Goal: Check status: Check status

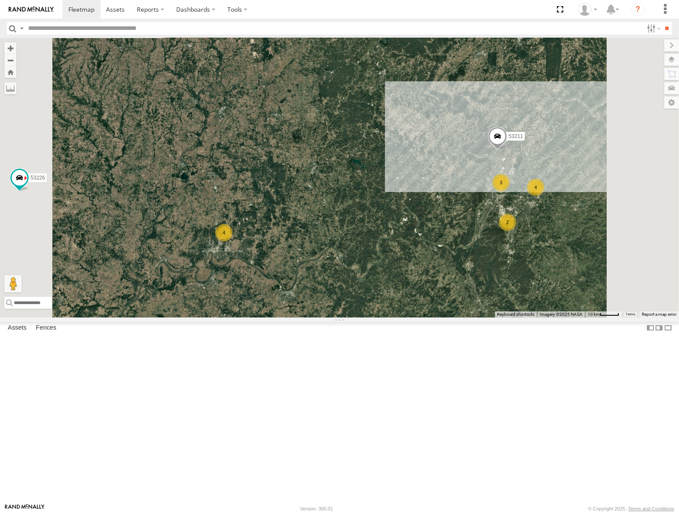
drag, startPoint x: 548, startPoint y: 334, endPoint x: 446, endPoint y: 262, distance: 125.2
click at [454, 266] on div "53149 53247 53103 53104 53148 53219 53217 53226 53208 53254 53235 53144 53236 3…" at bounding box center [339, 177] width 679 height 279
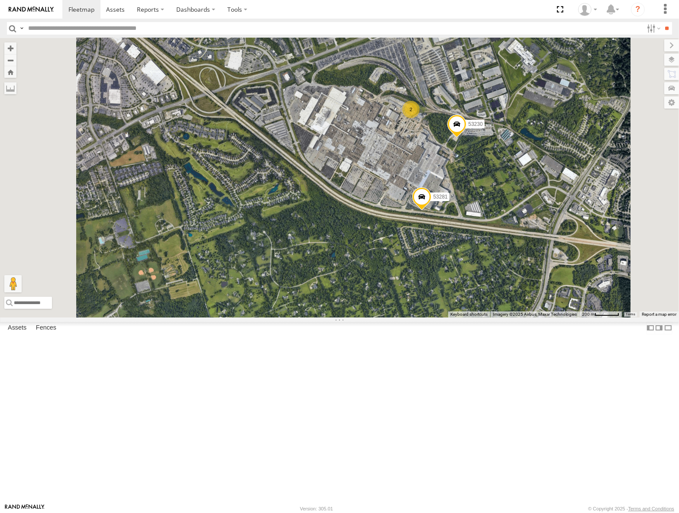
drag, startPoint x: 493, startPoint y: 221, endPoint x: 498, endPoint y: 208, distance: 13.7
click at [497, 212] on div "53149 53247 53103 53104 53148 53219 53217 53226 53208 53254 53235 53144 53236 5…" at bounding box center [339, 177] width 679 height 279
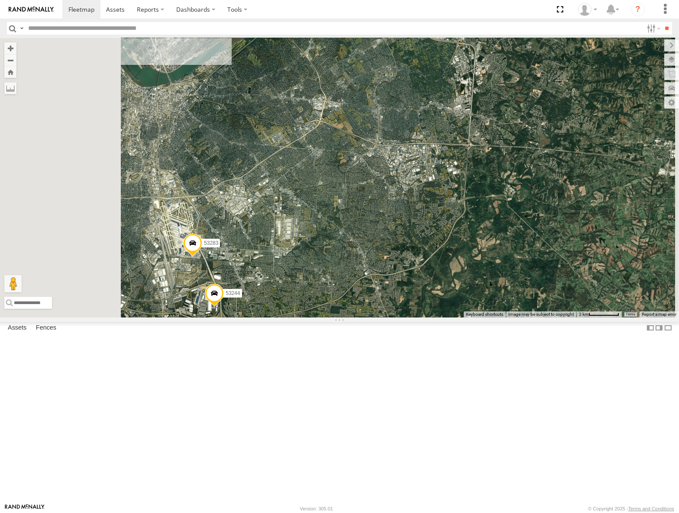
drag, startPoint x: 492, startPoint y: 231, endPoint x: 506, endPoint y: 216, distance: 20.8
click at [506, 216] on div "53149 53247 53103 53104 53148 53219 53217 53226 53208 53254 53235 53144 53236 5…" at bounding box center [339, 177] width 679 height 279
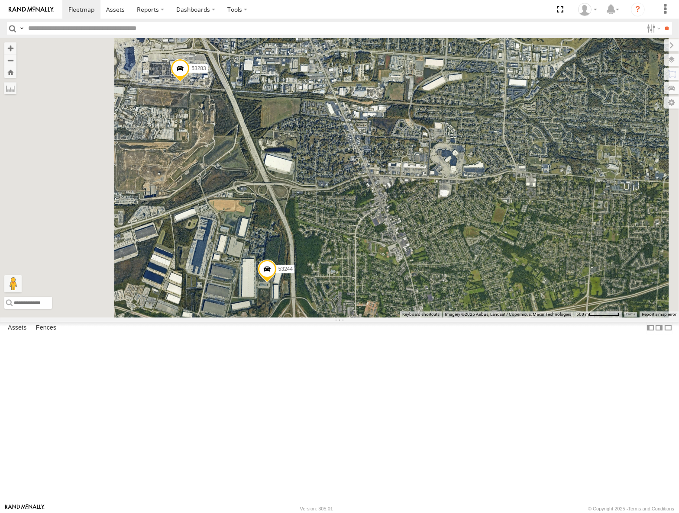
drag, startPoint x: 319, startPoint y: 274, endPoint x: 386, endPoint y: 329, distance: 87.0
click at [386, 317] on div "53149 53247 53103 53104 53148 53219 53217 53226 53208 53254 53235 53144 53236 5…" at bounding box center [339, 177] width 679 height 279
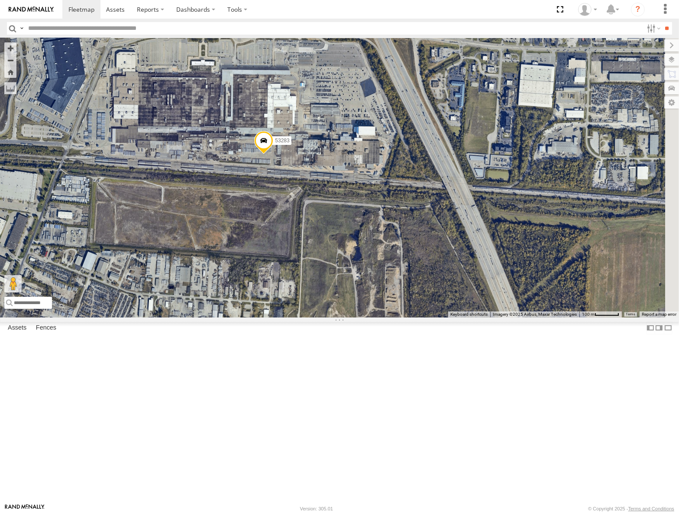
click at [273, 155] on span at bounding box center [263, 142] width 19 height 23
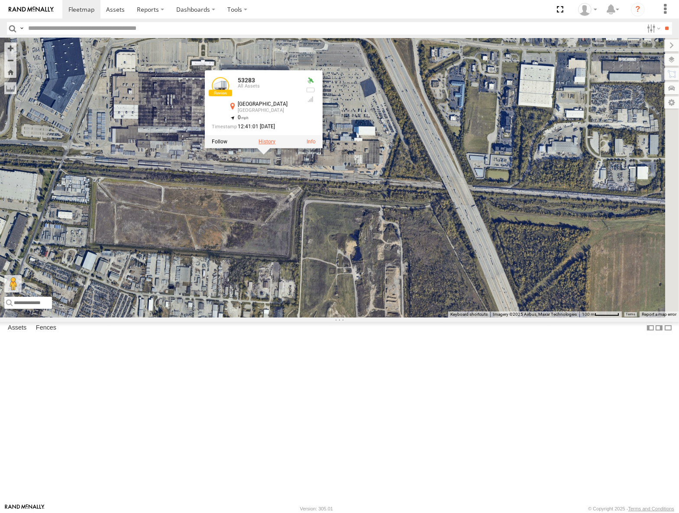
click at [275, 145] on label at bounding box center [266, 141] width 17 height 6
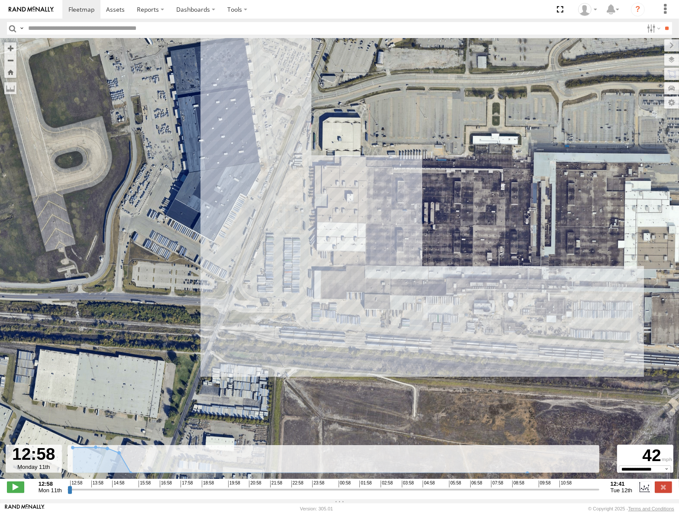
drag, startPoint x: 336, startPoint y: 360, endPoint x: 295, endPoint y: 265, distance: 103.7
click at [296, 268] on div "53283" at bounding box center [339, 263] width 679 height 450
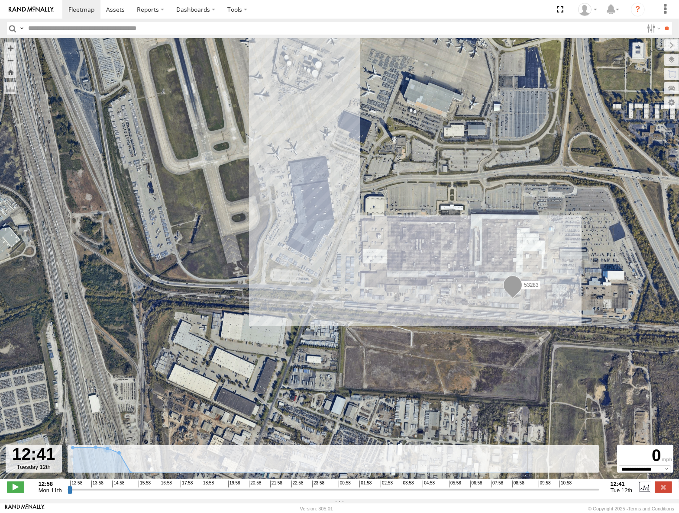
drag, startPoint x: 69, startPoint y: 493, endPoint x: 656, endPoint y: 413, distance: 592.8
type input "**********"
click at [599, 494] on input "range" at bounding box center [333, 490] width 531 height 8
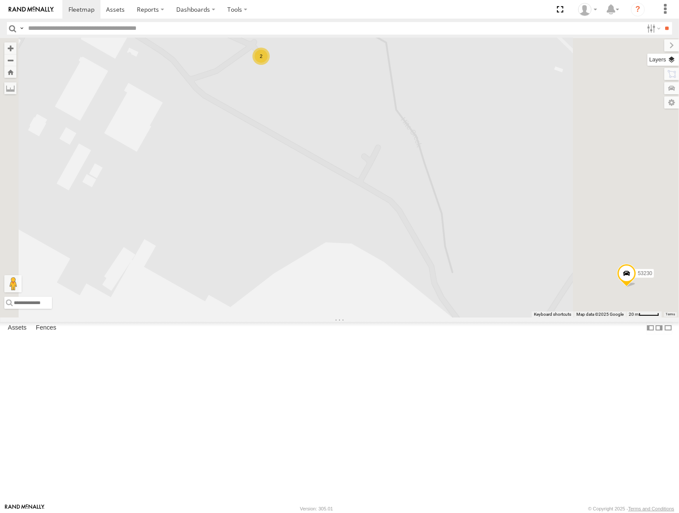
click at [671, 57] on label at bounding box center [663, 60] width 32 height 12
click at [0, 0] on span "Basemaps" at bounding box center [0, 0] width 0 height 0
click at [0, 0] on span "Satellite" at bounding box center [0, 0] width 0 height 0
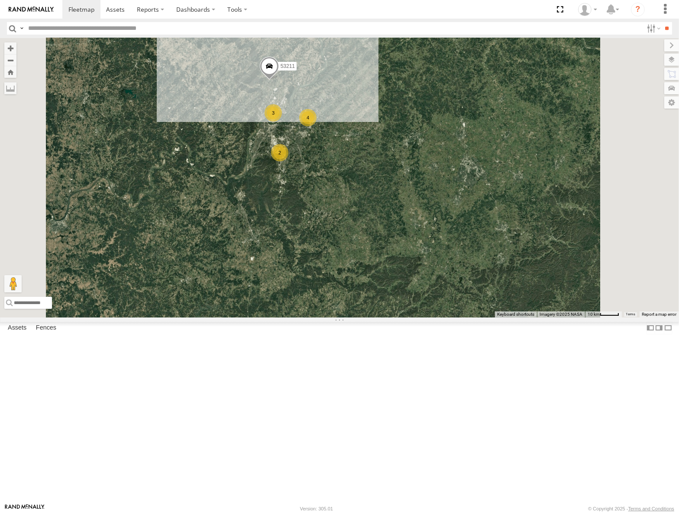
click at [0, 0] on span "Roadmap" at bounding box center [0, 0] width 0 height 0
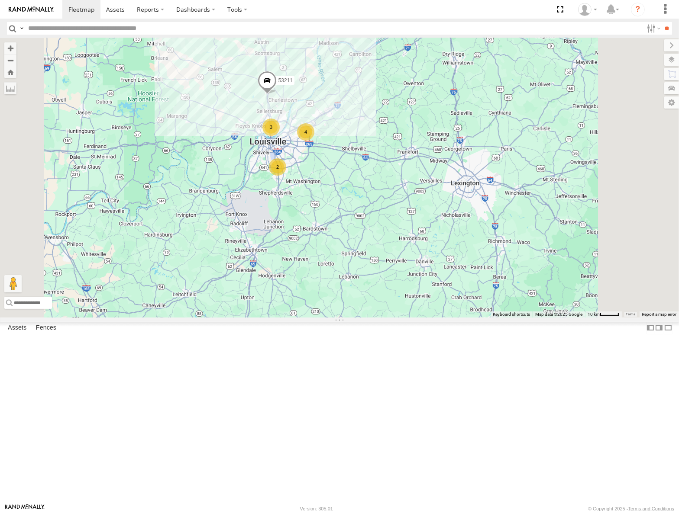
drag, startPoint x: 459, startPoint y: 127, endPoint x: 418, endPoint y: 318, distance: 195.2
click at [418, 317] on div "53217 53149 53247 53103 53104 53148 53219 53226 53208 53254 53235 53144 53236 5…" at bounding box center [339, 177] width 679 height 279
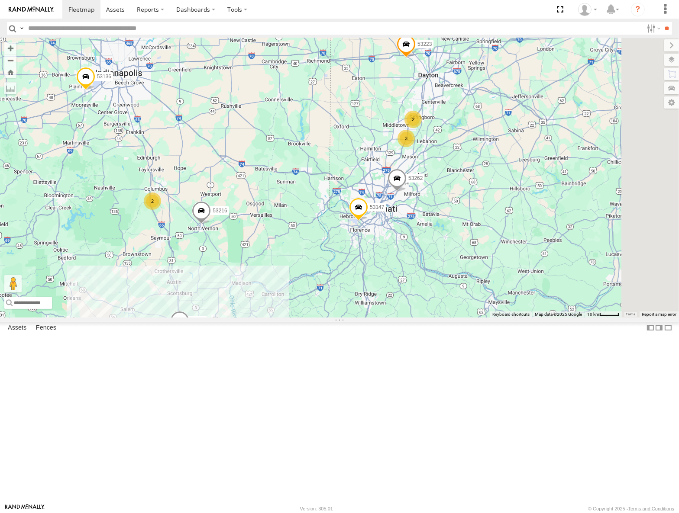
drag, startPoint x: 549, startPoint y: 307, endPoint x: 443, endPoint y: 346, distance: 113.0
click at [443, 317] on div "53217 53149 53247 53103 53104 53148 53219 53226 53208 53254 53235 53144 53236 5…" at bounding box center [339, 177] width 679 height 279
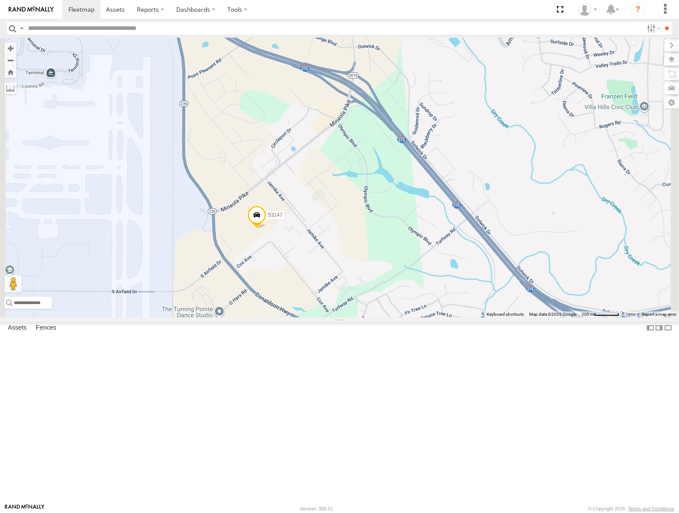
click at [0, 0] on span "Satellite" at bounding box center [0, 0] width 0 height 0
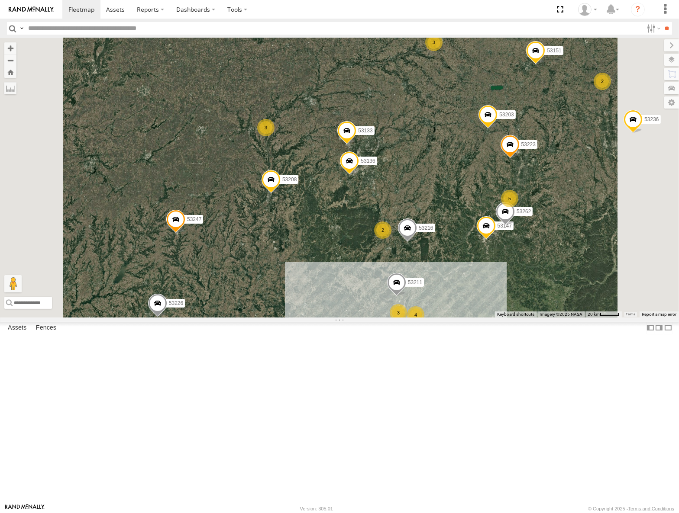
drag, startPoint x: 416, startPoint y: 257, endPoint x: 461, endPoint y: 321, distance: 78.5
click at [461, 317] on div "53149 53247 53103 53104 53148 53219 53217 53226 53208 53254 53235 53144 53236 5…" at bounding box center [339, 177] width 679 height 279
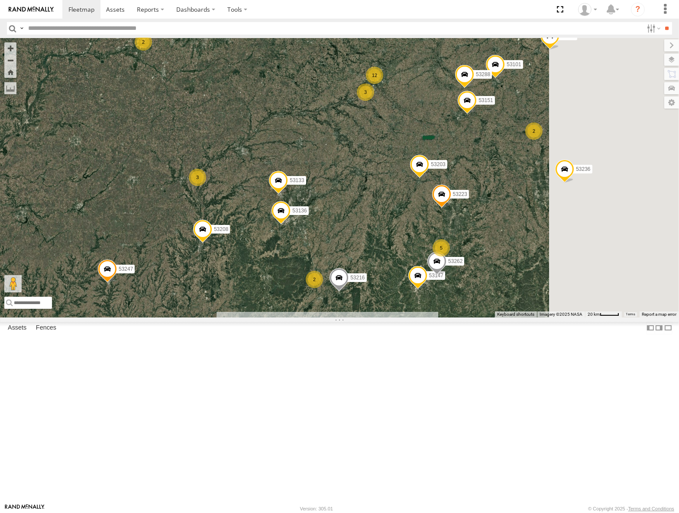
drag, startPoint x: 536, startPoint y: 190, endPoint x: 445, endPoint y: 212, distance: 93.5
click at [446, 212] on div "53149 53247 53103 53104 53148 53219 53217 53226 53208 53254 53235 53144 53236 5…" at bounding box center [339, 177] width 679 height 279
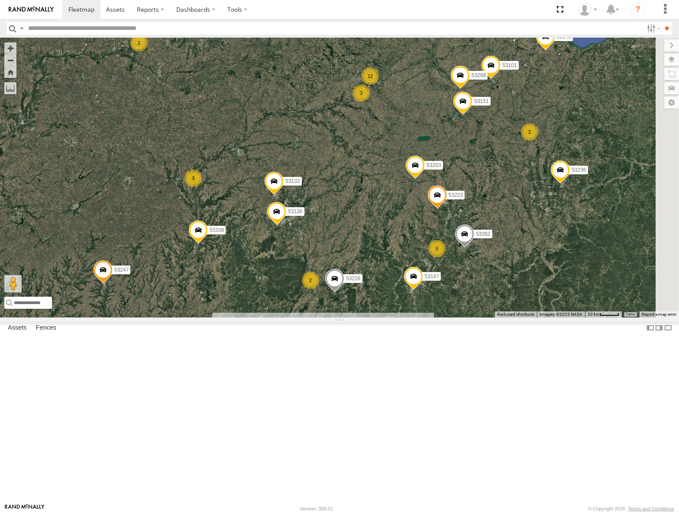
drag, startPoint x: 432, startPoint y: 393, endPoint x: 469, endPoint y: 264, distance: 135.0
click at [469, 264] on div "53149 53247 53103 53104 53148 53219 53217 53226 53208 53254 53235 53144 53236 5…" at bounding box center [339, 177] width 679 height 279
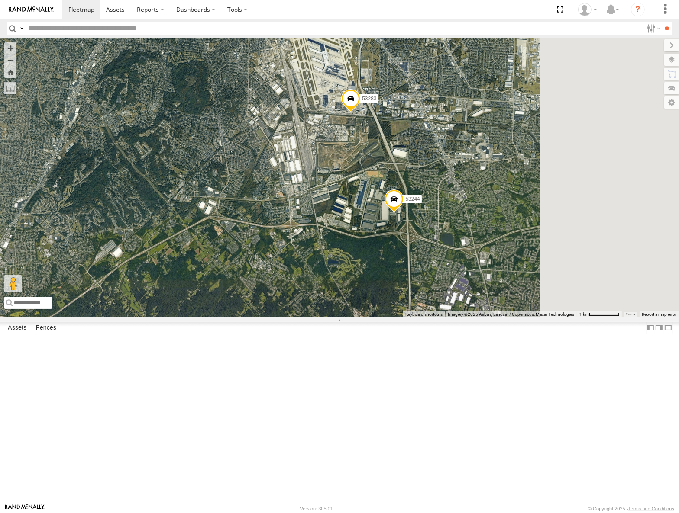
drag, startPoint x: 504, startPoint y: 268, endPoint x: 414, endPoint y: 303, distance: 96.5
click at [414, 303] on div "53149 53247 53103 53104 53148 53219 53217 53226 53208 53254 53235 53144 53236 5…" at bounding box center [339, 177] width 679 height 279
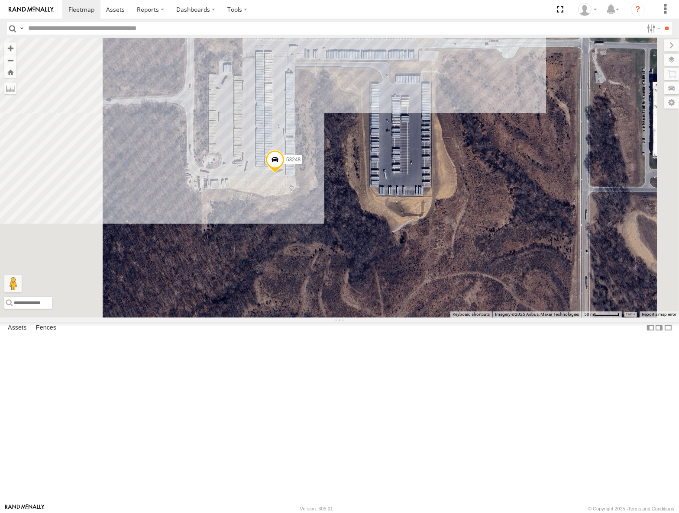
click at [284, 174] on span at bounding box center [274, 161] width 19 height 23
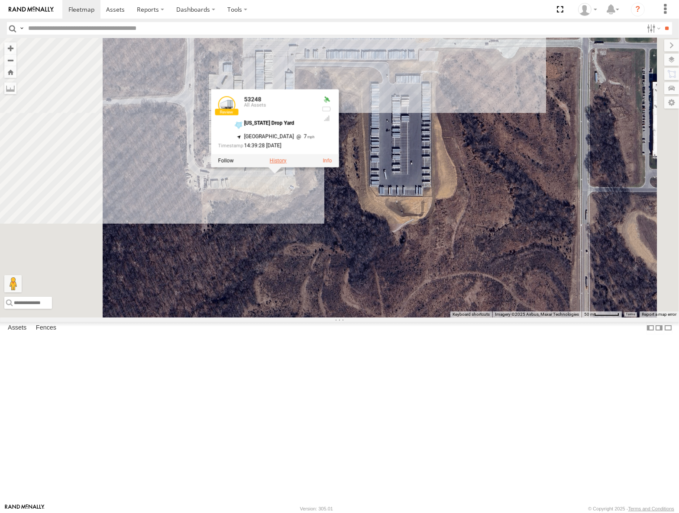
click at [287, 164] on label at bounding box center [278, 161] width 17 height 6
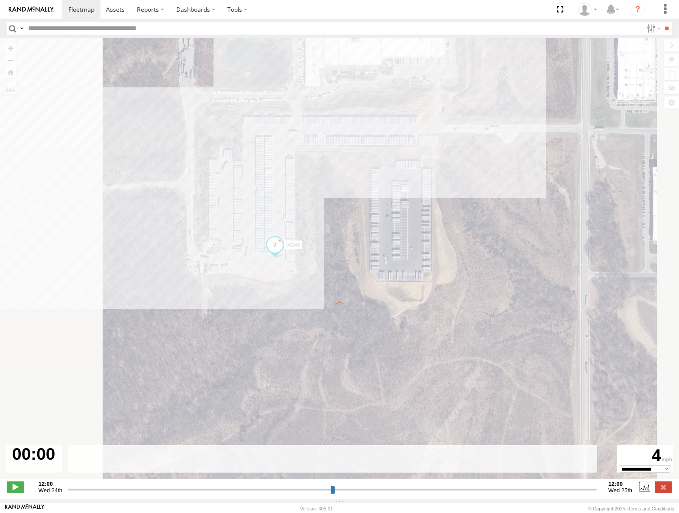
type input "**********"
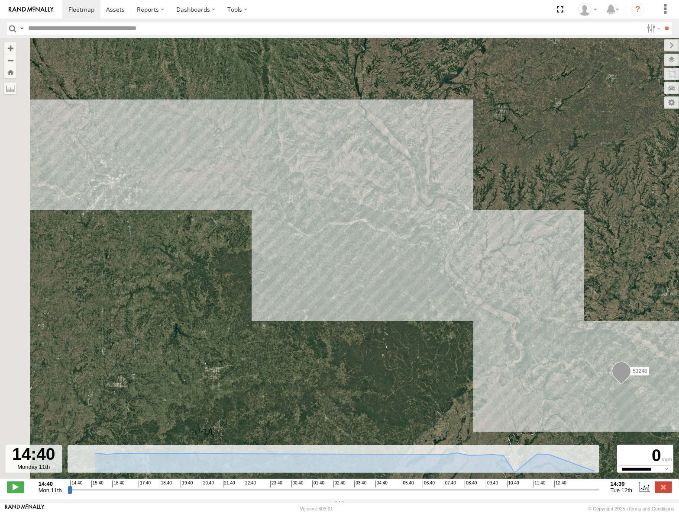
drag, startPoint x: 148, startPoint y: 222, endPoint x: 377, endPoint y: 314, distance: 247.2
click at [377, 314] on div "53248" at bounding box center [339, 263] width 679 height 450
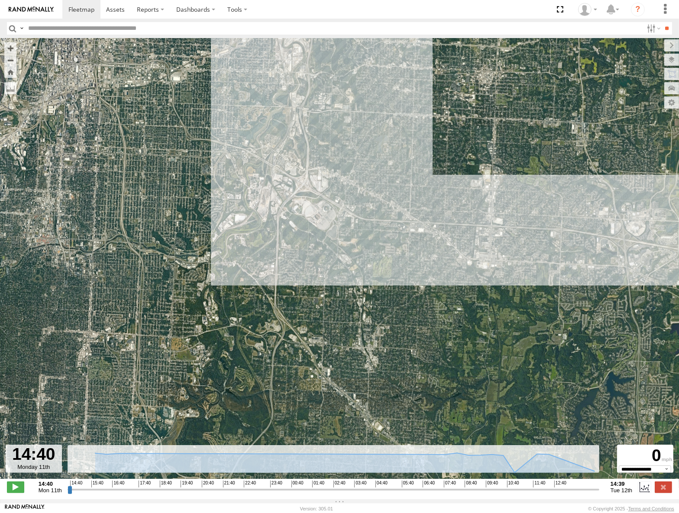
click at [0, 0] on span "Roadmap" at bounding box center [0, 0] width 0 height 0
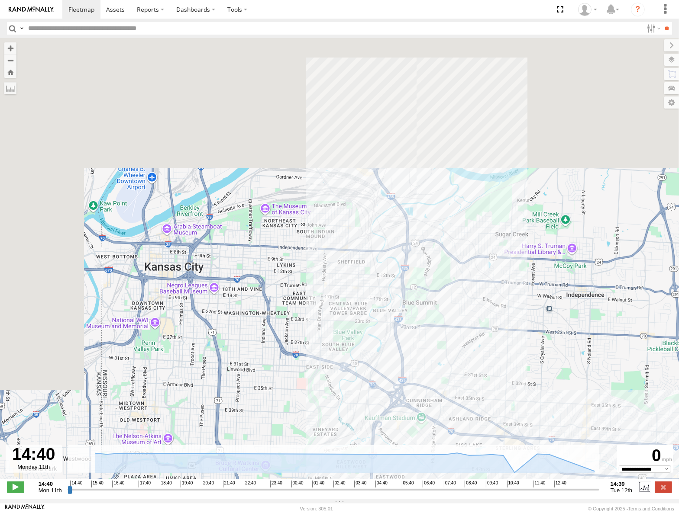
drag, startPoint x: 419, startPoint y: 249, endPoint x: 473, endPoint y: 431, distance: 189.8
click at [473, 431] on div "53248" at bounding box center [339, 263] width 679 height 450
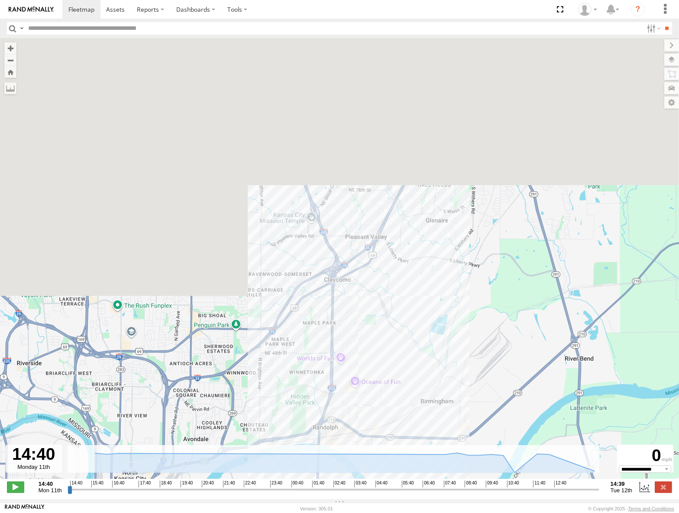
drag, startPoint x: 447, startPoint y: 444, endPoint x: 418, endPoint y: 532, distance: 92.9
click at [418, 513] on html at bounding box center [339, 256] width 679 height 513
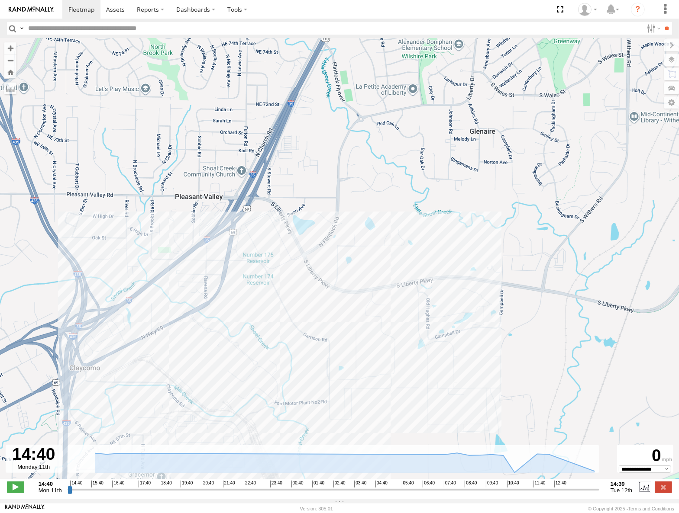
click at [0, 0] on span "Satellite" at bounding box center [0, 0] width 0 height 0
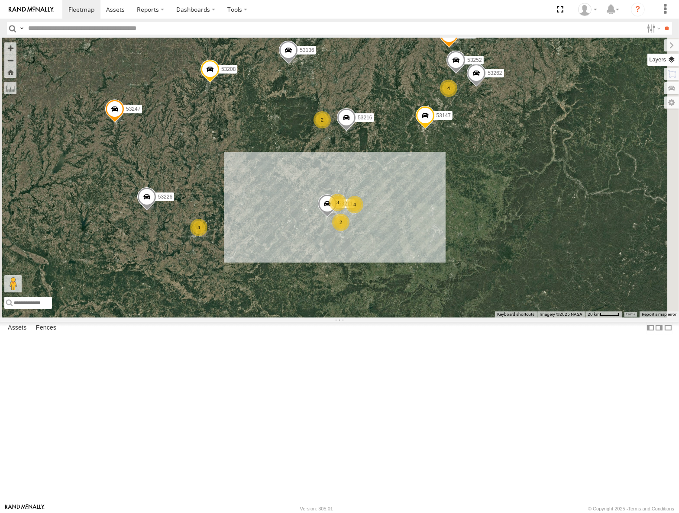
click at [675, 57] on label at bounding box center [663, 60] width 32 height 12
click at [0, 0] on span "Basemaps" at bounding box center [0, 0] width 0 height 0
click at [0, 0] on span "Roadmap" at bounding box center [0, 0] width 0 height 0
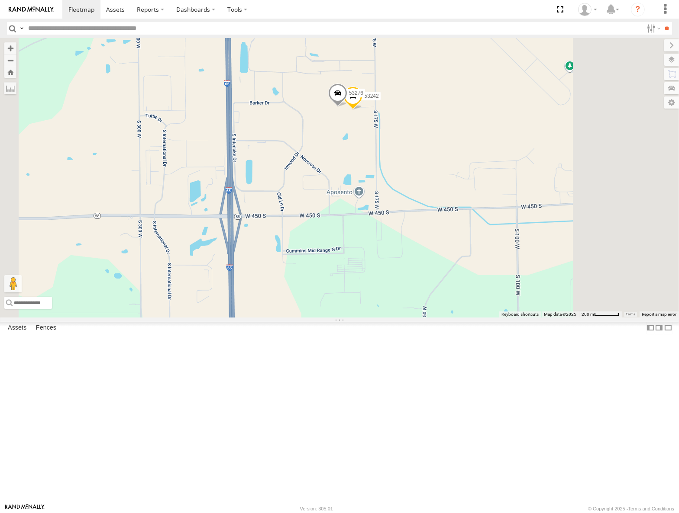
drag, startPoint x: 477, startPoint y: 145, endPoint x: 476, endPoint y: 244, distance: 98.2
click at [476, 244] on div "53147 53149 53247 53103 53104 53148 53219 53217 53226 53208 53235 53144 53236 5…" at bounding box center [339, 177] width 679 height 279
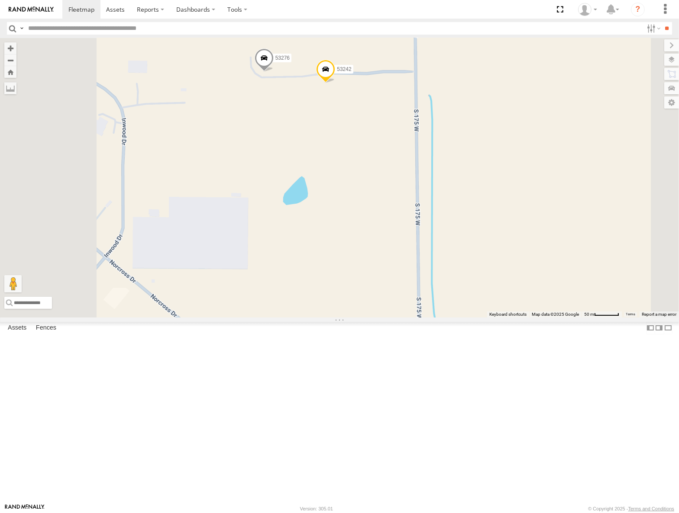
drag, startPoint x: 453, startPoint y: 193, endPoint x: 480, endPoint y: 206, distance: 29.2
click at [464, 206] on div "53147 53149 53247 53103 53104 53148 53219 53217 53226 53208 53235 53144 53236 5…" at bounding box center [339, 177] width 679 height 279
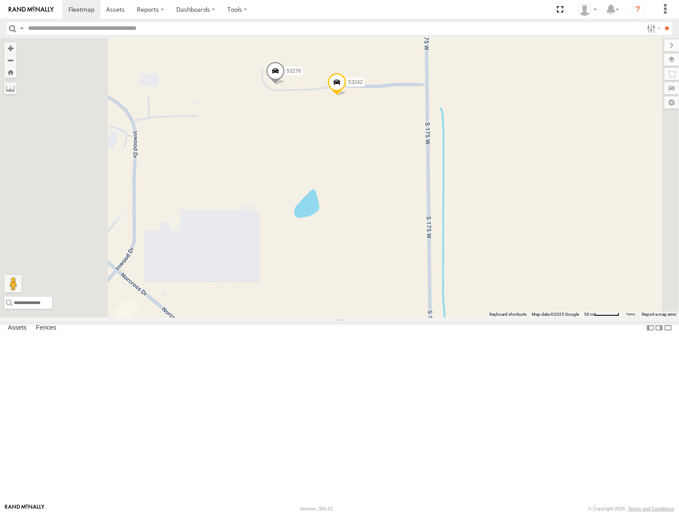
click at [0, 0] on span "Satellite" at bounding box center [0, 0] width 0 height 0
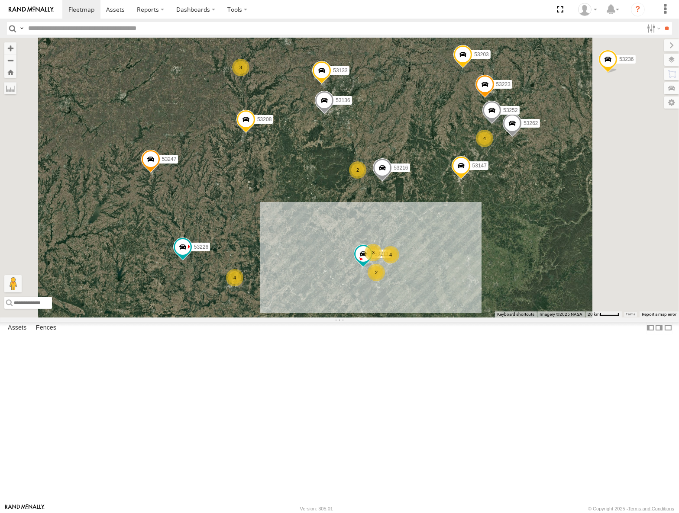
drag, startPoint x: 469, startPoint y: 294, endPoint x: 461, endPoint y: 289, distance: 9.6
click at [462, 289] on div "53147 53149 53247 53103 53104 53148 53219 53217 53208 53235 53144 53236 53223 5…" at bounding box center [339, 177] width 679 height 279
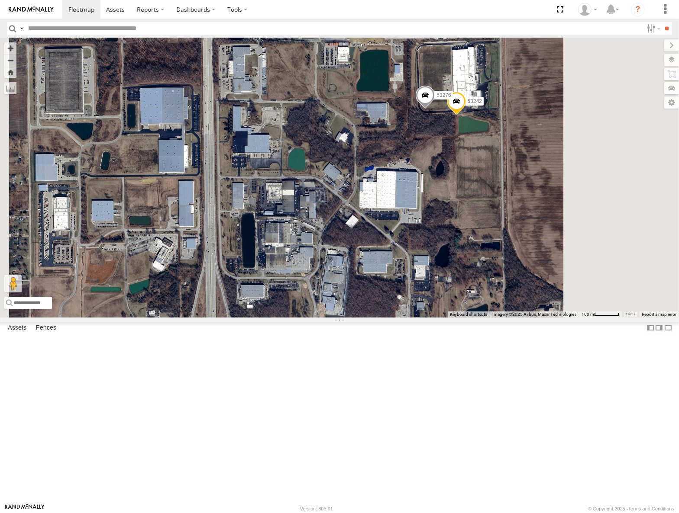
drag, startPoint x: 483, startPoint y: 243, endPoint x: 398, endPoint y: 312, distance: 109.8
click at [398, 312] on div "53147 53149 53247 53103 53104 53148 53219 53217 53208 53235 53144 53236 53223 5…" at bounding box center [339, 177] width 679 height 279
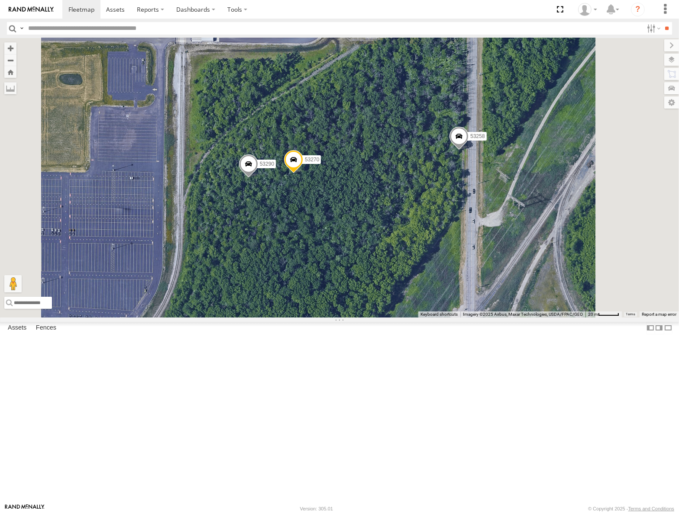
drag, startPoint x: 498, startPoint y: 212, endPoint x: 525, endPoint y: 253, distance: 48.7
click at [525, 253] on div "53217 53147 53149 53262 53247 53103 53104 53148 53219 53208 53235 53144 53236 5…" at bounding box center [339, 177] width 679 height 279
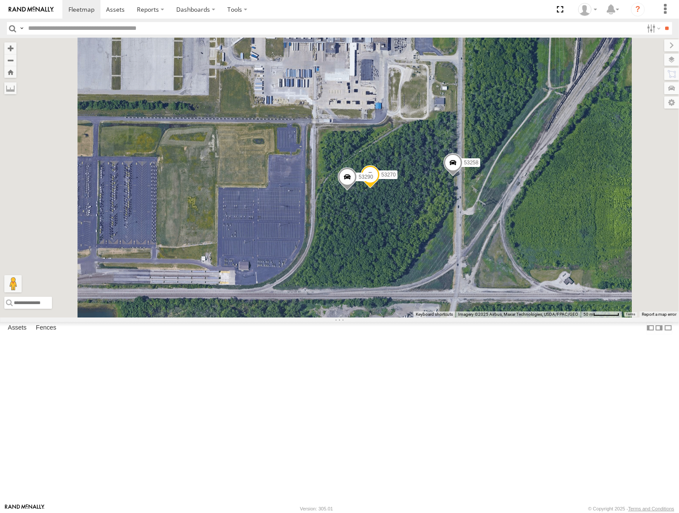
click at [462, 177] on span at bounding box center [452, 164] width 19 height 23
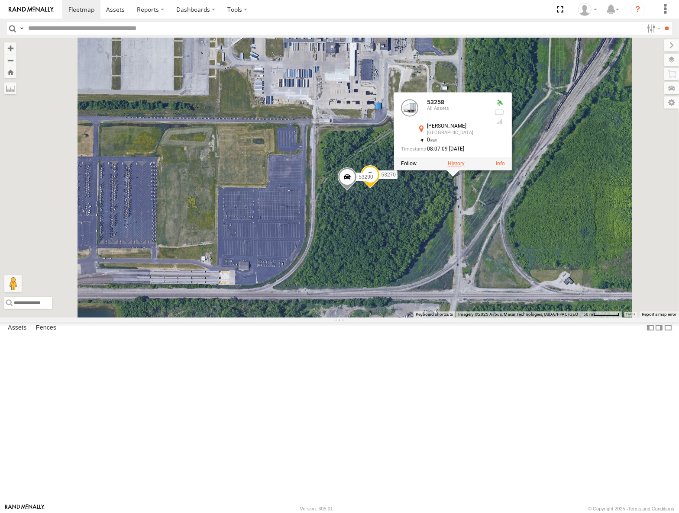
click at [464, 167] on label at bounding box center [456, 164] width 17 height 6
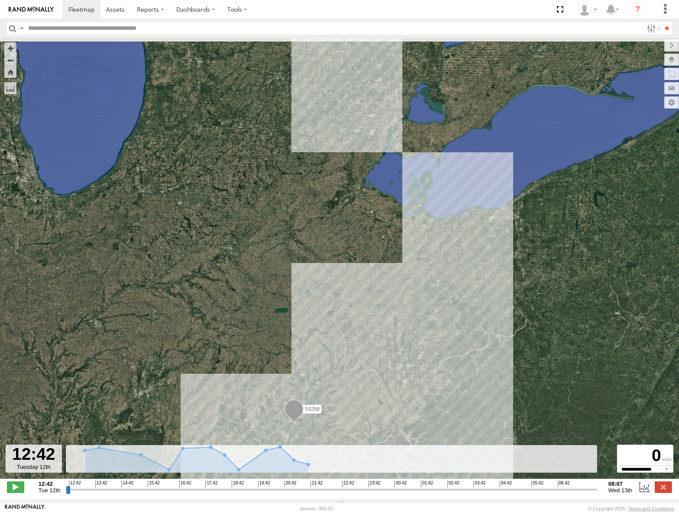
drag, startPoint x: 476, startPoint y: 164, endPoint x: 511, endPoint y: 255, distance: 97.7
click at [511, 255] on div "53258" at bounding box center [339, 263] width 679 height 450
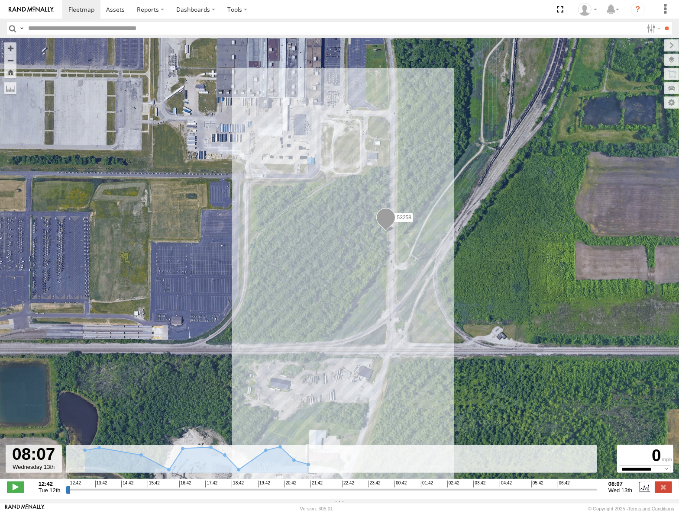
drag, startPoint x: 68, startPoint y: 494, endPoint x: 616, endPoint y: 504, distance: 548.9
type input "**********"
click at [597, 494] on input "range" at bounding box center [331, 490] width 531 height 8
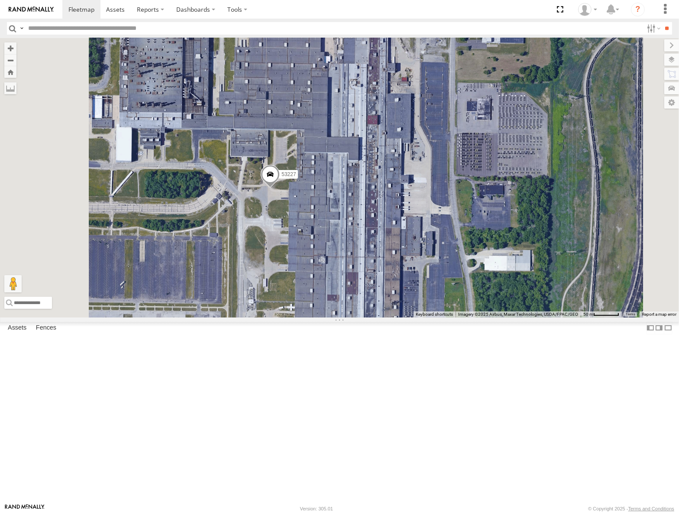
drag, startPoint x: 499, startPoint y: 157, endPoint x: 498, endPoint y: 286, distance: 128.6
click at [498, 286] on div "53217 53147 53149 53262 53247 53103 53104 53148 53219 53208 53235 53144 53236 5…" at bounding box center [339, 177] width 679 height 279
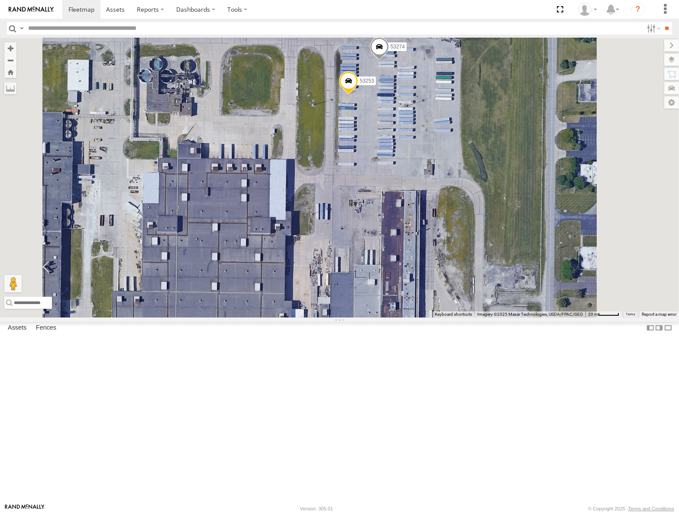
click at [358, 95] on span at bounding box center [348, 82] width 19 height 23
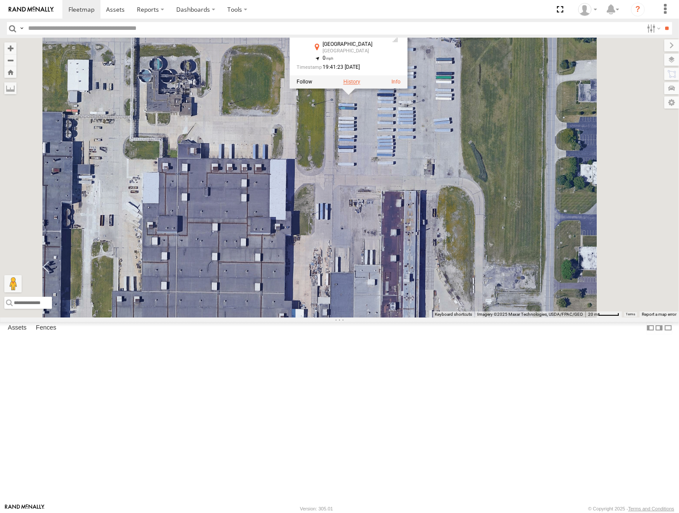
click at [360, 85] on label at bounding box center [351, 82] width 17 height 6
type input "**********"
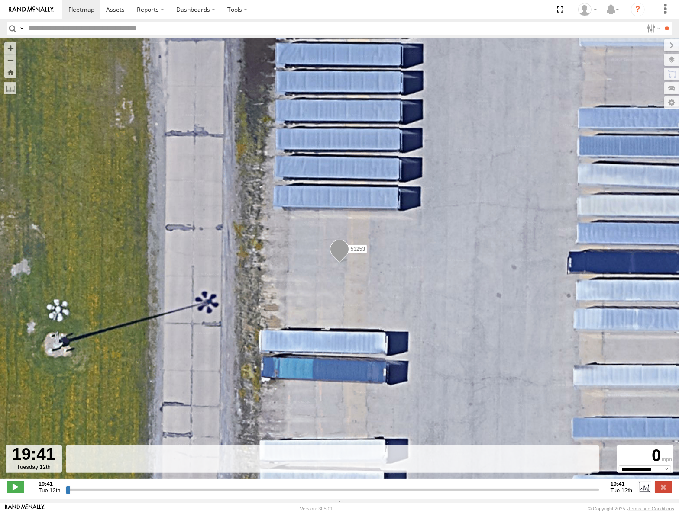
drag, startPoint x: 67, startPoint y: 494, endPoint x: 189, endPoint y: 433, distance: 136.8
click at [186, 486] on input "range" at bounding box center [332, 490] width 533 height 8
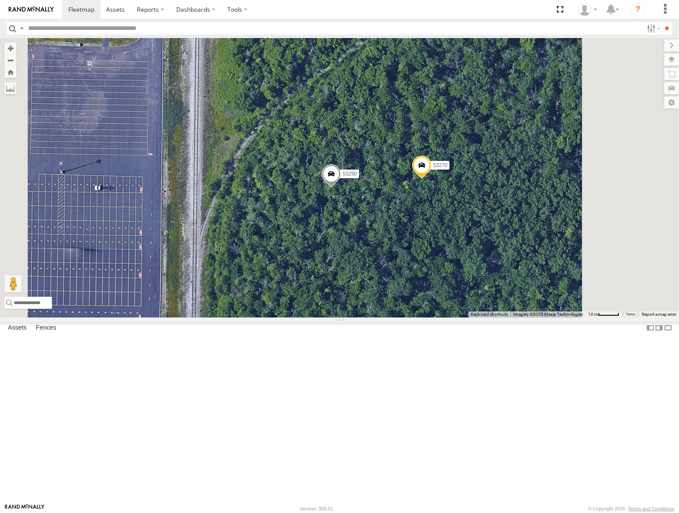
click at [431, 179] on span at bounding box center [421, 167] width 19 height 23
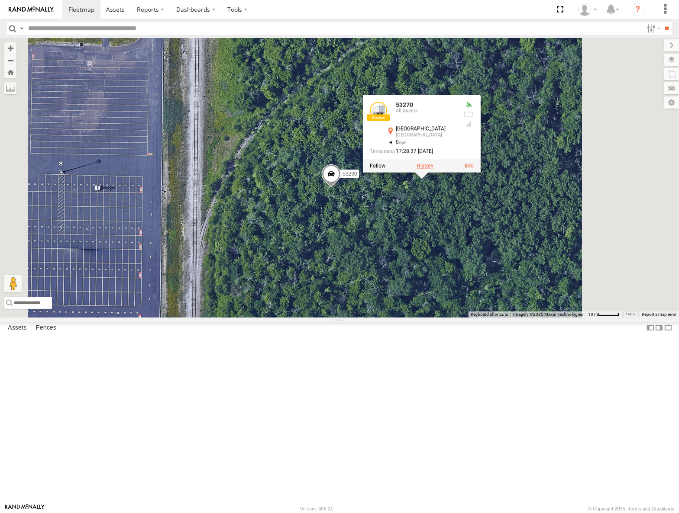
click at [480, 173] on div at bounding box center [422, 166] width 118 height 13
click at [433, 169] on label at bounding box center [424, 166] width 17 height 6
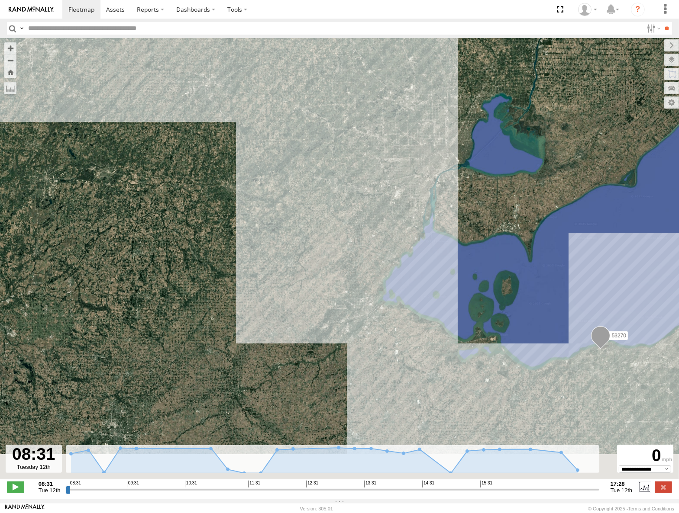
drag, startPoint x: 598, startPoint y: 341, endPoint x: 563, endPoint y: 289, distance: 63.0
click at [561, 269] on div "53270" at bounding box center [339, 263] width 679 height 450
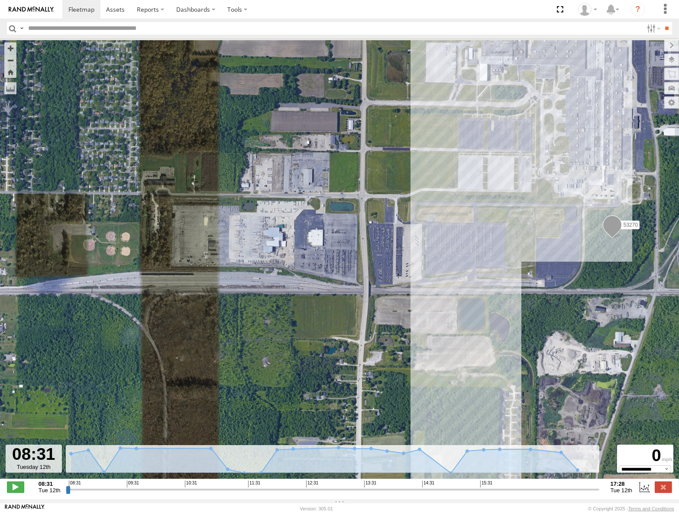
drag, startPoint x: 552, startPoint y: 183, endPoint x: 490, endPoint y: 319, distance: 149.5
click at [490, 319] on div "53270" at bounding box center [339, 263] width 679 height 450
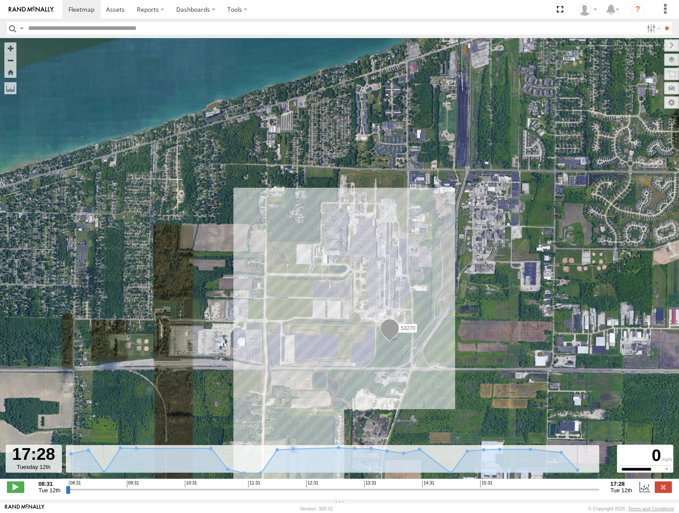
drag, startPoint x: 68, startPoint y: 493, endPoint x: 616, endPoint y: 494, distance: 548.8
type input "**********"
click at [599, 494] on input "range" at bounding box center [332, 490] width 533 height 8
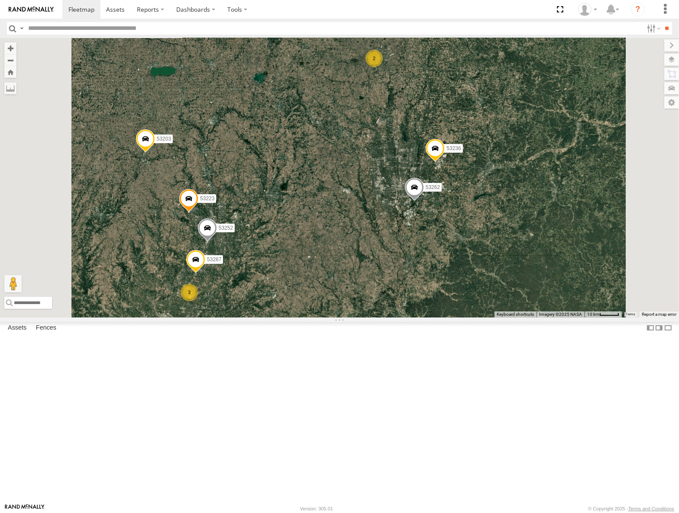
drag, startPoint x: 443, startPoint y: 307, endPoint x: 496, endPoint y: 268, distance: 65.9
click at [496, 268] on div "53147 53149 53247 53103 53104 53148 53208 53235 53144 53219 53217 53151 53203 5…" at bounding box center [339, 177] width 679 height 279
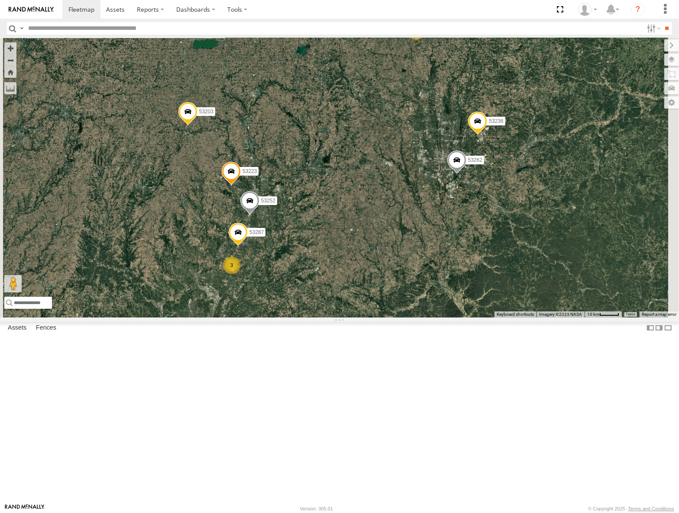
drag, startPoint x: 382, startPoint y: 201, endPoint x: 457, endPoint y: 223, distance: 78.9
click at [457, 223] on div "53147 53149 53247 53103 53104 53148 53208 53235 53144 53219 53217 53151 53203 5…" at bounding box center [339, 177] width 679 height 279
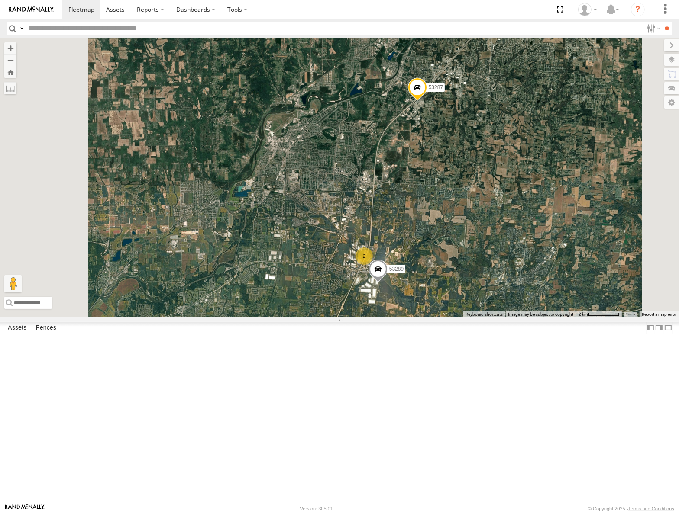
drag, startPoint x: 498, startPoint y: 335, endPoint x: 496, endPoint y: 261, distance: 73.6
click at [496, 266] on div "53147 53149 53247 53103 53104 53148 53208 53235 53144 53219 53217 53151 53203 5…" at bounding box center [339, 177] width 679 height 279
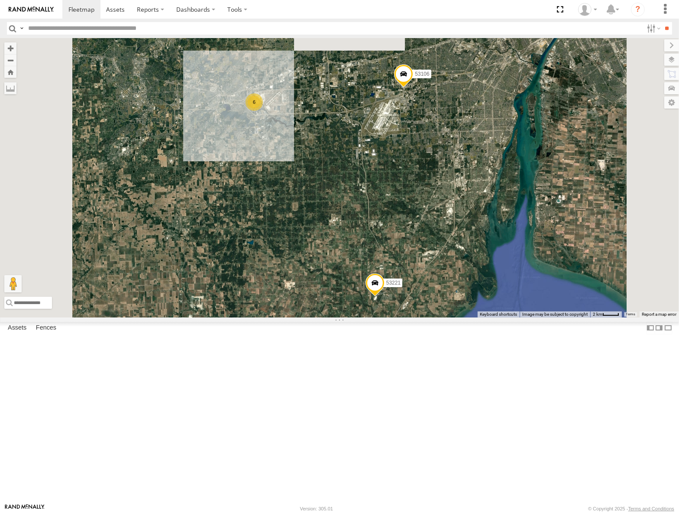
drag, startPoint x: 487, startPoint y: 115, endPoint x: 469, endPoint y: 284, distance: 170.2
click at [469, 284] on div "53147 53149 53247 53103 53104 53148 53219 53217 53208 53235 53144 53151 53203 5…" at bounding box center [339, 177] width 679 height 279
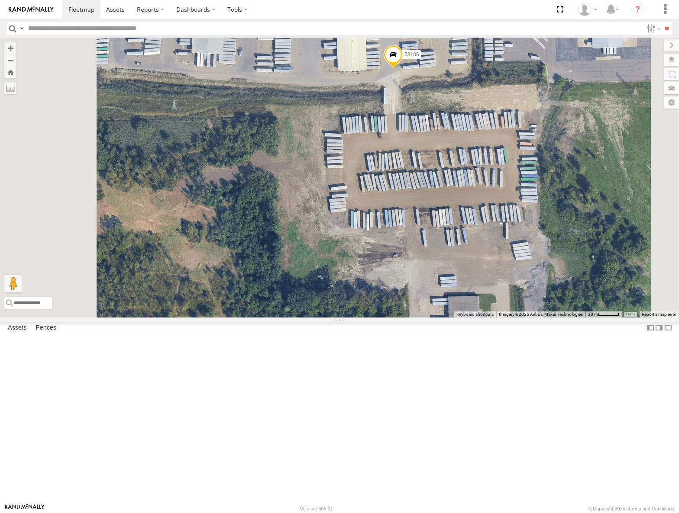
click at [403, 68] on span at bounding box center [392, 56] width 19 height 23
click at [405, 58] on label at bounding box center [396, 55] width 17 height 6
type input "**********"
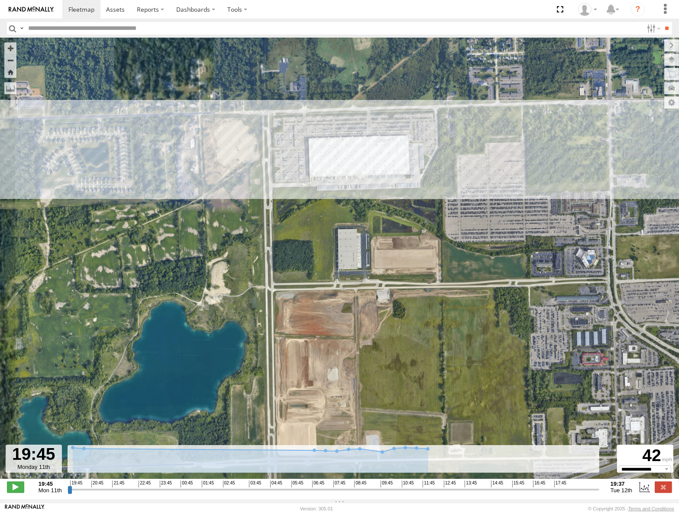
drag, startPoint x: 565, startPoint y: 183, endPoint x: 359, endPoint y: 208, distance: 207.5
click at [359, 208] on div "53106" at bounding box center [339, 263] width 679 height 450
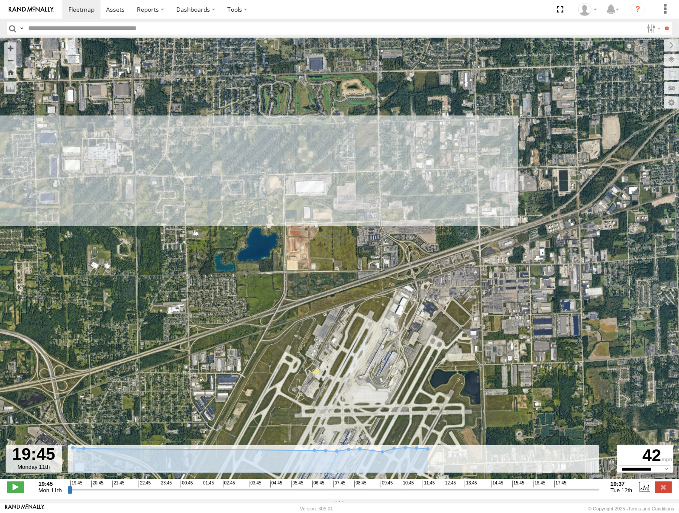
drag, startPoint x: 530, startPoint y: 189, endPoint x: 506, endPoint y: 200, distance: 26.3
click at [506, 201] on div "53106" at bounding box center [339, 263] width 679 height 450
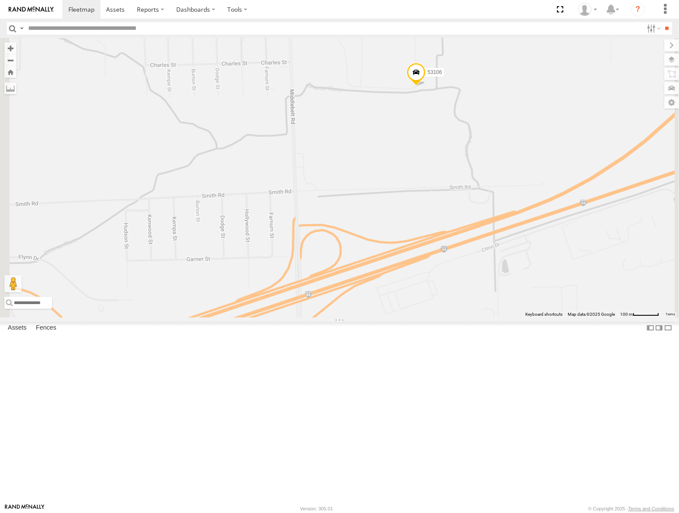
click at [671, 59] on label at bounding box center [671, 60] width 15 height 12
click at [0, 0] on span "Basemaps" at bounding box center [0, 0] width 0 height 0
click at [0, 0] on span "Satellite" at bounding box center [0, 0] width 0 height 0
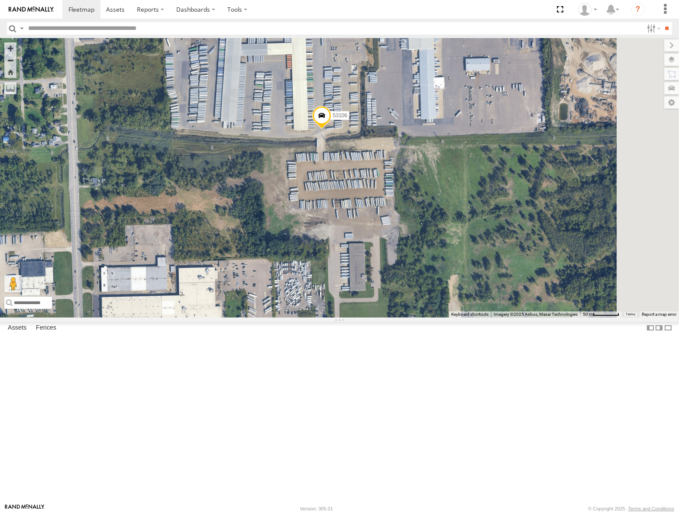
drag, startPoint x: 487, startPoint y: 206, endPoint x: 362, endPoint y: 316, distance: 166.2
click at [363, 316] on div "53217 53147 53149 53247 53103 53104 53148 53219 53208 53235 53144 53151 53203 5…" at bounding box center [339, 177] width 679 height 279
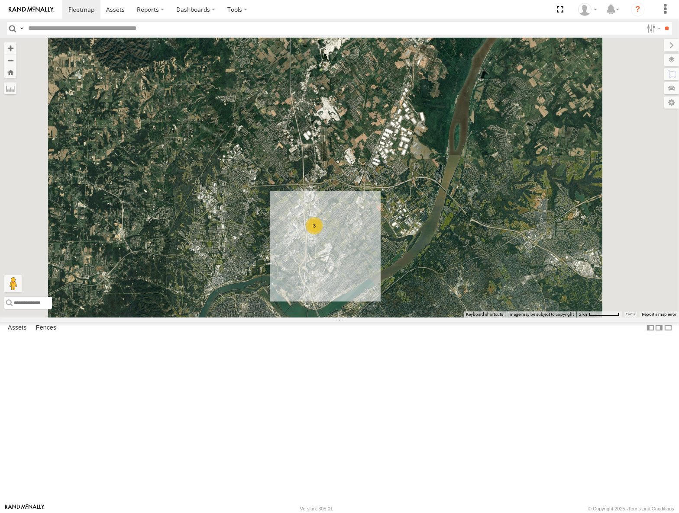
drag, startPoint x: 440, startPoint y: 340, endPoint x: 437, endPoint y: 206, distance: 133.8
click at [437, 207] on div "53147 53149 53247 53103 53104 53148 53219 53217 53208 53235 53151 53203 53101 5…" at bounding box center [339, 177] width 679 height 279
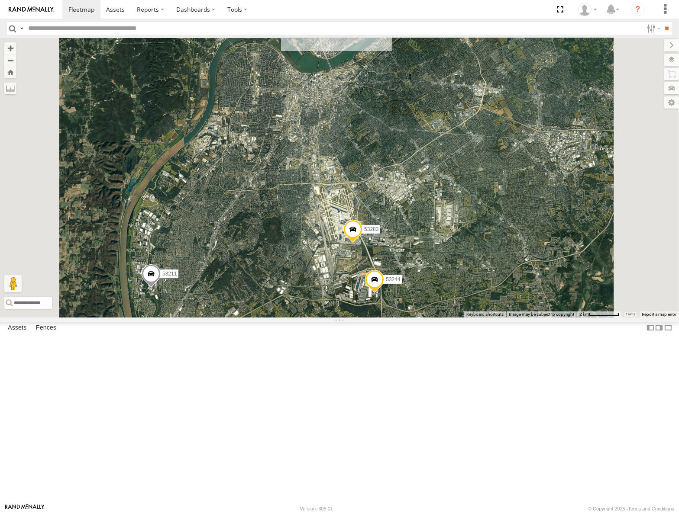
drag, startPoint x: 432, startPoint y: 303, endPoint x: 470, endPoint y: 276, distance: 46.3
click at [466, 274] on div "53147 53149 53247 53103 53104 53148 53219 53217 53208 53235 53151 53203 53101 5…" at bounding box center [339, 177] width 679 height 279
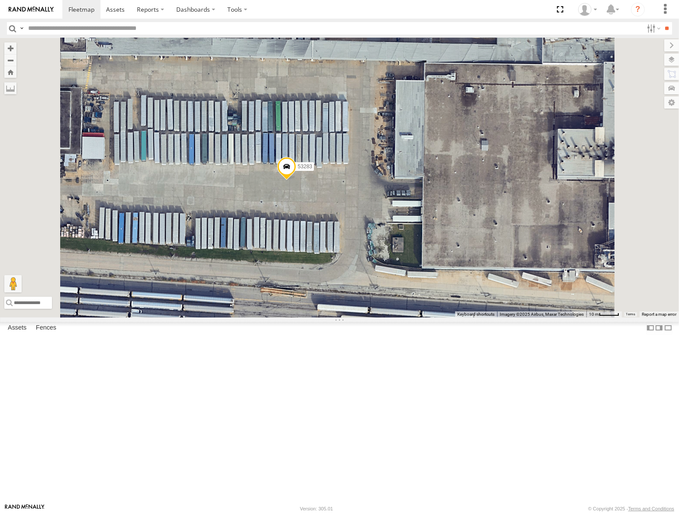
click at [0, 0] on span "Roadmap" at bounding box center [0, 0] width 0 height 0
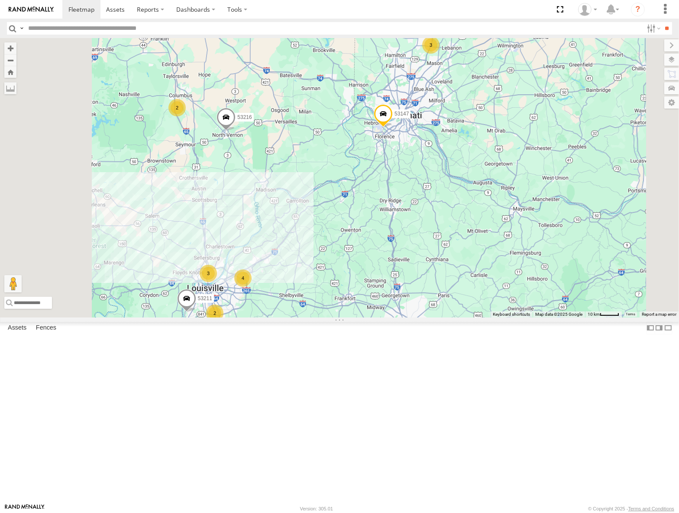
drag, startPoint x: 397, startPoint y: 351, endPoint x: 424, endPoint y: 303, distance: 54.3
click at [424, 303] on div "53147 53149 53247 53103 53104 53148 53219 53217 53278 53208 53142 53235 53262 5…" at bounding box center [339, 177] width 679 height 279
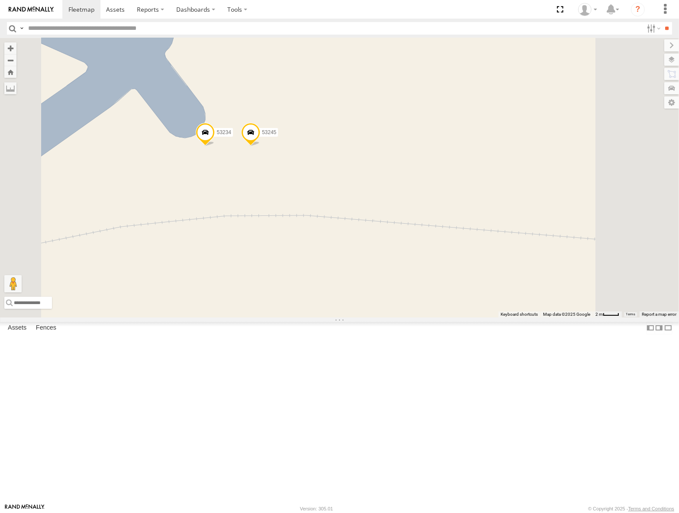
click at [215, 146] on span at bounding box center [205, 134] width 19 height 23
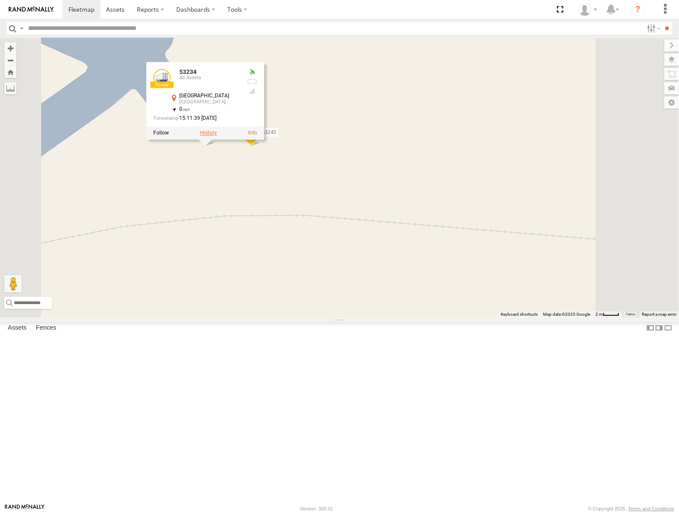
click at [217, 136] on label at bounding box center [208, 133] width 17 height 6
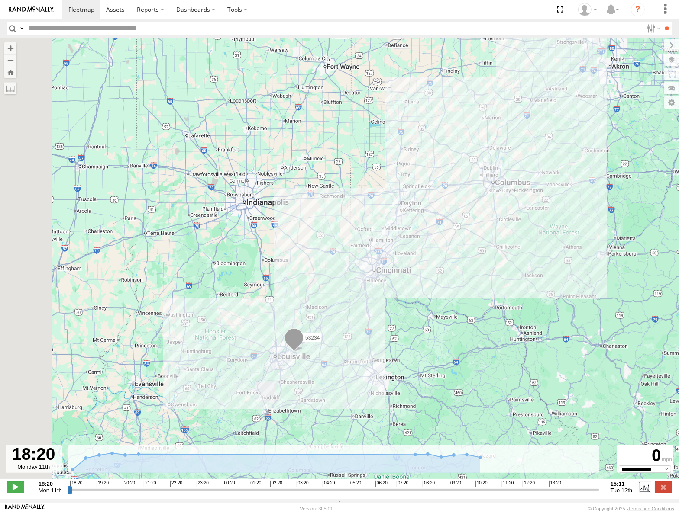
drag, startPoint x: 353, startPoint y: 371, endPoint x: 444, endPoint y: 296, distance: 118.4
click at [444, 296] on div "53234" at bounding box center [339, 263] width 679 height 450
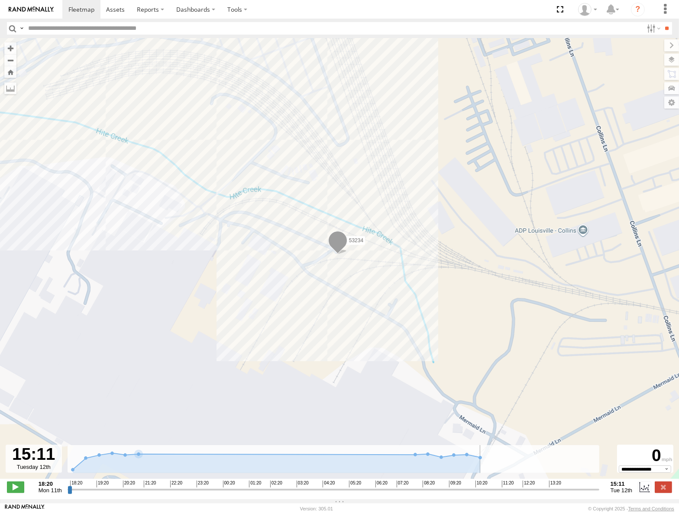
drag, startPoint x: 69, startPoint y: 494, endPoint x: 584, endPoint y: 438, distance: 517.7
type input "**********"
click at [599, 486] on input "range" at bounding box center [333, 490] width 531 height 8
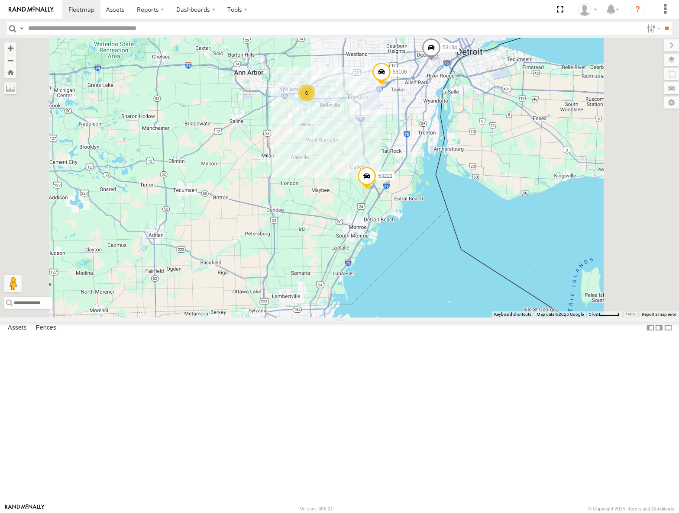
drag, startPoint x: 450, startPoint y: 211, endPoint x: 446, endPoint y: 242, distance: 31.0
click at [446, 242] on div "53217 53147 53149 53247 53103 53104 53148 53219 53278 53208 53142 53235 53262 5…" at bounding box center [339, 177] width 679 height 279
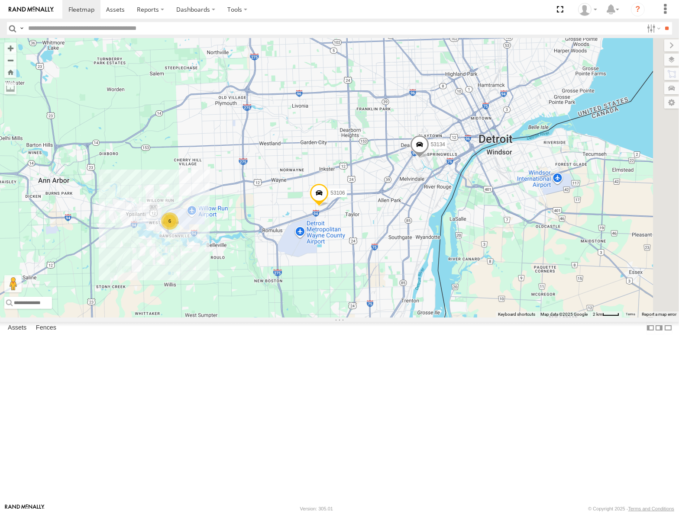
drag, startPoint x: 547, startPoint y: 153, endPoint x: 493, endPoint y: 267, distance: 126.4
click at [493, 267] on div "53217 53147 53149 53247 53103 53104 53148 53219 53278 53208 53142 53235 53262 5…" at bounding box center [339, 177] width 679 height 279
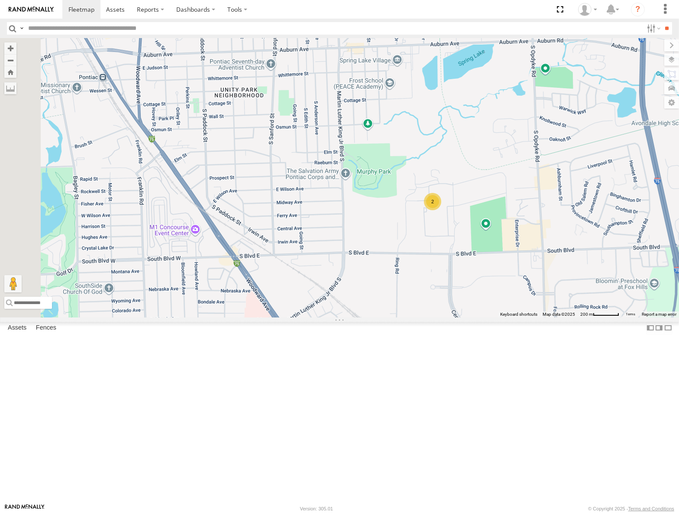
drag, startPoint x: 456, startPoint y: 183, endPoint x: 476, endPoint y: 231, distance: 51.6
click at [476, 231] on div "53217 53147 53149 53247 53103 53104 53148 53219 53278 53208 53142 53235 53262 5…" at bounding box center [339, 177] width 679 height 279
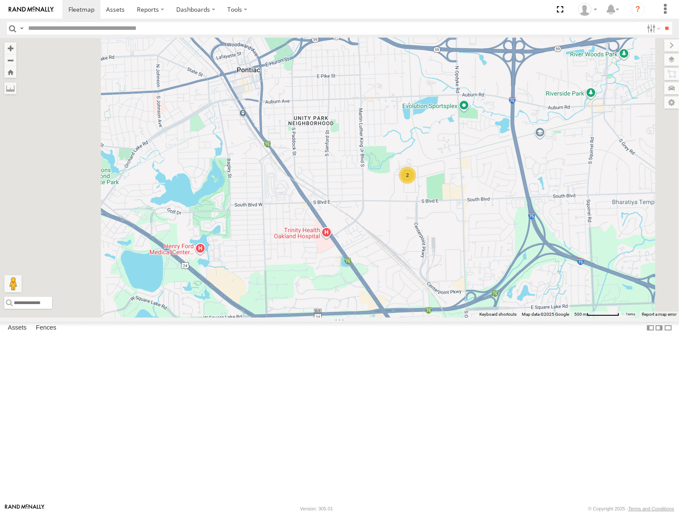
click at [672, 56] on label at bounding box center [671, 60] width 15 height 12
click at [0, 0] on span "Basemaps" at bounding box center [0, 0] width 0 height 0
click at [0, 0] on span "Satellite" at bounding box center [0, 0] width 0 height 0
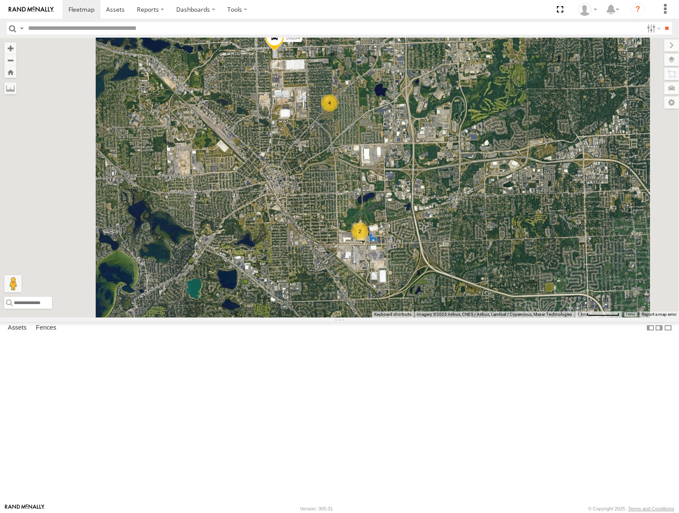
drag, startPoint x: 411, startPoint y: 189, endPoint x: 438, endPoint y: 265, distance: 80.8
click at [438, 265] on div "53217 53147 53149 53247 53103 53104 53148 53219 53278 53208 53142 53235 53262 5…" at bounding box center [339, 177] width 679 height 279
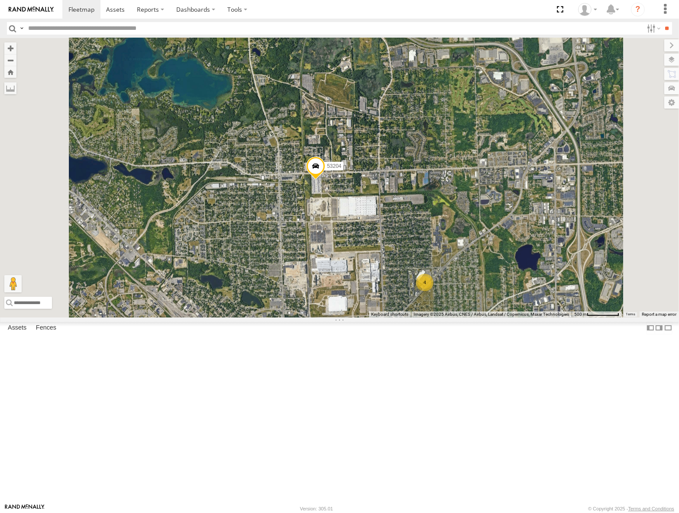
click at [0, 0] on span "Roadmap" at bounding box center [0, 0] width 0 height 0
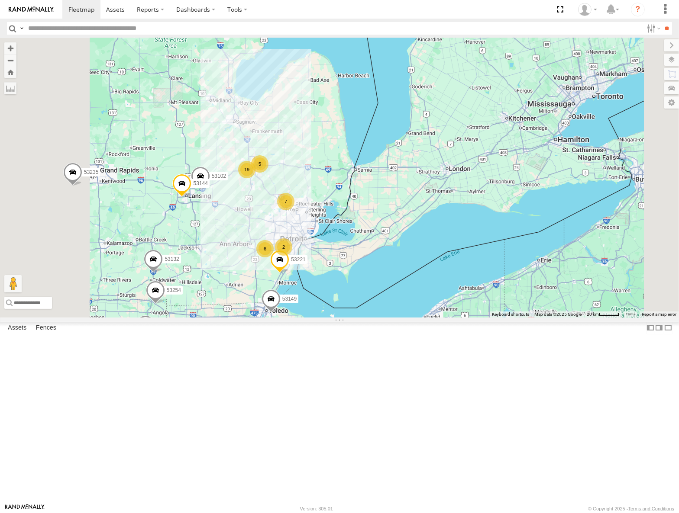
drag, startPoint x: 335, startPoint y: 338, endPoint x: 448, endPoint y: 243, distance: 148.4
click at [448, 243] on div "53217 53147 53149 53247 53103 53104 53148 53219 53278 53208 53142 53235 53262 5…" at bounding box center [339, 177] width 679 height 279
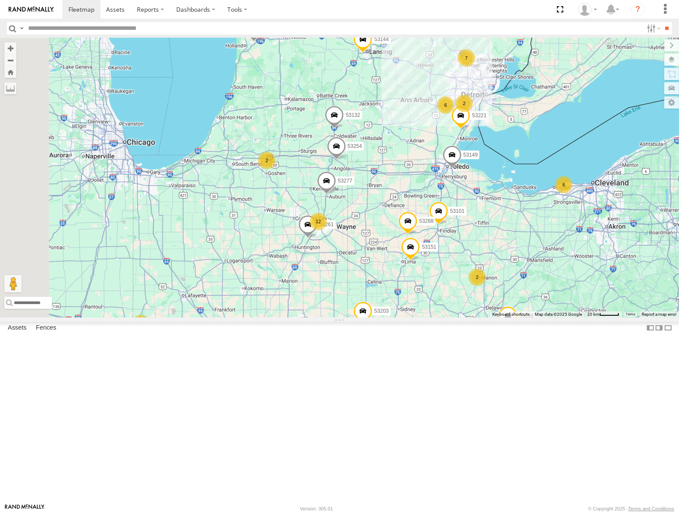
drag, startPoint x: 392, startPoint y: 372, endPoint x: 418, endPoint y: 364, distance: 27.2
click at [418, 317] on div "53217 53147 53149 53247 53103 53104 53148 53219 53278 53208 53142 53235 53262 5…" at bounding box center [339, 177] width 679 height 279
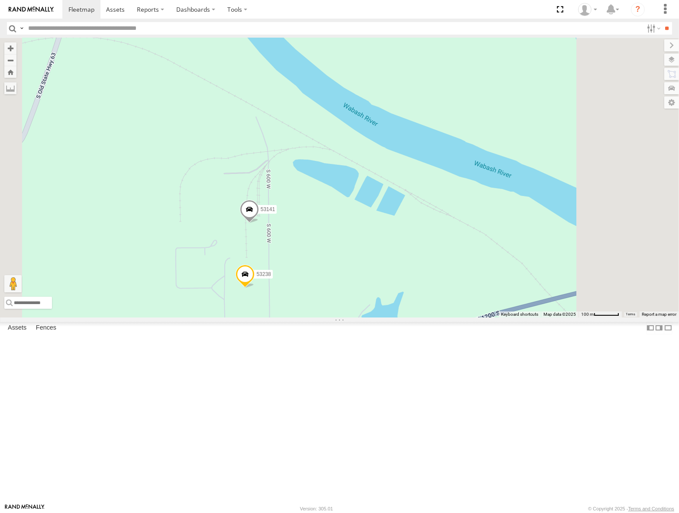
click at [0, 0] on span "Satellite" at bounding box center [0, 0] width 0 height 0
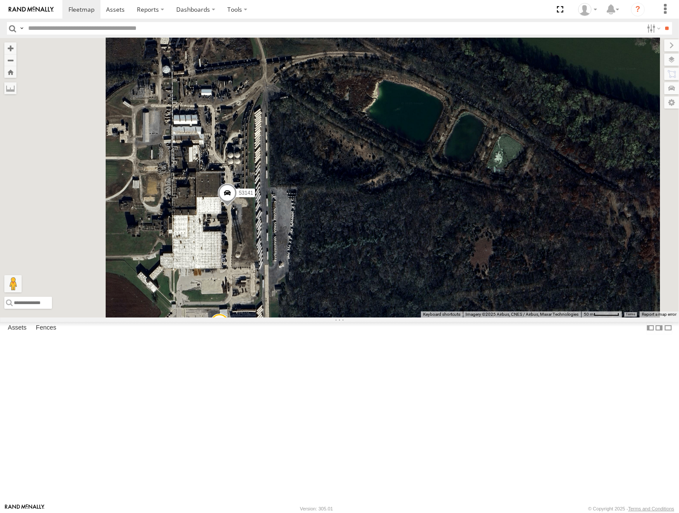
click at [237, 207] on span at bounding box center [227, 195] width 19 height 23
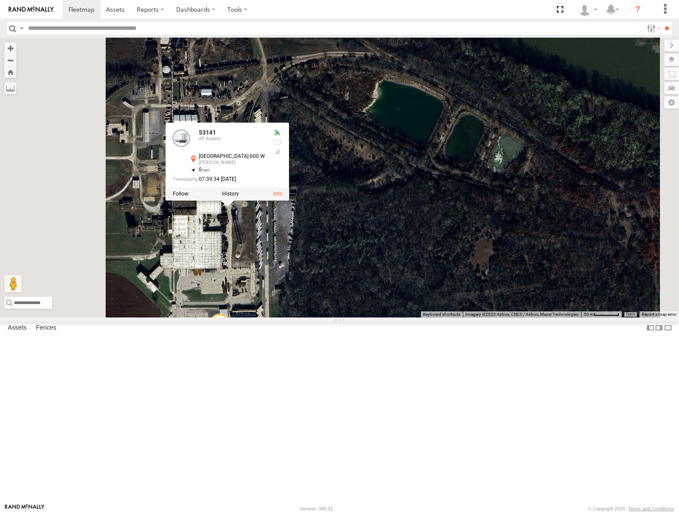
click at [289, 200] on div at bounding box center [227, 193] width 123 height 13
click at [239, 197] on label at bounding box center [230, 194] width 17 height 6
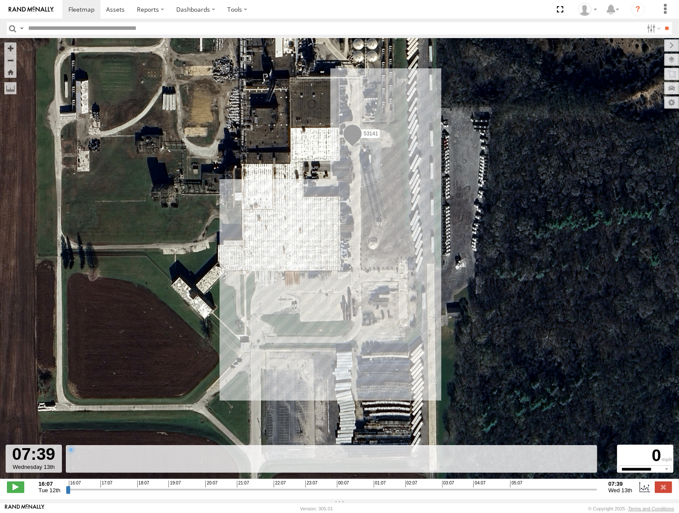
drag, startPoint x: 68, startPoint y: 493, endPoint x: 619, endPoint y: 490, distance: 551.4
type input "**********"
click at [597, 490] on input "range" at bounding box center [331, 490] width 531 height 8
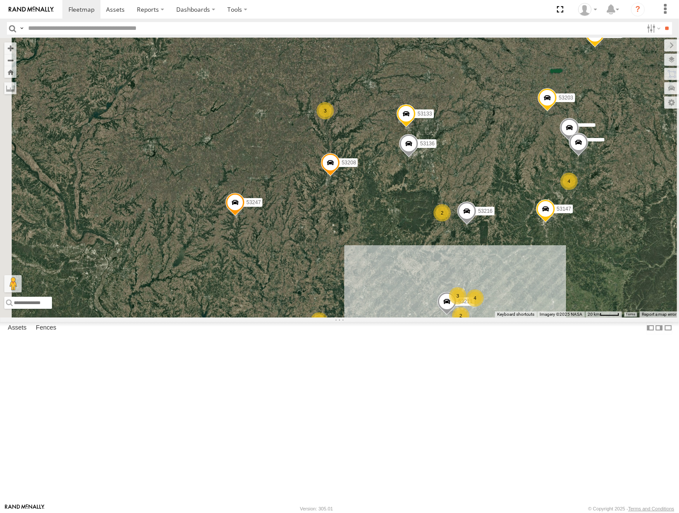
drag, startPoint x: 484, startPoint y: 329, endPoint x: 473, endPoint y: 286, distance: 44.7
click at [473, 286] on div "53217 53147 53149 53247 53103 53104 53148 53219 53278 53208 53142 53235 53262 5…" at bounding box center [339, 177] width 679 height 279
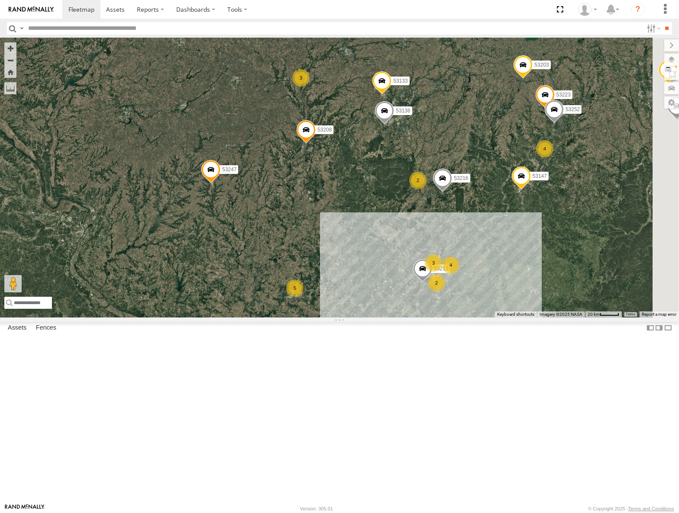
drag, startPoint x: 471, startPoint y: 237, endPoint x: 343, endPoint y: 290, distance: 138.9
click at [343, 291] on div "53217 53147 53149 53247 53103 53104 53148 53219 53278 53208 53142 53235 53262 5…" at bounding box center [339, 177] width 679 height 279
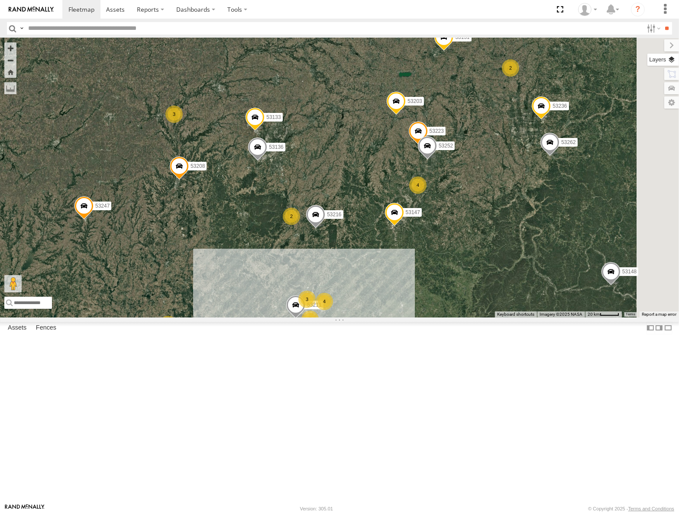
click at [676, 60] on label at bounding box center [663, 60] width 32 height 12
click at [0, 0] on span "Basemaps" at bounding box center [0, 0] width 0 height 0
click at [0, 0] on span "Roadmap" at bounding box center [0, 0] width 0 height 0
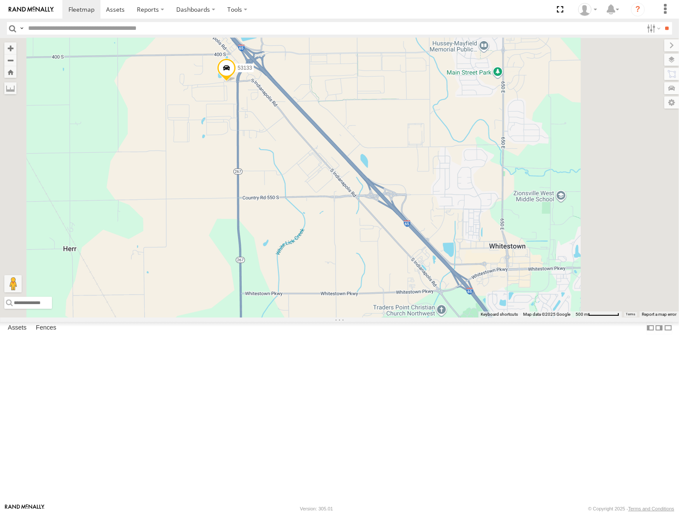
click at [0, 0] on span "Satellite" at bounding box center [0, 0] width 0 height 0
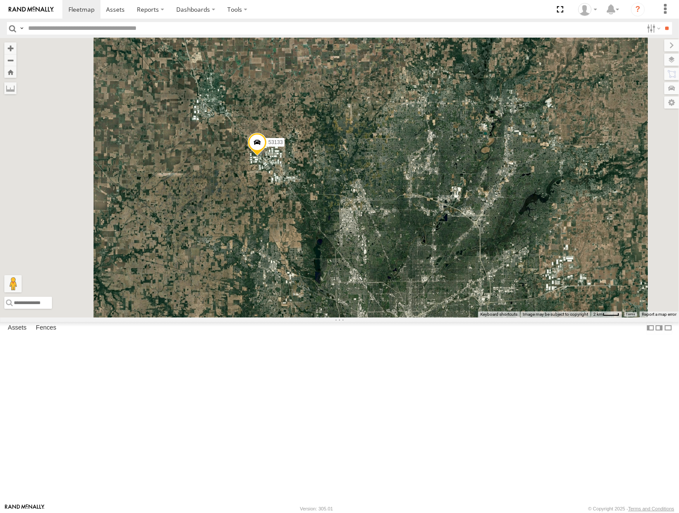
drag, startPoint x: 411, startPoint y: 335, endPoint x: 393, endPoint y: 200, distance: 135.3
click at [393, 200] on div "53217 53147 53149 53247 53103 53104 53148 53219 53278 53208 53142 53235 53262 5…" at bounding box center [339, 177] width 679 height 279
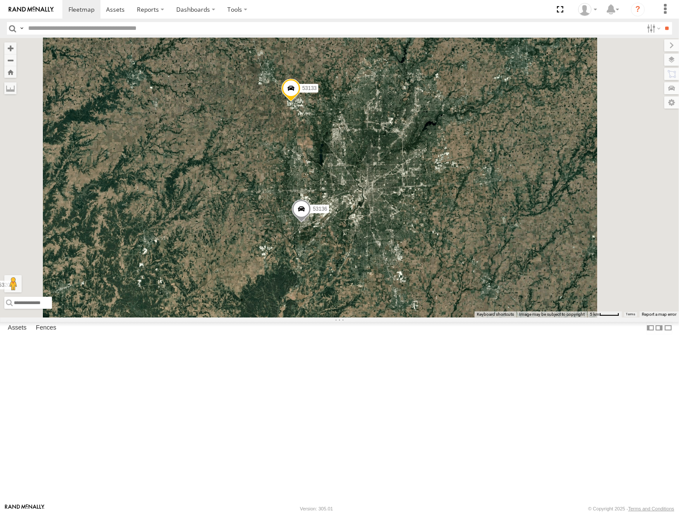
drag, startPoint x: 446, startPoint y: 228, endPoint x: 442, endPoint y: 237, distance: 9.9
click at [442, 237] on div "53217 53147 53149 53247 53103 53104 53148 53219 53278 53208 53142 53235 53262 5…" at bounding box center [339, 177] width 679 height 279
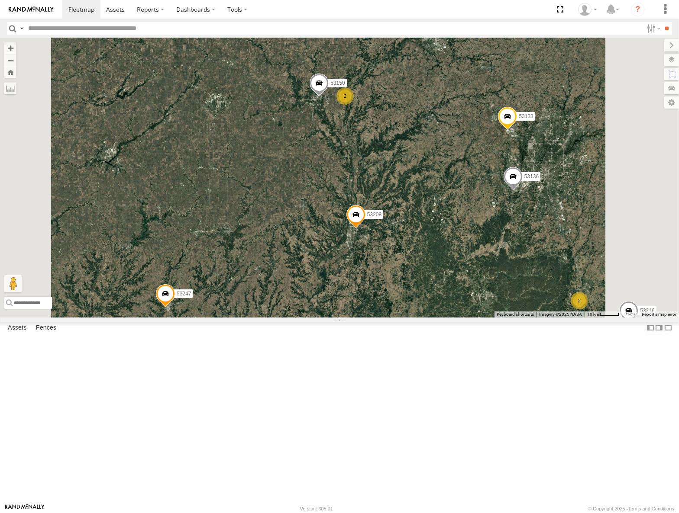
drag, startPoint x: 412, startPoint y: 318, endPoint x: 423, endPoint y: 238, distance: 80.7
click at [423, 244] on div "53217 53147 53149 53247 53103 53104 53148 53219 53278 53208 53142 53235 53262 5…" at bounding box center [339, 177] width 679 height 279
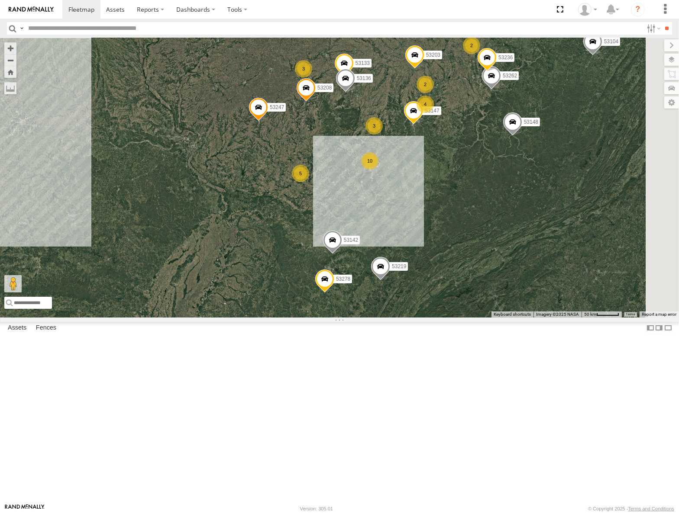
drag, startPoint x: 422, startPoint y: 306, endPoint x: 392, endPoint y: 286, distance: 36.1
click at [393, 286] on div "53217 53147 53149 53247 53103 53104 53148 53219 53278 53208 53142 53235 53262 5…" at bounding box center [339, 177] width 679 height 279
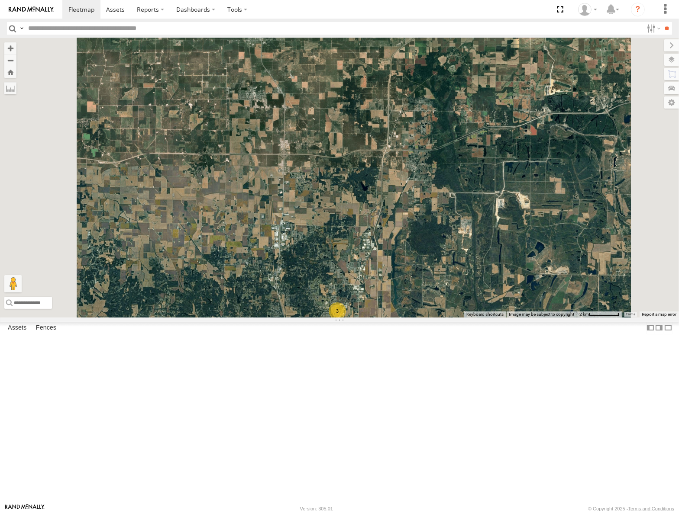
click at [64, 29] on input "text" at bounding box center [334, 28] width 618 height 13
type input "*****"
click at [662, 22] on input "**" at bounding box center [667, 28] width 10 height 13
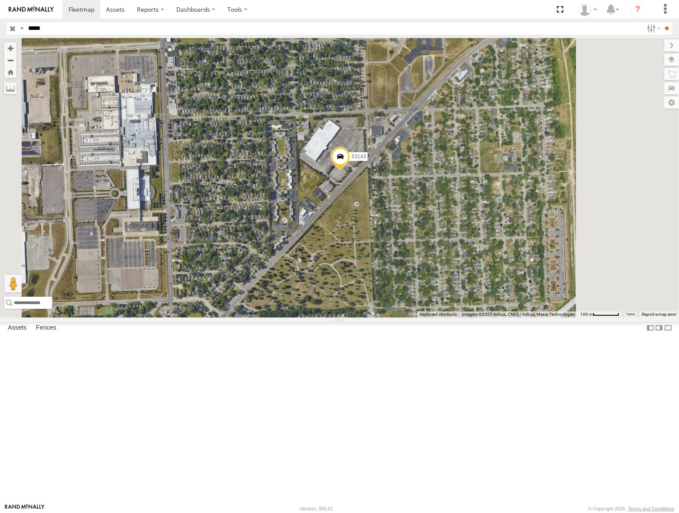
click at [12, 29] on input "button" at bounding box center [12, 28] width 11 height 13
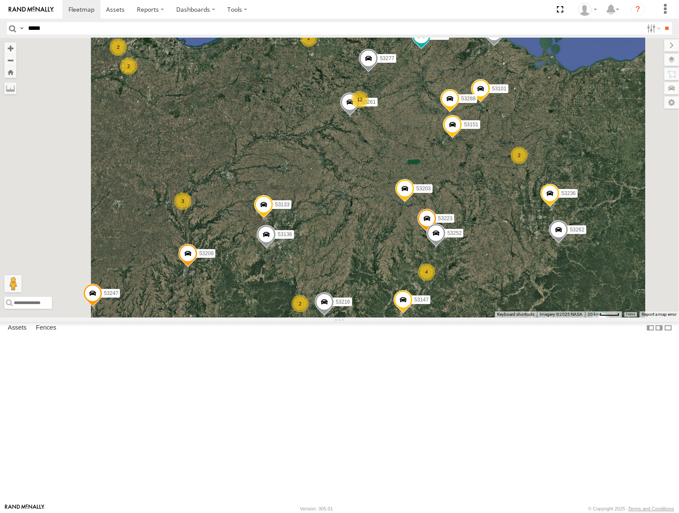
click at [424, 317] on div "53147 53149 53247 53103 53104 53148 53219 53217 53278 53208 53142 53235 53262 5…" at bounding box center [339, 177] width 679 height 279
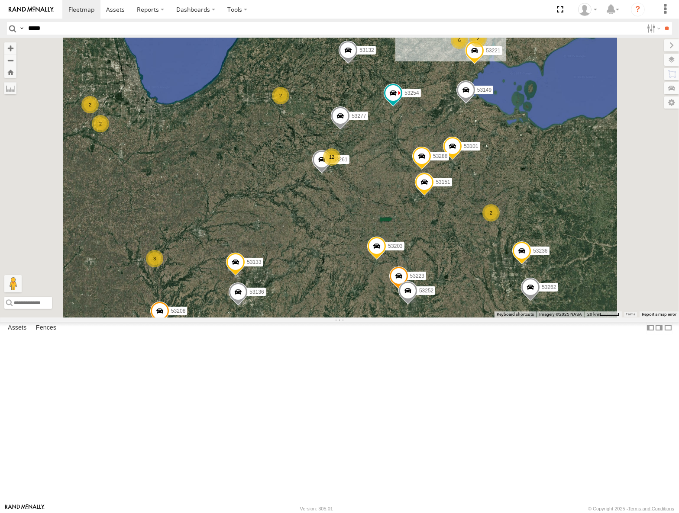
drag, startPoint x: 479, startPoint y: 253, endPoint x: 442, endPoint y: 329, distance: 84.6
click at [442, 317] on div "53147 53149 53247 53103 53104 53148 53219 53217 53278 53208 53142 53235 53262 5…" at bounding box center [339, 177] width 679 height 279
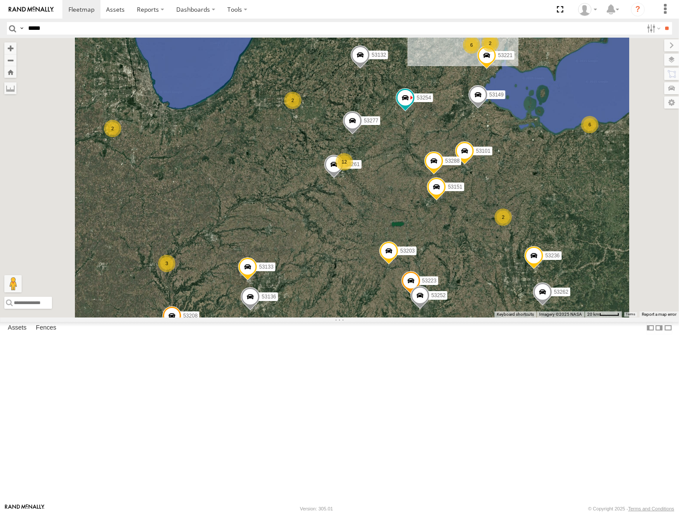
click at [419, 294] on div "53147 53149 53247 53103 53104 53148 53219 53217 53278 53208 53142 53235 53262 5…" at bounding box center [339, 177] width 679 height 279
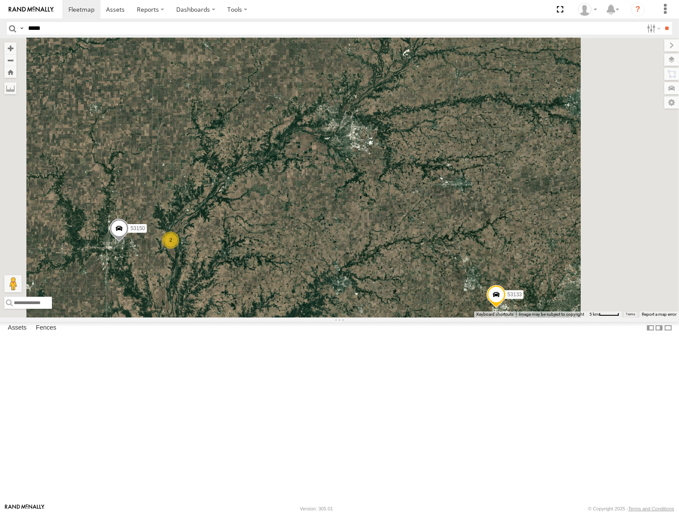
drag, startPoint x: 338, startPoint y: 296, endPoint x: 403, endPoint y: 287, distance: 66.4
click at [403, 287] on div "53147 53149 53247 53103 53104 53148 53219 53217 53278 53208 53142 53235 53262 5…" at bounding box center [339, 177] width 679 height 279
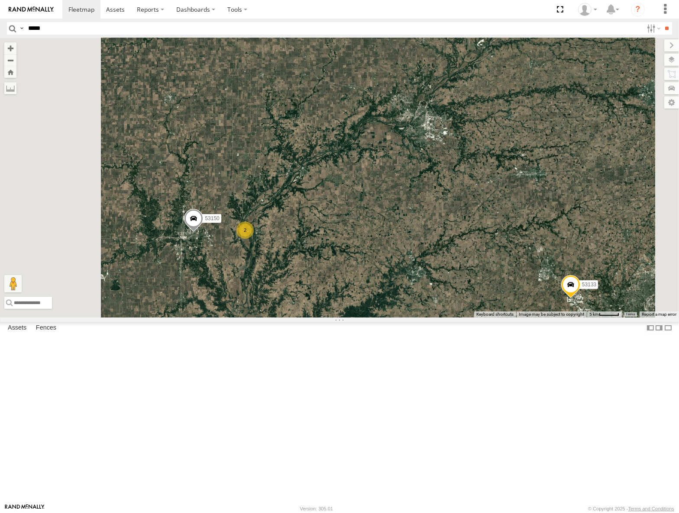
click at [65, 30] on input "*****" at bounding box center [334, 28] width 618 height 13
click at [662, 22] on input "**" at bounding box center [667, 28] width 10 height 13
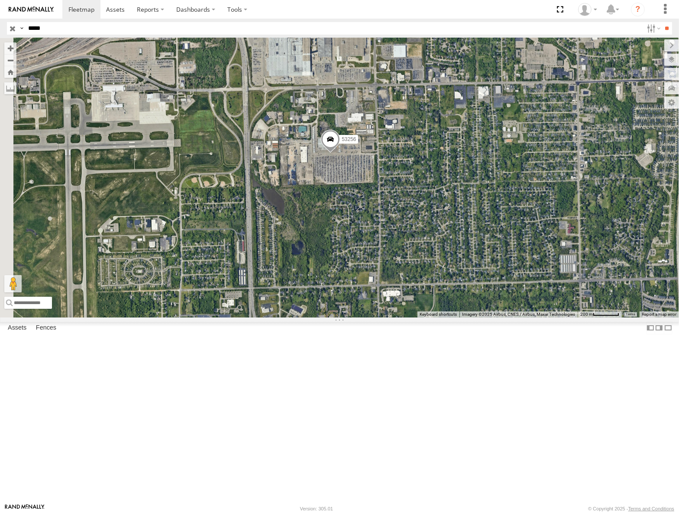
click at [58, 26] on input "*****" at bounding box center [334, 28] width 618 height 13
click at [662, 22] on input "**" at bounding box center [667, 28] width 10 height 13
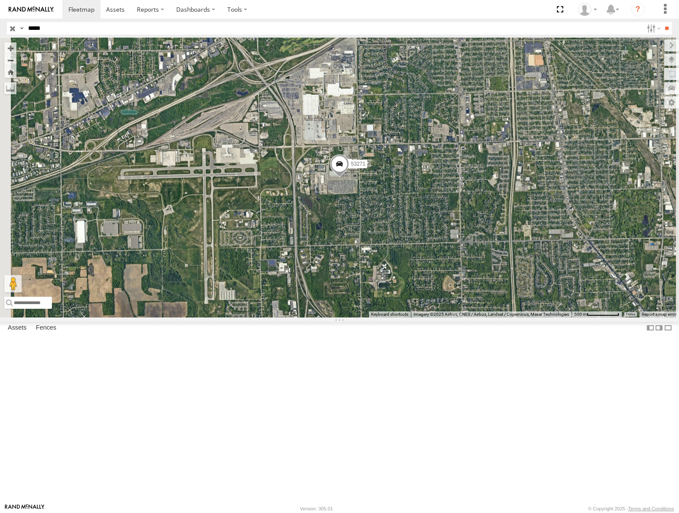
click at [49, 27] on input "*****" at bounding box center [334, 28] width 618 height 13
click at [662, 22] on input "**" at bounding box center [667, 28] width 10 height 13
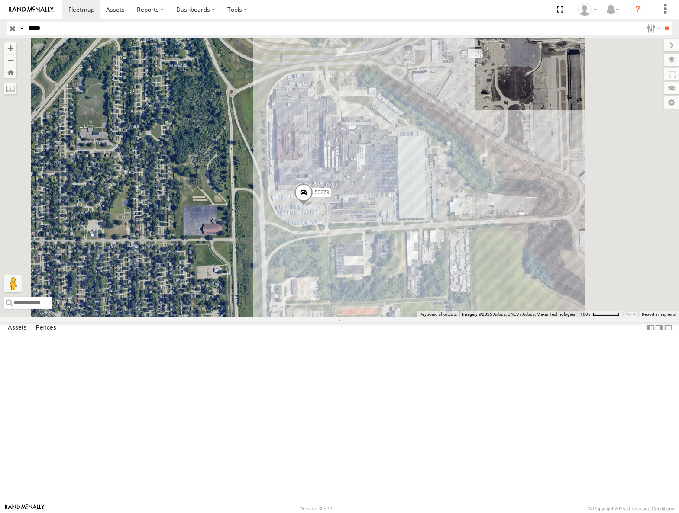
click at [68, 26] on input "*****" at bounding box center [334, 28] width 618 height 13
type input "*****"
click at [662, 22] on input "**" at bounding box center [667, 28] width 10 height 13
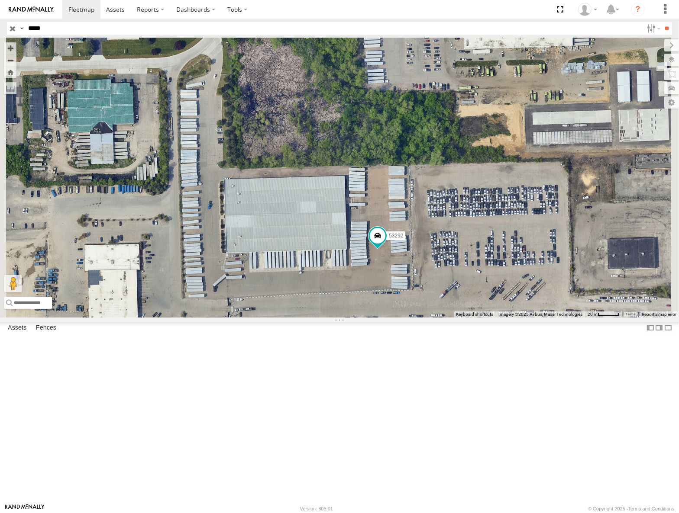
click at [11, 28] on input "button" at bounding box center [12, 28] width 11 height 13
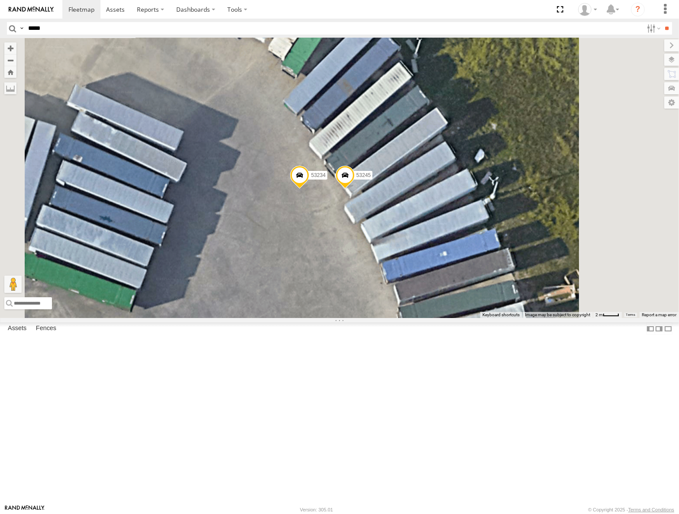
click at [354, 189] on span at bounding box center [344, 176] width 19 height 23
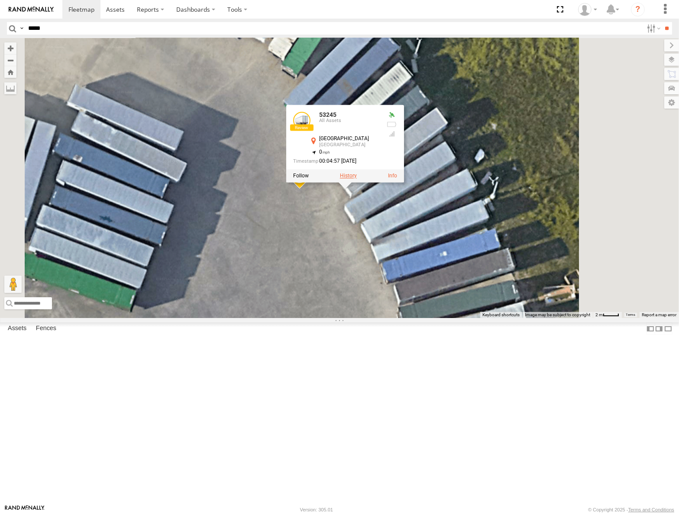
click at [357, 179] on label at bounding box center [348, 176] width 17 height 6
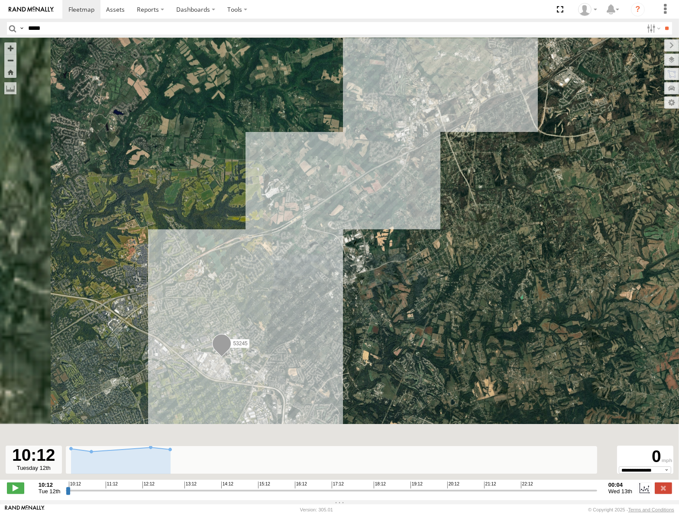
drag, startPoint x: 229, startPoint y: 323, endPoint x: 293, endPoint y: 264, distance: 87.0
click at [293, 264] on div "53245" at bounding box center [339, 263] width 679 height 451
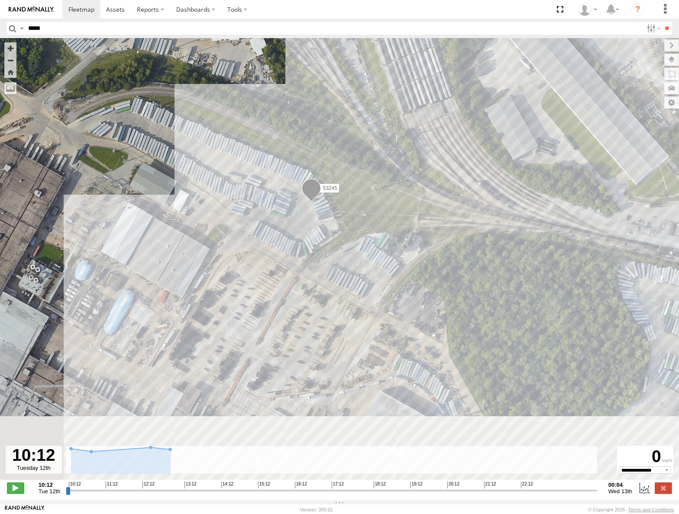
drag, startPoint x: 264, startPoint y: 377, endPoint x: 307, endPoint y: 229, distance: 154.1
click at [305, 235] on div "53245" at bounding box center [339, 263] width 679 height 451
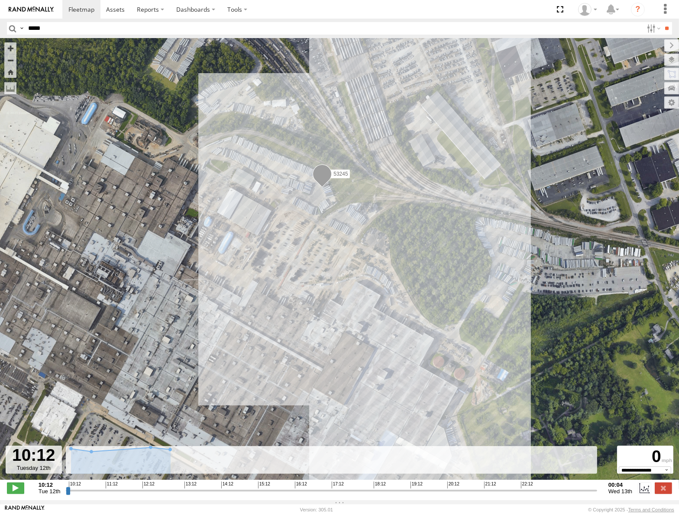
drag, startPoint x: 271, startPoint y: 305, endPoint x: 255, endPoint y: 168, distance: 137.8
click at [255, 173] on div "53245" at bounding box center [339, 263] width 679 height 451
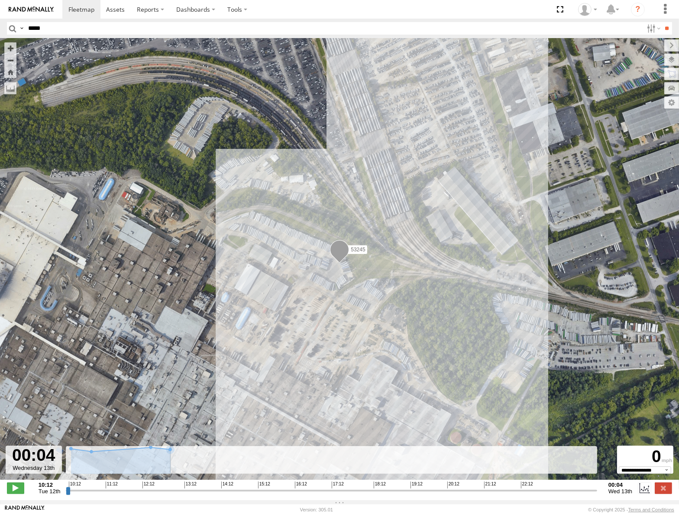
drag, startPoint x: 68, startPoint y: 495, endPoint x: 617, endPoint y: 516, distance: 549.2
type input "**********"
click at [597, 495] on input "range" at bounding box center [331, 490] width 531 height 8
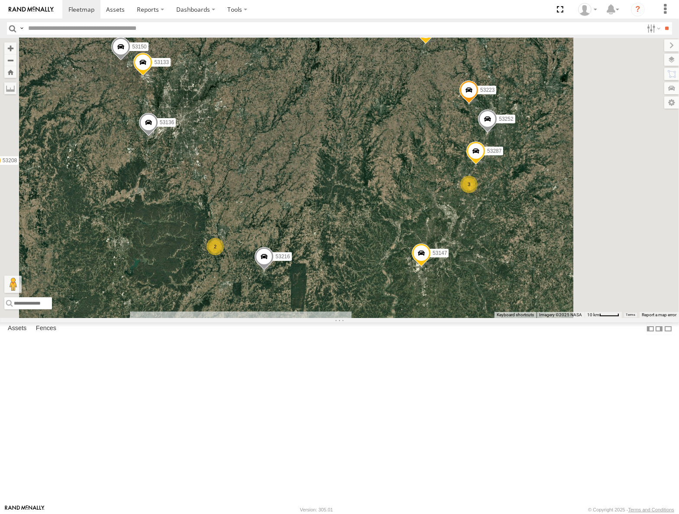
drag, startPoint x: 514, startPoint y: 303, endPoint x: 557, endPoint y: 169, distance: 141.0
click at [557, 169] on div "53147 53247 53103 53104 53148 53219 53217 53278 53208 53142 53254 53277 53235 5…" at bounding box center [339, 178] width 679 height 280
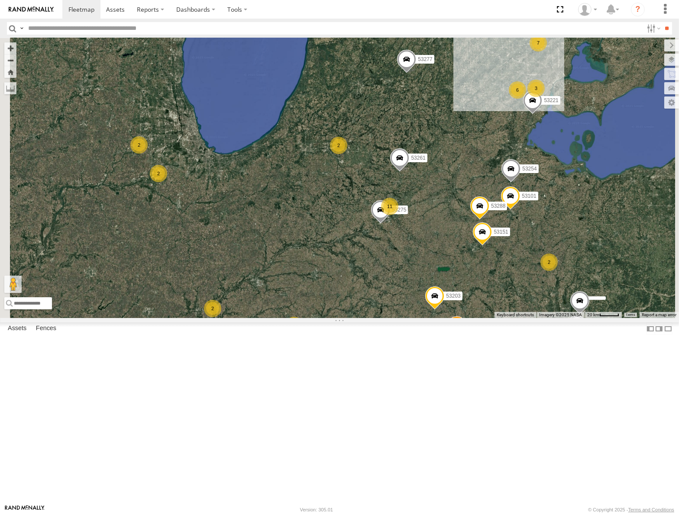
drag, startPoint x: 587, startPoint y: 216, endPoint x: 531, endPoint y: 265, distance: 74.5
click at [531, 265] on div "53247 53103 53104 53102 53219 53217 53278 53208 53142 53254 53277 53235 53147 5…" at bounding box center [339, 178] width 679 height 280
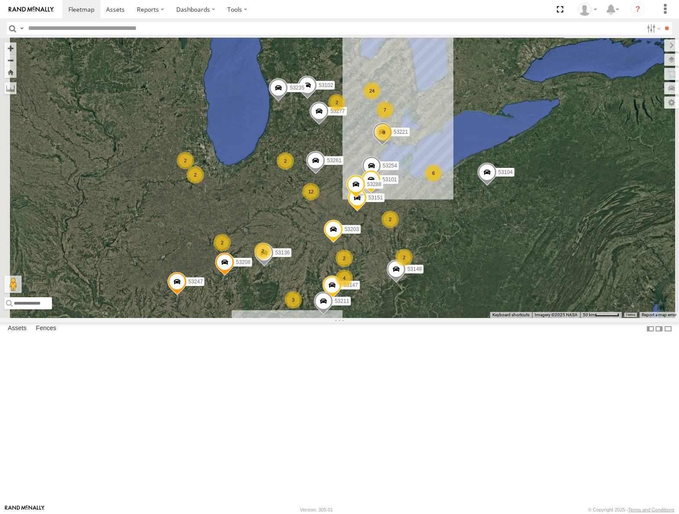
drag, startPoint x: 421, startPoint y: 355, endPoint x: 428, endPoint y: 343, distance: 13.7
click at [427, 318] on div "53247 53103 53104 53102 53219 53217 53278 53208 53142 53254 53277 53235 53147 5…" at bounding box center [339, 178] width 679 height 280
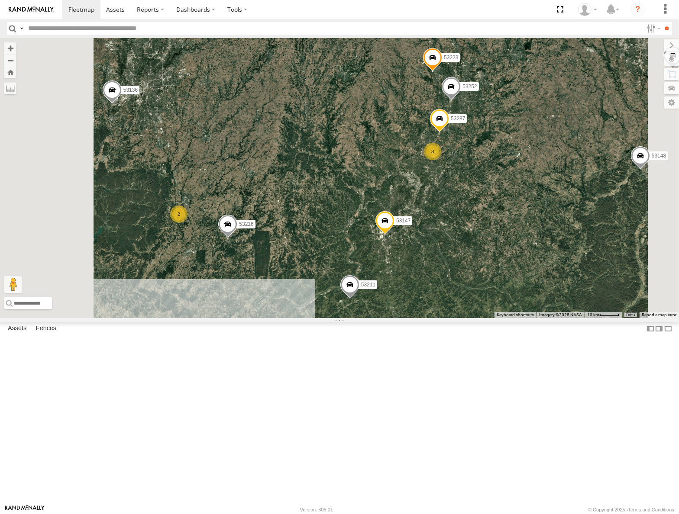
drag, startPoint x: 505, startPoint y: 381, endPoint x: 541, endPoint y: 341, distance: 53.9
click at [541, 318] on div "53247 53103 53104 53102 53219 53217 53278 53208 53142 53254 53277 53235 53147 5…" at bounding box center [339, 178] width 679 height 280
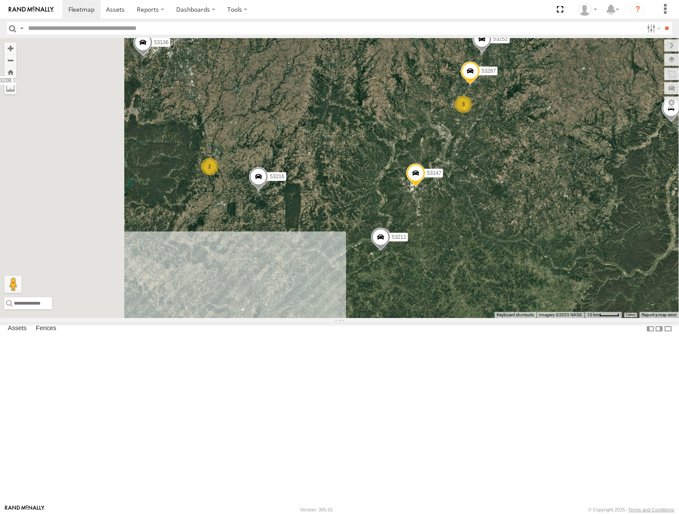
drag, startPoint x: 437, startPoint y: 355, endPoint x: 476, endPoint y: 294, distance: 72.0
click at [476, 294] on div "53247 53103 53104 53102 53219 53217 53278 53208 53142 53254 53277 53235 53147 5…" at bounding box center [339, 178] width 679 height 280
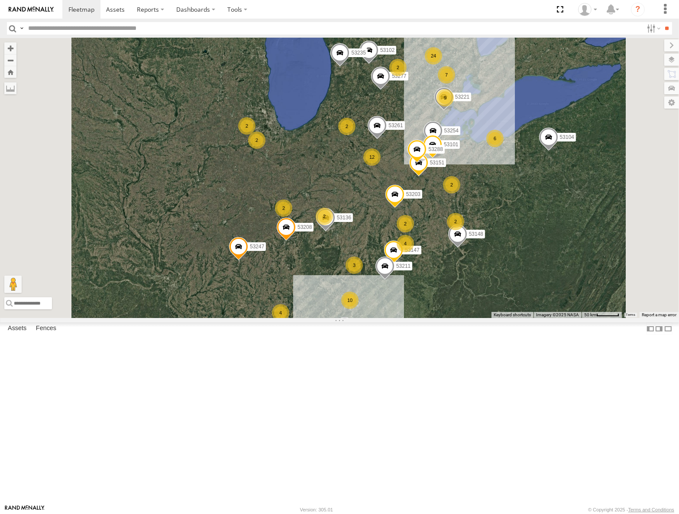
drag, startPoint x: 463, startPoint y: 200, endPoint x: 463, endPoint y: 313, distance: 113.4
click at [463, 313] on div "53247 53103 53104 53102 53219 53217 53278 53208 53142 53254 53277 53235 53147 5…" at bounding box center [339, 178] width 679 height 280
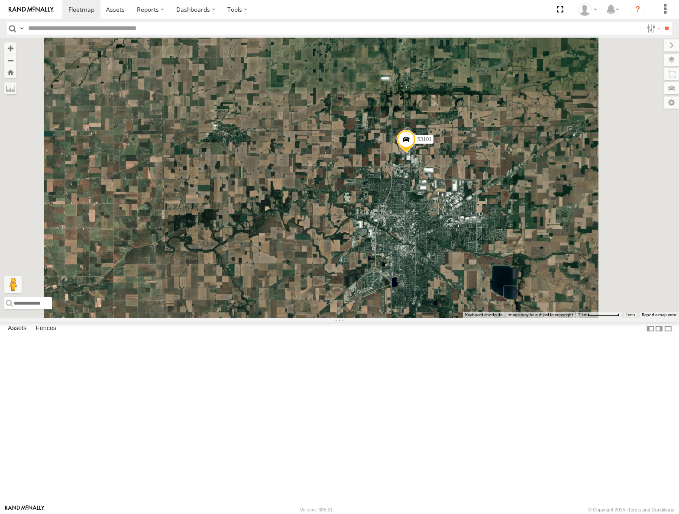
drag, startPoint x: 466, startPoint y: 303, endPoint x: 574, endPoint y: 260, distance: 116.2
click at [573, 260] on div "53247 53103 53104 53102 53219 53217 53278 53208 53142 53254 53277 53235 53147 5…" at bounding box center [339, 178] width 679 height 280
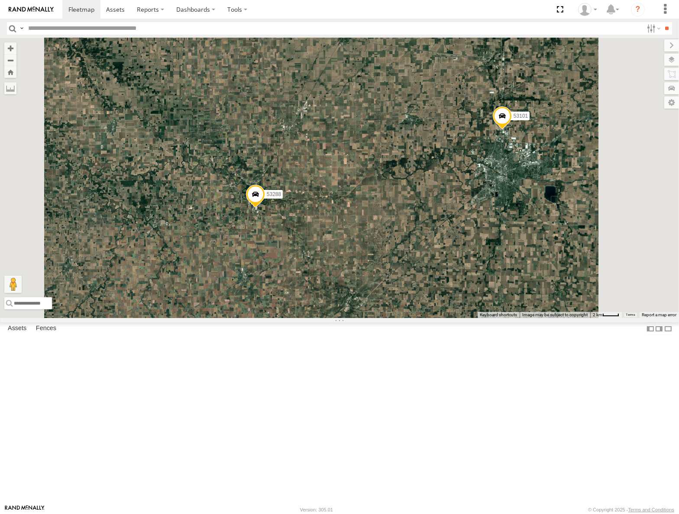
drag, startPoint x: 407, startPoint y: 297, endPoint x: 463, endPoint y: 290, distance: 56.2
click at [463, 290] on div "53247 53103 53104 53102 53219 53217 53278 53208 53142 53254 53277 53235 53147 5…" at bounding box center [339, 178] width 679 height 280
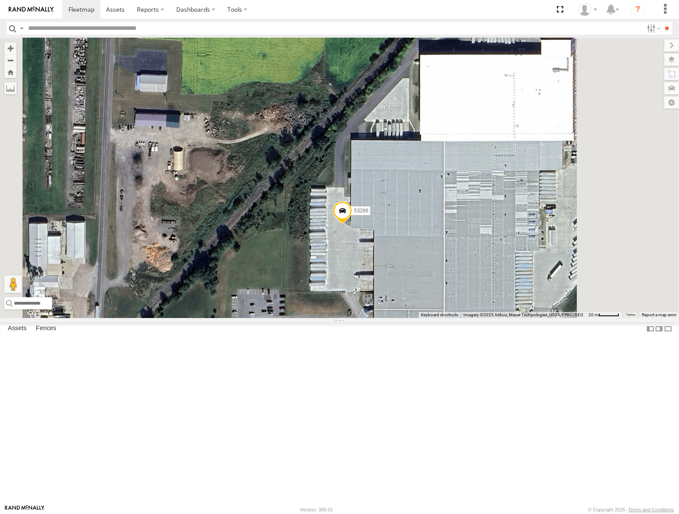
click at [352, 224] on span at bounding box center [342, 212] width 19 height 23
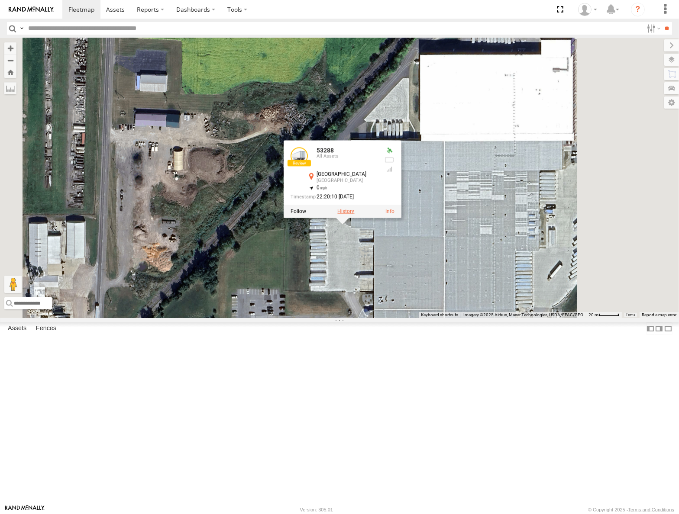
click at [354, 214] on label at bounding box center [345, 211] width 17 height 6
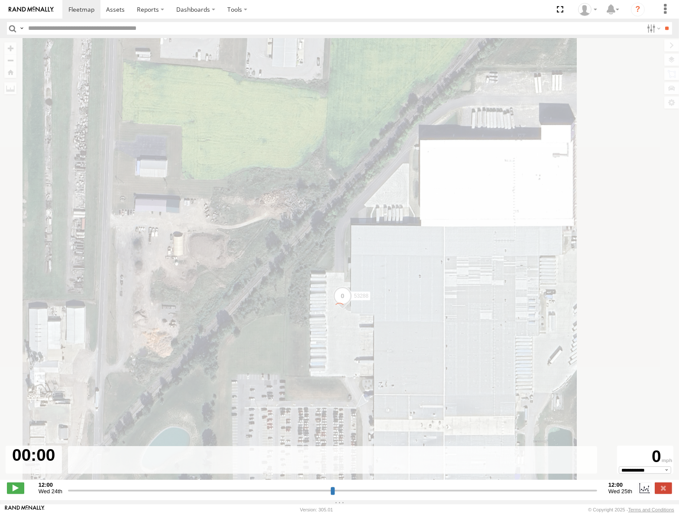
type input "**********"
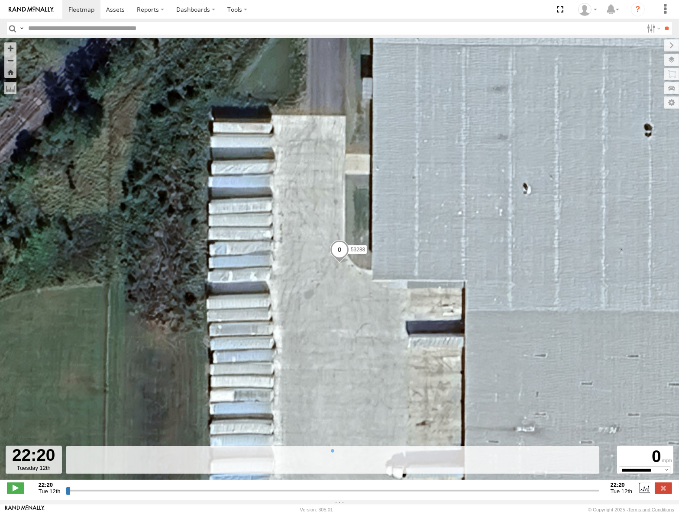
drag, startPoint x: 68, startPoint y: 493, endPoint x: 402, endPoint y: 283, distance: 395.0
click at [186, 486] on input "range" at bounding box center [332, 490] width 533 height 8
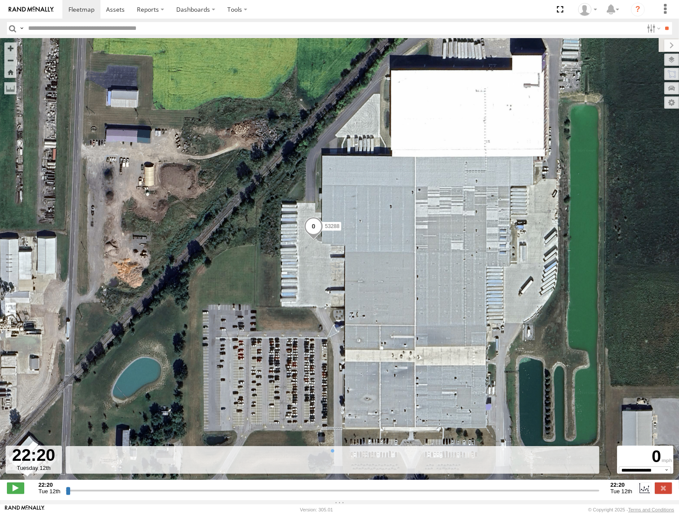
drag, startPoint x: 457, startPoint y: 233, endPoint x: 408, endPoint y: 243, distance: 50.3
click at [408, 243] on div "53288" at bounding box center [339, 263] width 679 height 451
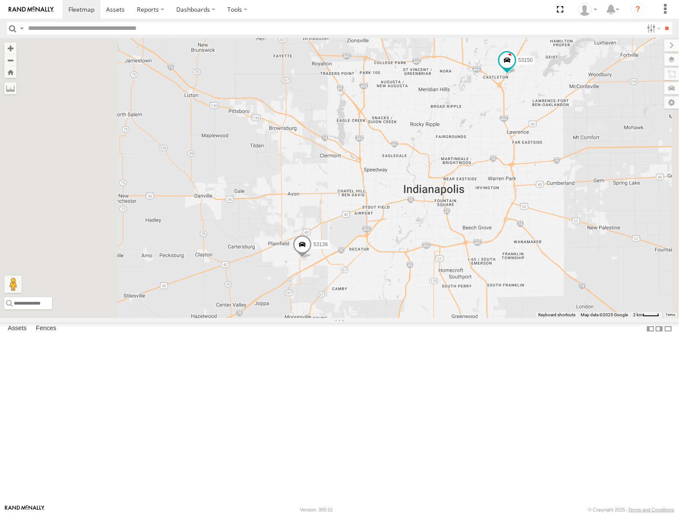
drag, startPoint x: 405, startPoint y: 198, endPoint x: 432, endPoint y: 271, distance: 78.2
click at [432, 271] on div "53103 53217 53247 53104 53102 53148 53219 53278 53208 53142 53254 53277 53235 5…" at bounding box center [339, 178] width 679 height 280
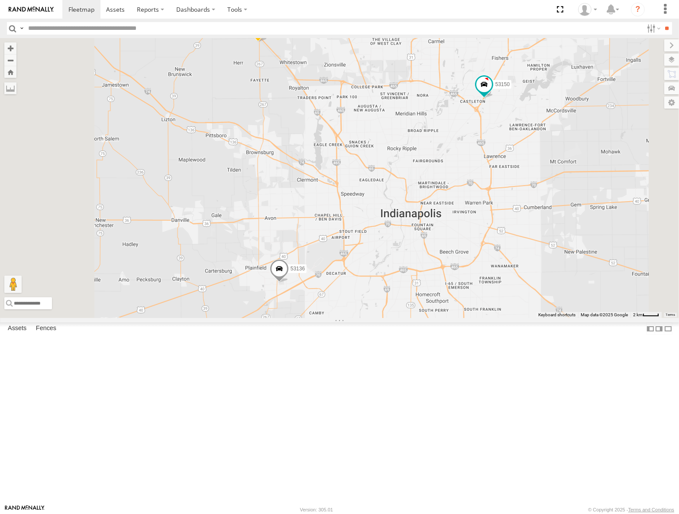
drag, startPoint x: 476, startPoint y: 343, endPoint x: 542, endPoint y: 248, distance: 115.6
click at [542, 251] on div "53103 53217 53247 53104 53102 53148 53219 53278 53208 53142 53254 53277 53235 5…" at bounding box center [339, 178] width 679 height 280
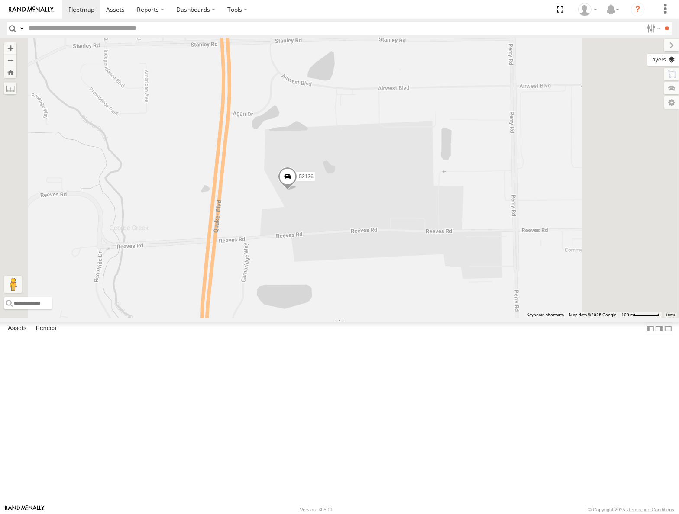
click at [670, 57] on label at bounding box center [663, 60] width 32 height 12
click at [0, 0] on span "Basemaps" at bounding box center [0, 0] width 0 height 0
click at [0, 0] on span "Satellite" at bounding box center [0, 0] width 0 height 0
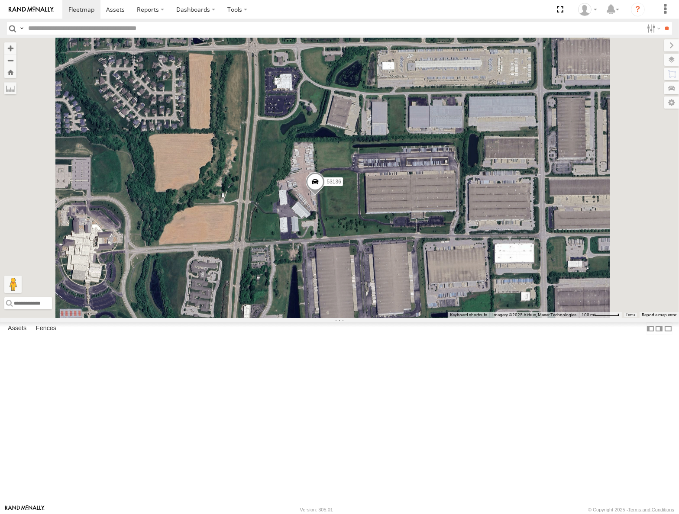
drag, startPoint x: 427, startPoint y: 286, endPoint x: 440, endPoint y: 291, distance: 14.2
click at [440, 291] on div "53103 53217 53247 53104 53102 53148 53219 53278 53208 53142 53254 53277 53235 5…" at bounding box center [339, 178] width 679 height 280
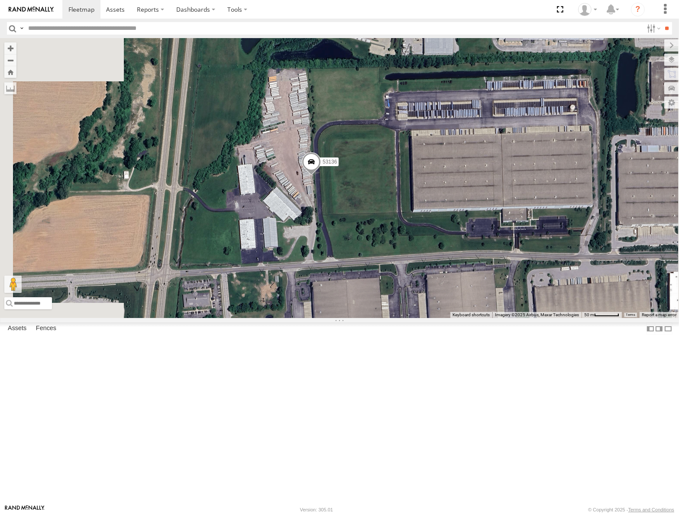
drag, startPoint x: 473, startPoint y: 290, endPoint x: 487, endPoint y: 279, distance: 18.5
click at [487, 279] on div "53103 53217 53247 53104 53102 53148 53219 53278 53208 53142 53254 53277 53235 5…" at bounding box center [339, 178] width 679 height 280
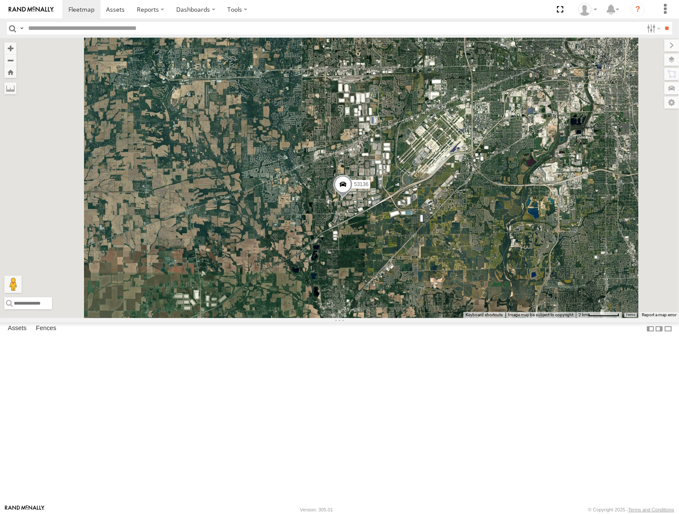
click at [0, 0] on span "Roadmap" at bounding box center [0, 0] width 0 height 0
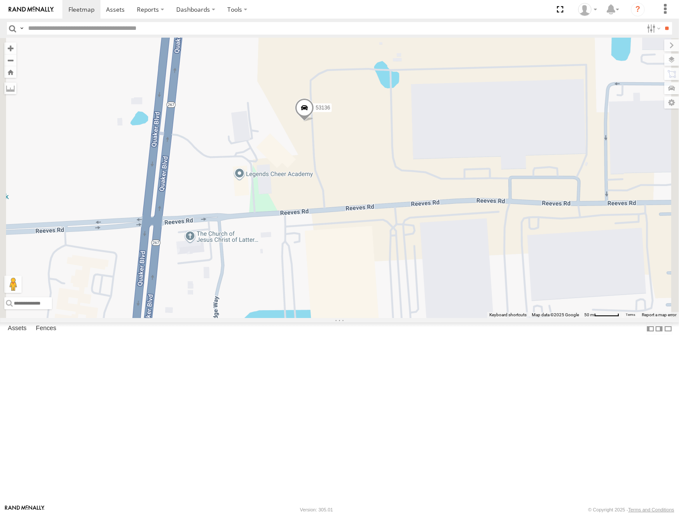
click at [0, 0] on span "Satellite" at bounding box center [0, 0] width 0 height 0
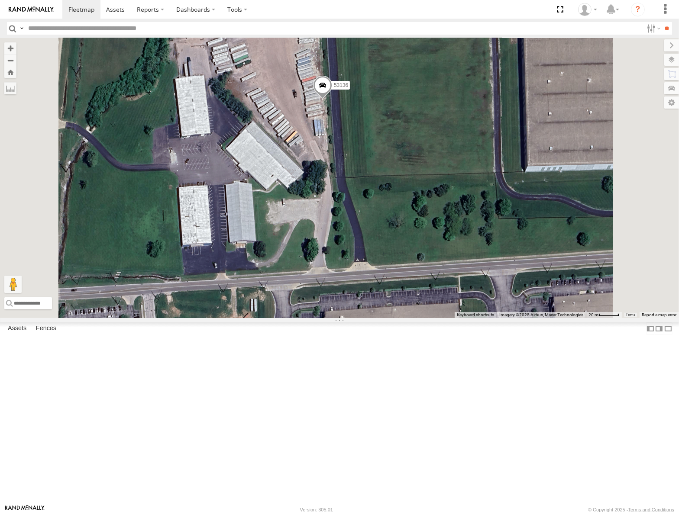
drag, startPoint x: 472, startPoint y: 207, endPoint x: 425, endPoint y: 255, distance: 66.7
click at [425, 255] on div "53103 53217 53247 53104 53102 53148 53219 53278 53208 53142 53254 53277 53235 5…" at bounding box center [339, 178] width 679 height 280
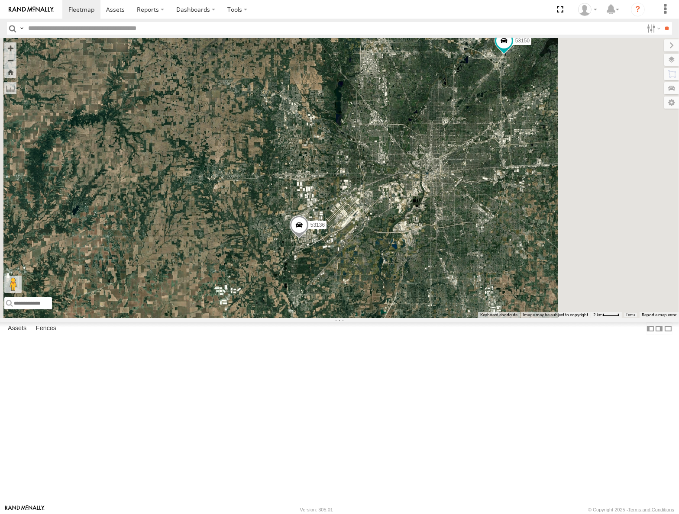
drag, startPoint x: 449, startPoint y: 350, endPoint x: 420, endPoint y: 350, distance: 29.4
click at [420, 318] on div "53103 53217 53247 53104 53102 53148 53219 53278 53208 53142 53254 53277 53235 5…" at bounding box center [339, 178] width 679 height 280
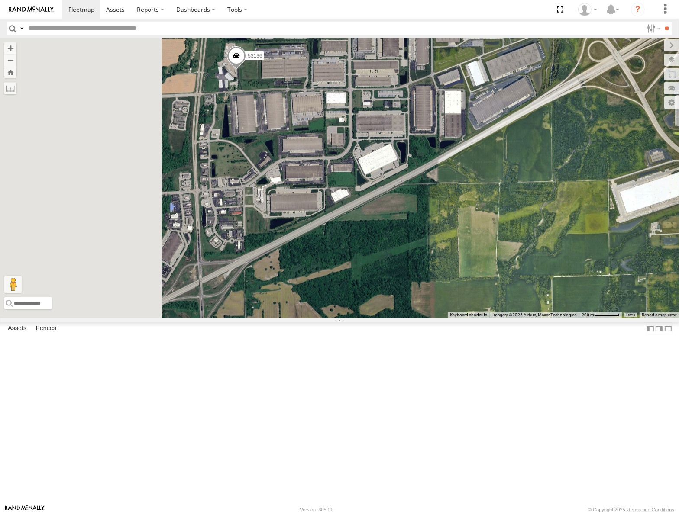
drag, startPoint x: 407, startPoint y: 320, endPoint x: 428, endPoint y: 316, distance: 21.1
click at [428, 316] on div "53103 53217 53247 53104 53102 53148 53219 53278 53208 53142 53254 53277 53235 5…" at bounding box center [339, 178] width 679 height 280
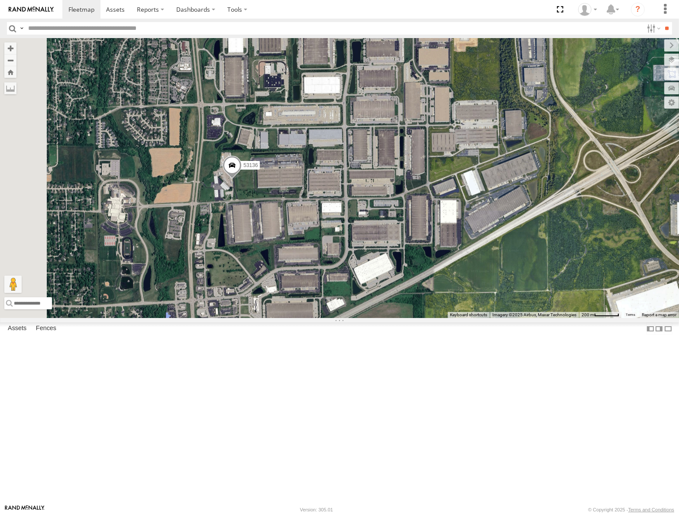
drag, startPoint x: 391, startPoint y: 309, endPoint x: 363, endPoint y: 432, distance: 125.7
click at [363, 318] on div "53103 53217 53247 53104 53102 53148 53219 53278 53208 53142 53254 53277 53235 5…" at bounding box center [339, 178] width 679 height 280
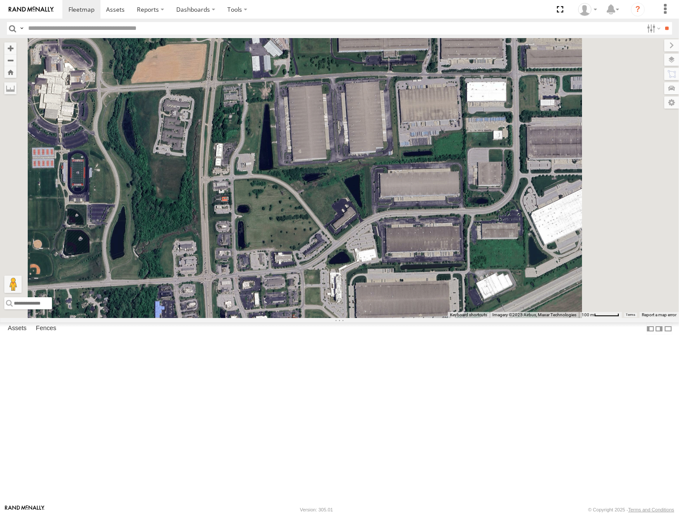
drag, startPoint x: 437, startPoint y: 377, endPoint x: 444, endPoint y: 274, distance: 103.7
click at [444, 274] on div "53103 53217 53247 53104 53102 53148 53219 53278 53208 53142 53254 53277 53235 5…" at bounding box center [339, 178] width 679 height 280
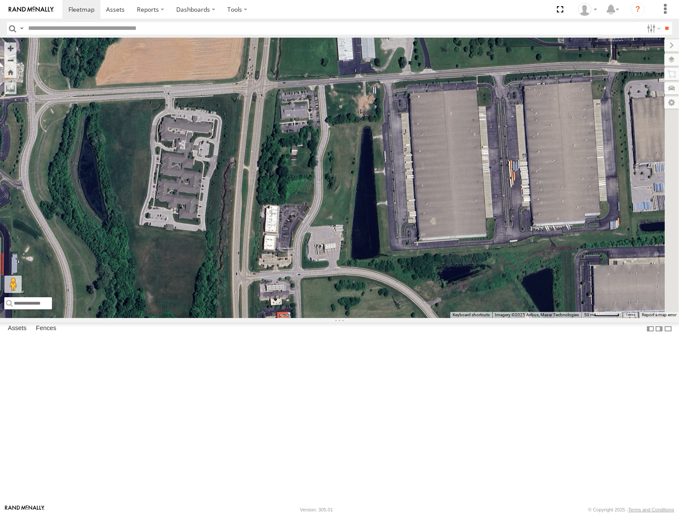
drag, startPoint x: 433, startPoint y: 185, endPoint x: 255, endPoint y: 272, distance: 198.0
click at [255, 272] on div "53103 53217 53247 53104 53102 53148 53219 53278 53208 53142 53254 53277 53235 5…" at bounding box center [339, 178] width 679 height 280
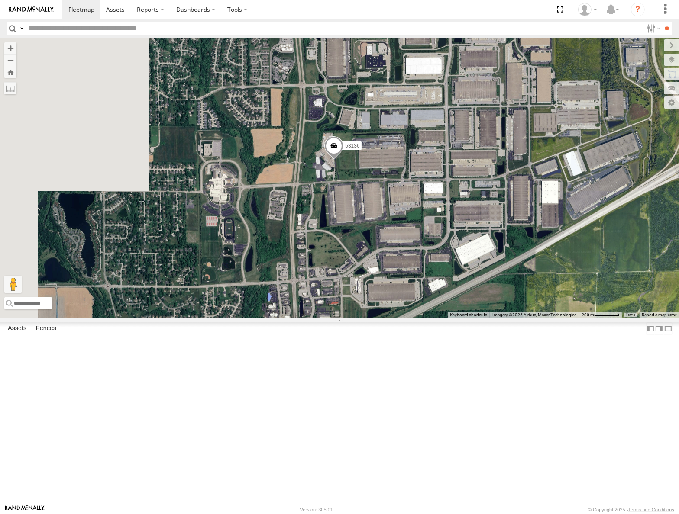
drag, startPoint x: 367, startPoint y: 291, endPoint x: 461, endPoint y: 295, distance: 94.0
click at [461, 295] on div "53103 53217 53247 53104 53102 53148 53219 53278 53208 53142 53254 53277 53235 5…" at bounding box center [339, 178] width 679 height 280
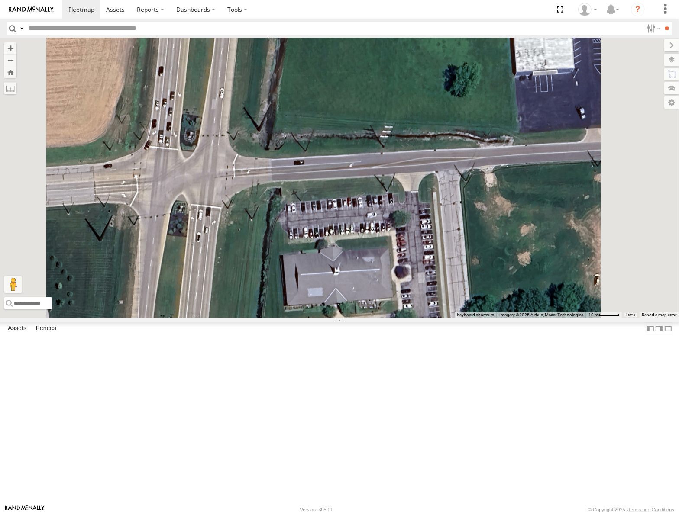
click at [0, 0] on span "Roadmap" at bounding box center [0, 0] width 0 height 0
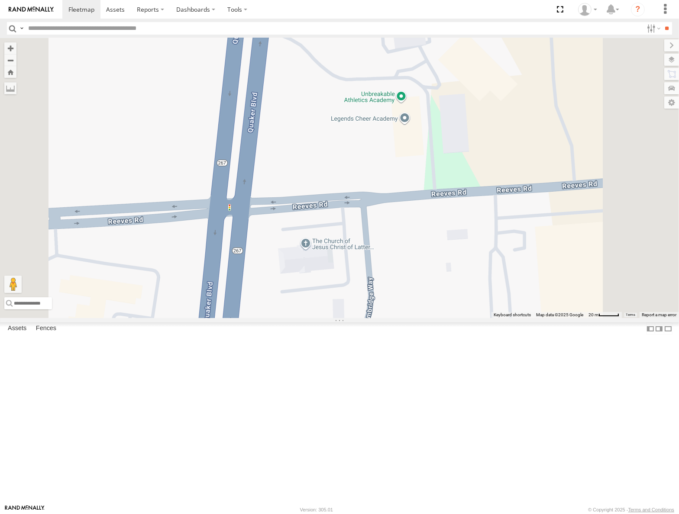
drag, startPoint x: 495, startPoint y: 220, endPoint x: 472, endPoint y: 242, distance: 31.2
click at [472, 242] on div "53103 53217 53247 53104 53102 53148 53219 53278 53208 53142 53254 53277 53235 5…" at bounding box center [339, 178] width 679 height 280
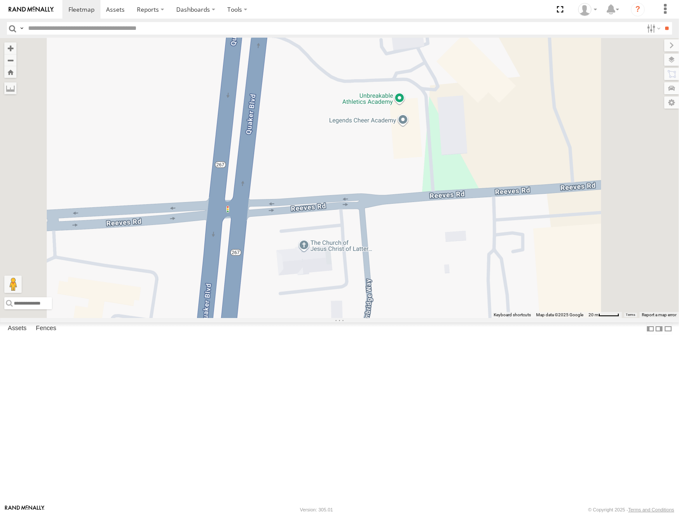
click at [0, 0] on span "Satellite" at bounding box center [0, 0] width 0 height 0
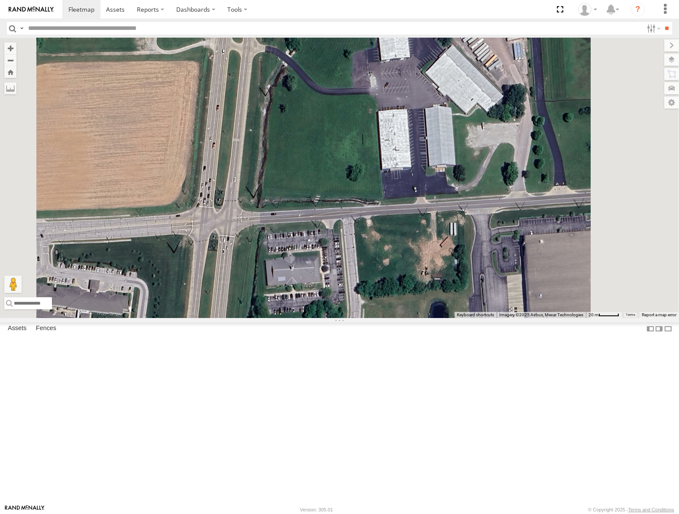
drag, startPoint x: 497, startPoint y: 235, endPoint x: 397, endPoint y: 316, distance: 128.9
click at [397, 316] on div "53103 53217 53247 53104 53102 53148 53219 53278 53208 53142 53254 53277 53235 5…" at bounding box center [339, 178] width 679 height 280
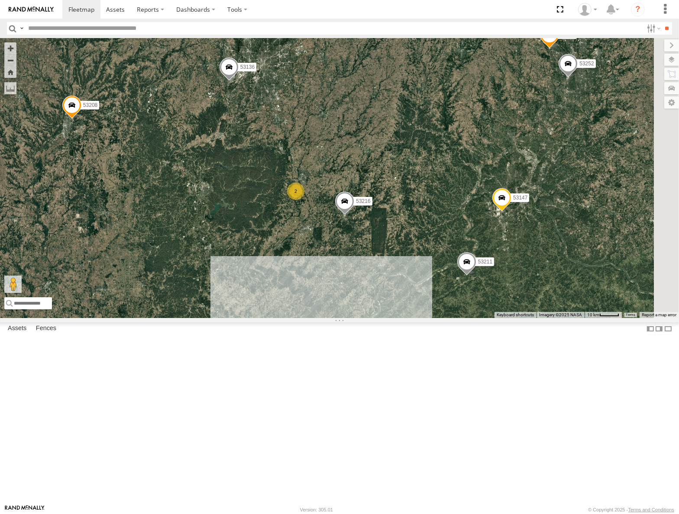
drag, startPoint x: 462, startPoint y: 358, endPoint x: 423, endPoint y: 243, distance: 121.3
click at [423, 243] on div "53103 53217 53247 53104 53102 53148 53219 53278 53208 53142 53254 53277 53235 5…" at bounding box center [339, 178] width 679 height 280
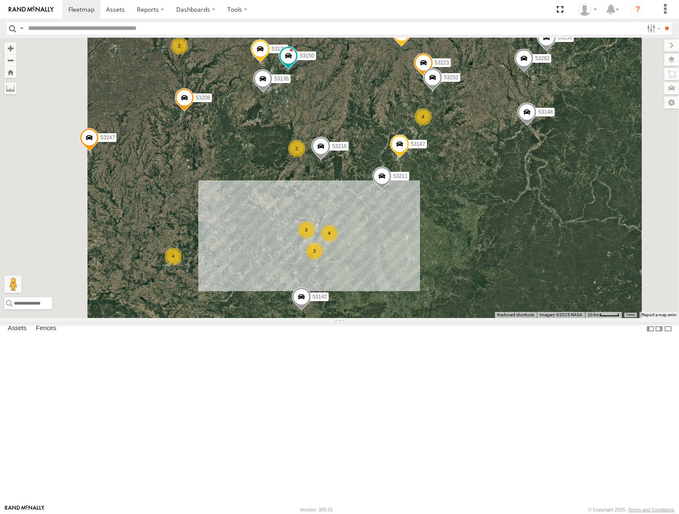
click at [0, 0] on span "Roadmap" at bounding box center [0, 0] width 0 height 0
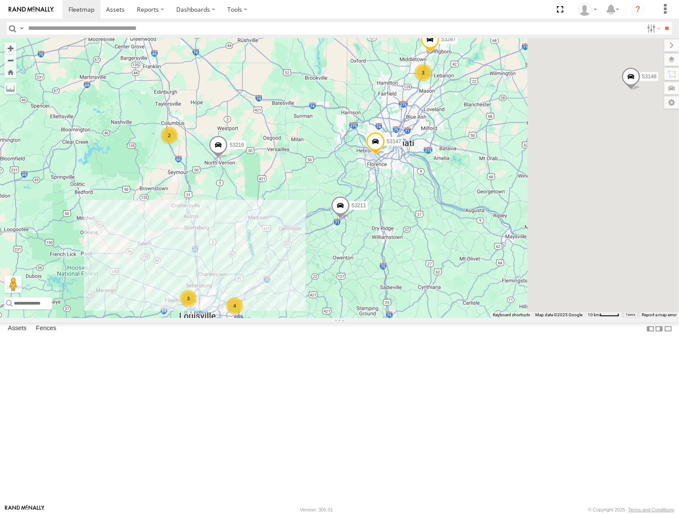
drag, startPoint x: 483, startPoint y: 289, endPoint x: 411, endPoint y: 380, distance: 116.2
click at [411, 318] on div "53103 53217 53247 53104 53102 53148 53219 53278 53208 53142 53254 53277 53235 5…" at bounding box center [339, 178] width 679 height 280
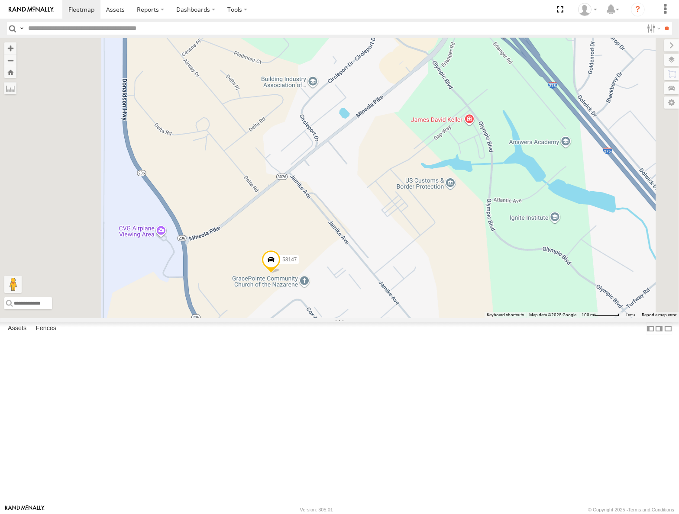
click at [0, 0] on span "Satellite" at bounding box center [0, 0] width 0 height 0
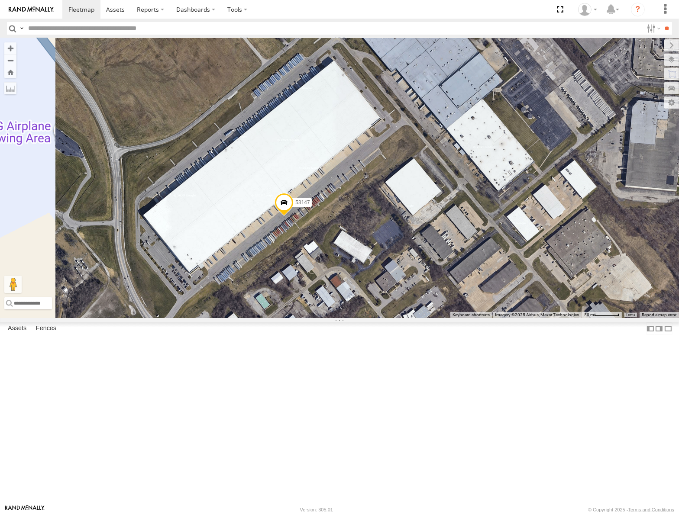
drag, startPoint x: 379, startPoint y: 393, endPoint x: 437, endPoint y: 308, distance: 103.1
click at [437, 308] on div "53103 53217 53247 53104 53102 53148 53219 53278 53208 53142 53254 53277 53235 5…" at bounding box center [339, 178] width 679 height 280
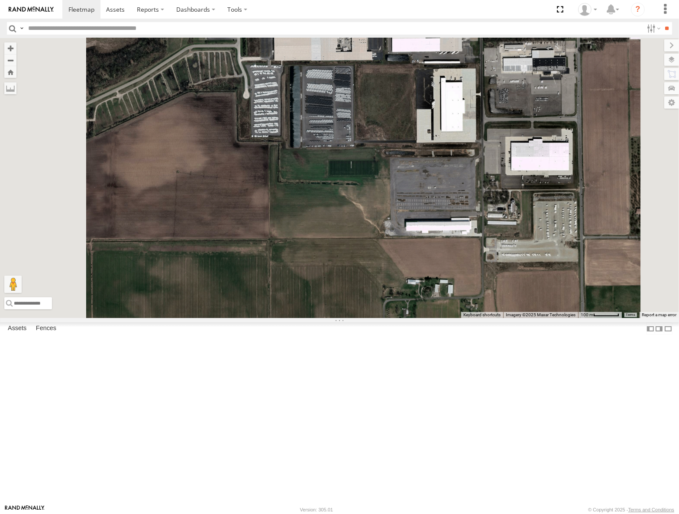
drag, startPoint x: 342, startPoint y: 122, endPoint x: 383, endPoint y: 164, distance: 58.1
click at [399, 159] on div "53247 53103 53104 53102 53148 53219 53217 53278 53208 53142 53254 53277 53235 5…" at bounding box center [339, 178] width 679 height 280
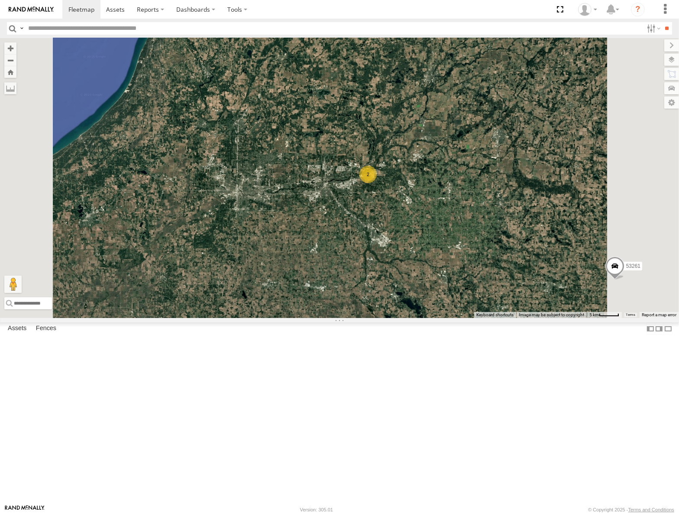
drag, startPoint x: 460, startPoint y: 269, endPoint x: 441, endPoint y: 245, distance: 30.1
click at [441, 246] on div "53247 53103 53104 53102 53148 53219 53217 53278 53208 53142 53254 53277 53235 5…" at bounding box center [339, 178] width 679 height 280
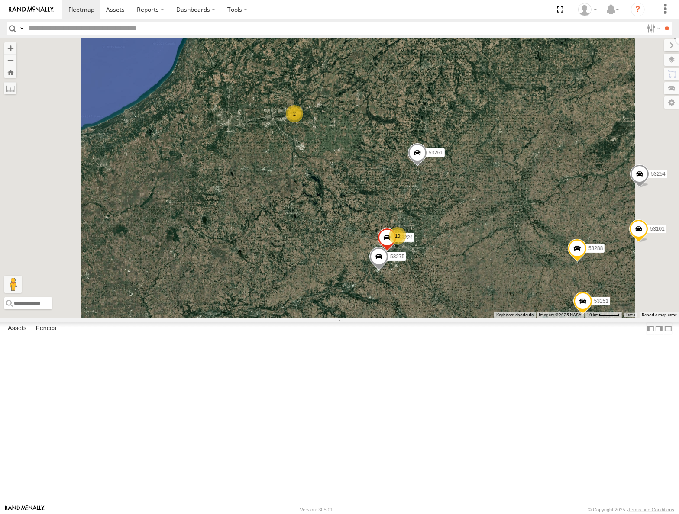
drag, startPoint x: 483, startPoint y: 134, endPoint x: 419, endPoint y: 225, distance: 111.2
click at [419, 225] on div "53247 53103 53104 53102 53148 53219 53217 53278 53208 53142 53254 53277 53235 5…" at bounding box center [339, 178] width 679 height 280
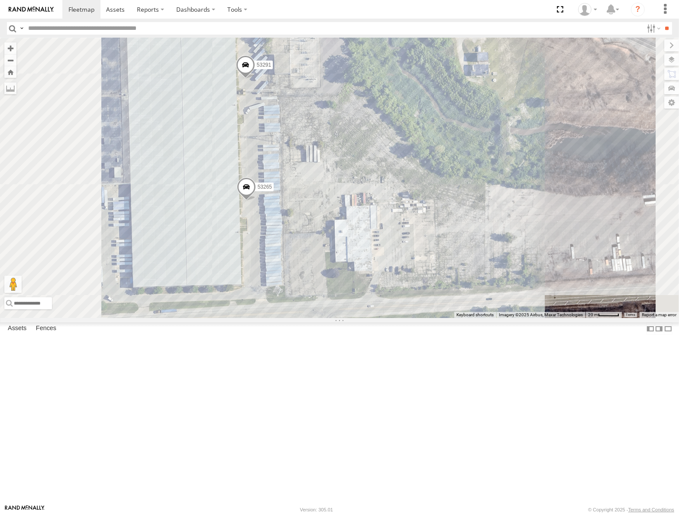
drag, startPoint x: 392, startPoint y: 219, endPoint x: 396, endPoint y: 218, distance: 4.7
click at [396, 218] on div "53247 53103 53104 53102 53148 53219 53217 53278 53208 53142 53254 53235 53223 5…" at bounding box center [339, 178] width 679 height 280
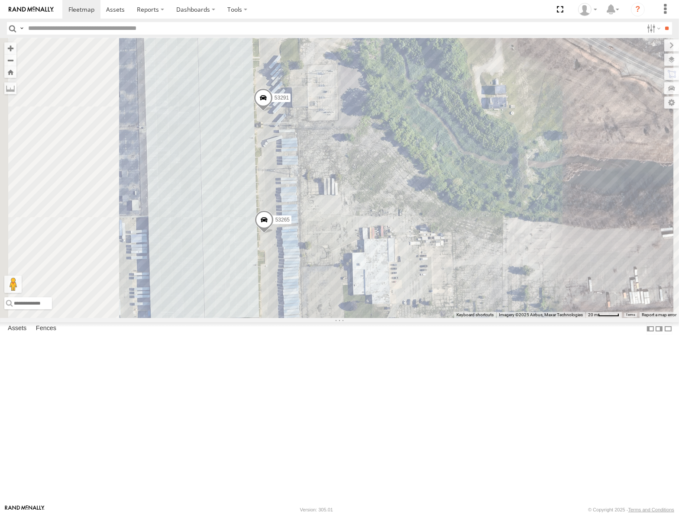
drag, startPoint x: 406, startPoint y: 235, endPoint x: 412, endPoint y: 245, distance: 11.8
click at [412, 245] on div "53247 53103 53104 53102 53148 53219 53217 53278 53208 53142 53254 53235 53223 5…" at bounding box center [339, 178] width 679 height 280
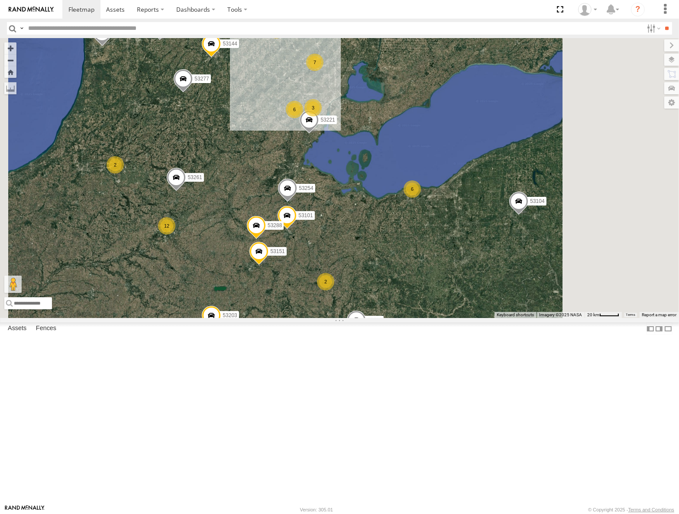
drag, startPoint x: 472, startPoint y: 225, endPoint x: 409, endPoint y: 236, distance: 63.3
click at [409, 237] on div "53247 53103 53104 53102 53148 53219 53217 53278 53208 53142 53254 53235 53151 5…" at bounding box center [339, 178] width 679 height 280
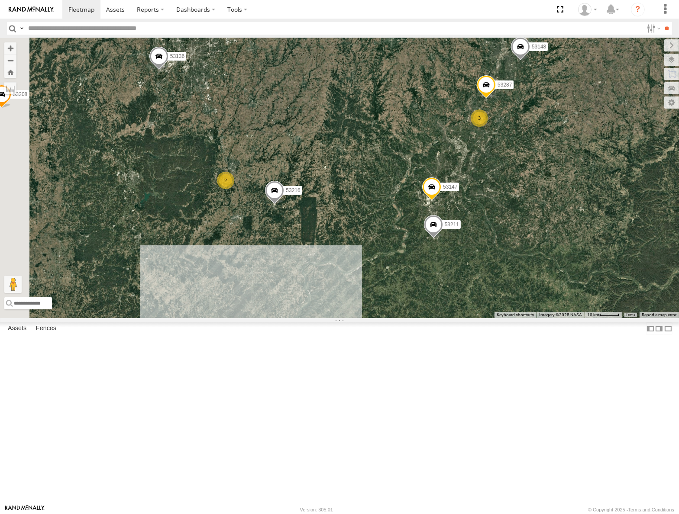
drag, startPoint x: 407, startPoint y: 336, endPoint x: 437, endPoint y: 242, distance: 98.1
click at [437, 242] on div "53247 53103 53104 53219 53217 53278 53208 53150 53261 53151 53203 53102 53221 5…" at bounding box center [339, 178] width 679 height 280
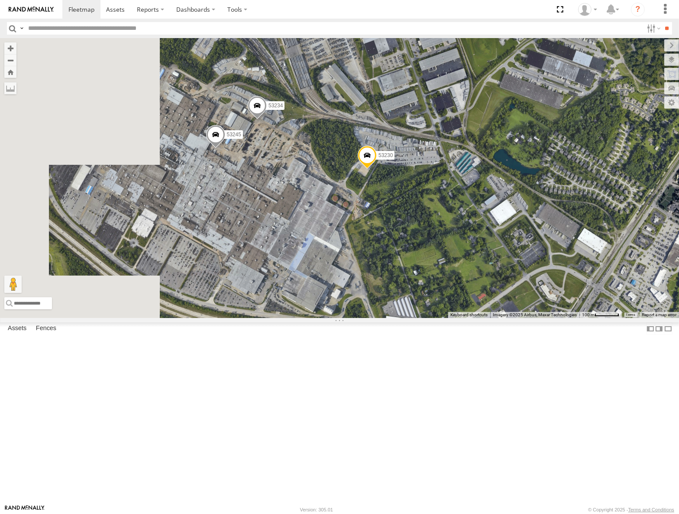
click at [398, 254] on div "53247 53103 53104 53219 53217 53278 53208 53150 53261 53151 53203 53102 53221 5…" at bounding box center [339, 178] width 679 height 280
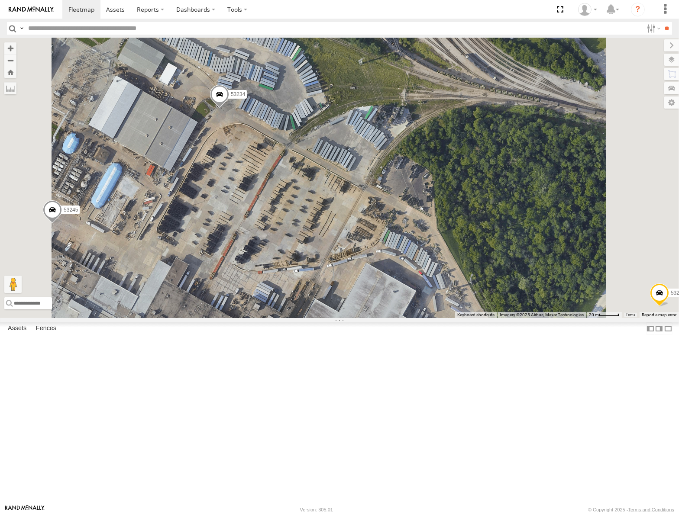
click at [96, 29] on input "text" at bounding box center [334, 28] width 618 height 13
type input "*****"
click at [662, 22] on input "**" at bounding box center [667, 28] width 10 height 13
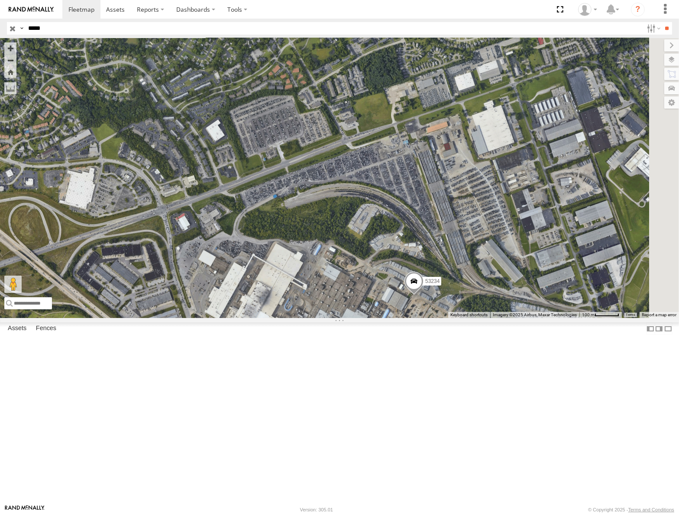
drag, startPoint x: 503, startPoint y: 320, endPoint x: 396, endPoint y: 264, distance: 120.8
click at [397, 264] on div "53234" at bounding box center [339, 178] width 679 height 280
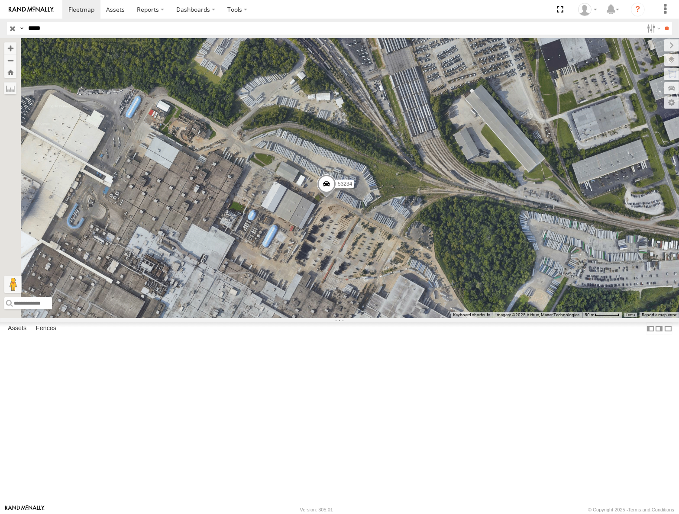
drag, startPoint x: 449, startPoint y: 377, endPoint x: 455, endPoint y: 293, distance: 84.2
click at [458, 303] on div "53234" at bounding box center [339, 178] width 679 height 280
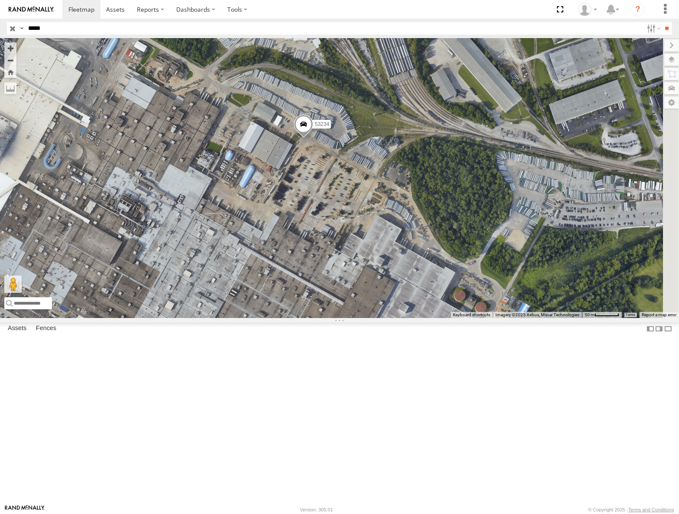
click at [444, 269] on div "53234" at bounding box center [339, 178] width 679 height 280
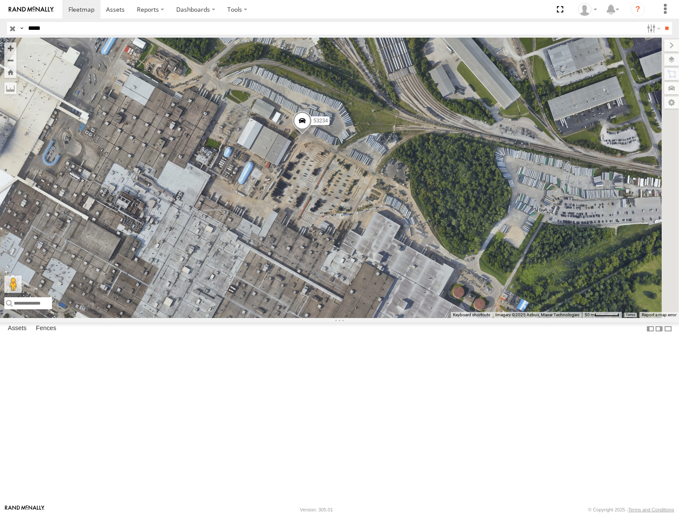
click at [10, 28] on input "button" at bounding box center [12, 28] width 11 height 13
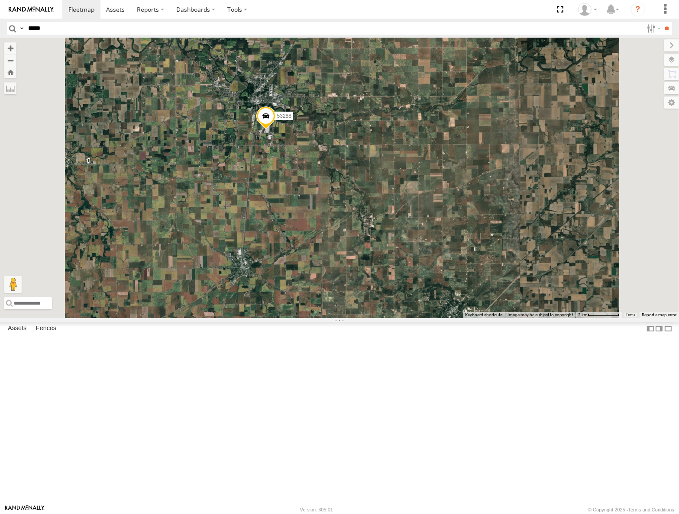
drag, startPoint x: 418, startPoint y: 290, endPoint x: 440, endPoint y: 194, distance: 98.3
click at [440, 199] on div "53247 53103 53104 53219 53217 53278 53208 53150 53261 53223 53262 53151 53203 5…" at bounding box center [339, 178] width 679 height 280
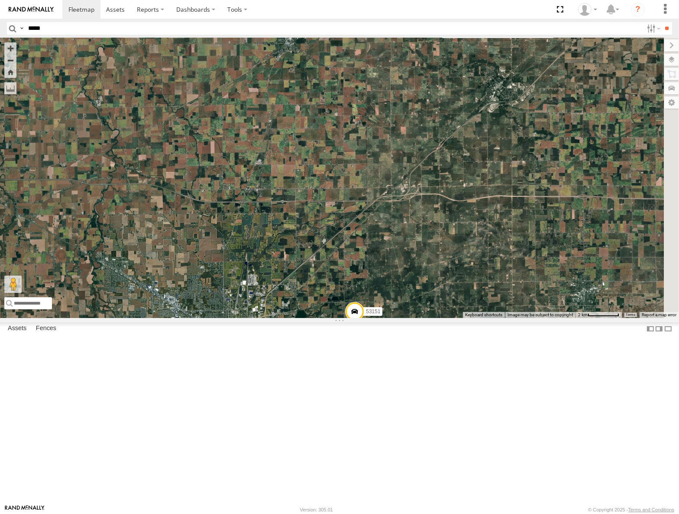
drag, startPoint x: 445, startPoint y: 251, endPoint x: 436, endPoint y: 212, distance: 40.7
click at [437, 212] on div "53247 53103 53104 53219 53217 53278 53208 53150 53261 53223 53262 53151 53203 5…" at bounding box center [339, 178] width 679 height 280
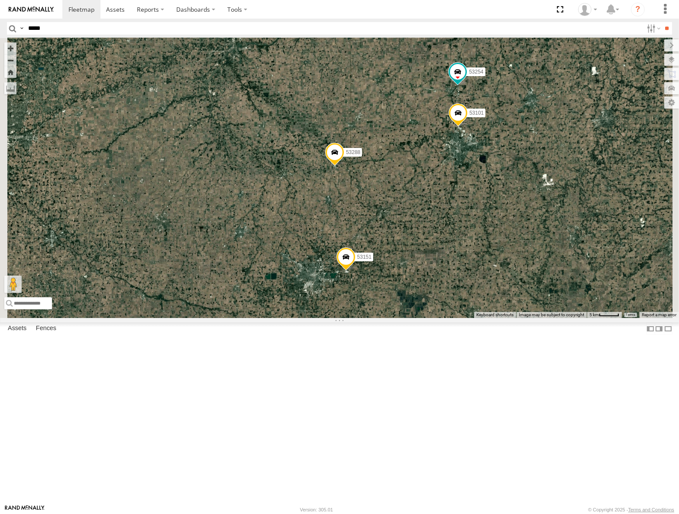
drag, startPoint x: 479, startPoint y: 232, endPoint x: 423, endPoint y: 216, distance: 58.1
click at [423, 216] on div "53247 53103 53104 53219 53217 53278 53208 53150 53261 53223 53262 53151 53203 5…" at bounding box center [339, 178] width 679 height 280
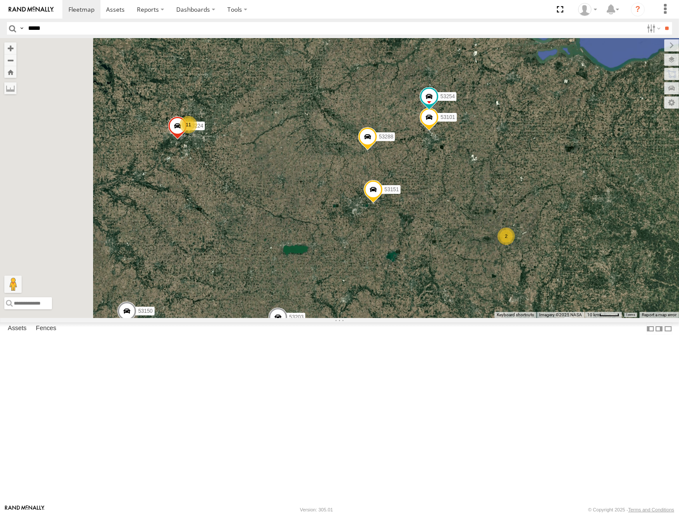
drag, startPoint x: 316, startPoint y: 209, endPoint x: 411, endPoint y: 235, distance: 98.5
click at [411, 235] on div "53247 53103 53104 53219 53217 53278 53208 53150 53261 53223 53262 53151 53203 5…" at bounding box center [339, 178] width 679 height 280
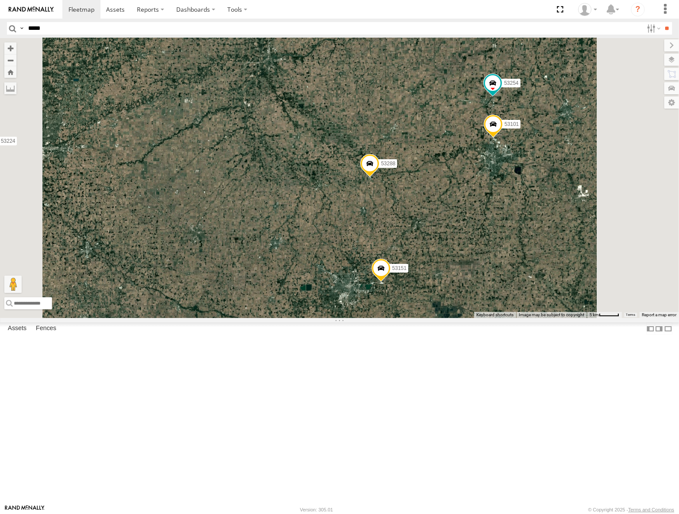
drag, startPoint x: 500, startPoint y: 170, endPoint x: 425, endPoint y: 304, distance: 153.9
click at [425, 304] on div "53247 53103 53104 53219 53217 53278 53208 53150 53261 53223 53262 53151 53203 5…" at bounding box center [339, 178] width 679 height 280
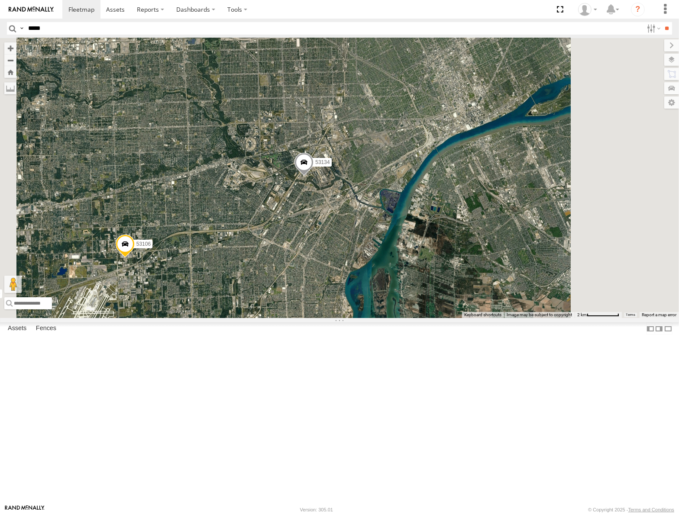
drag, startPoint x: 398, startPoint y: 281, endPoint x: 443, endPoint y: 269, distance: 46.6
click at [443, 269] on div "53103 53247 53219 53217 53278 53104 53208 53252 53144 53151 53203 53102 53221 5…" at bounding box center [339, 178] width 679 height 280
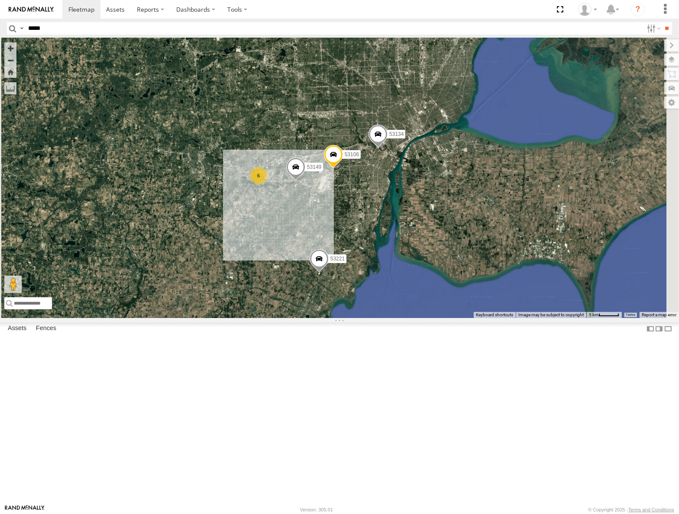
drag, startPoint x: 445, startPoint y: 175, endPoint x: 463, endPoint y: 273, distance: 99.4
click at [463, 274] on div "53103 53247 53219 53217 53278 53104 53208 53252 53144 53151 53203 53102 53221 5…" at bounding box center [339, 178] width 679 height 280
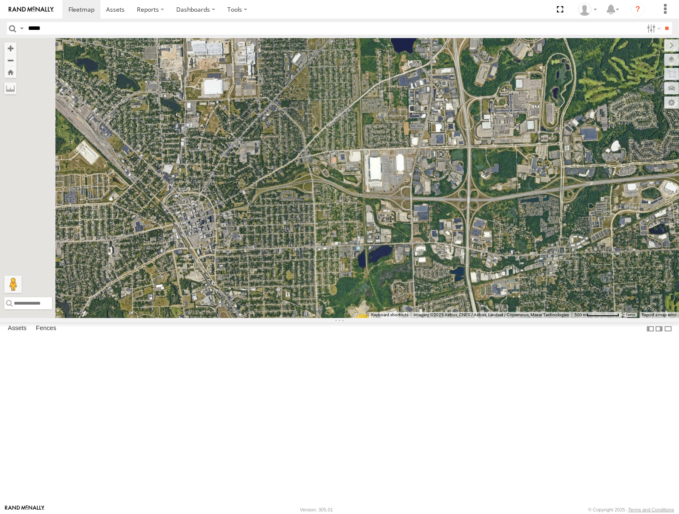
drag, startPoint x: 454, startPoint y: 261, endPoint x: 486, endPoint y: 393, distance: 136.1
click at [489, 318] on div "53103 53247 53219 53217 53278 53104 53208 53252 53144 53151 53203 53102 53221 5…" at bounding box center [339, 178] width 679 height 280
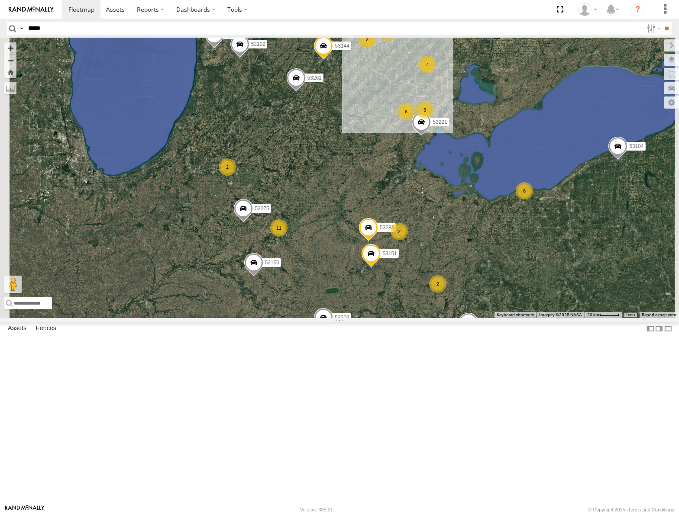
drag, startPoint x: 485, startPoint y: 172, endPoint x: 470, endPoint y: 242, distance: 70.7
click at [470, 242] on div "53247 53103 53104 53219 53217 53278 53208 53252 53275 53151 53203 53221 53133 5…" at bounding box center [339, 178] width 679 height 280
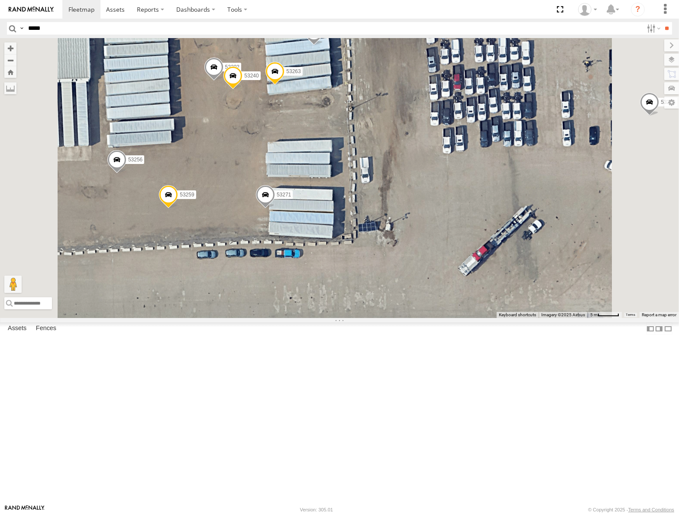
drag, startPoint x: 425, startPoint y: 265, endPoint x: 424, endPoint y: 225, distance: 39.8
click at [424, 225] on div "53247 53103 53104 53219 53217 53278 53208 53252 53275 53151 53203 53221 53133 5…" at bounding box center [339, 178] width 679 height 280
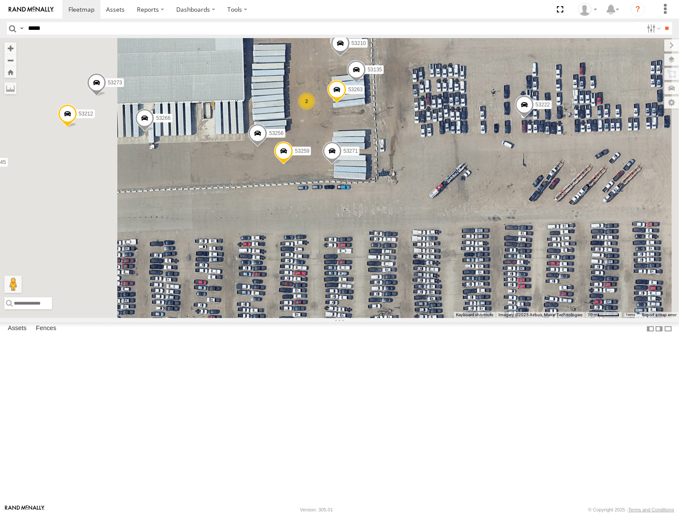
drag, startPoint x: 260, startPoint y: 192, endPoint x: 308, endPoint y: 190, distance: 47.7
click at [308, 190] on div "53247 53103 53104 53219 53217 53278 53208 53252 53275 53151 53203 53221 53133 5…" at bounding box center [339, 178] width 679 height 280
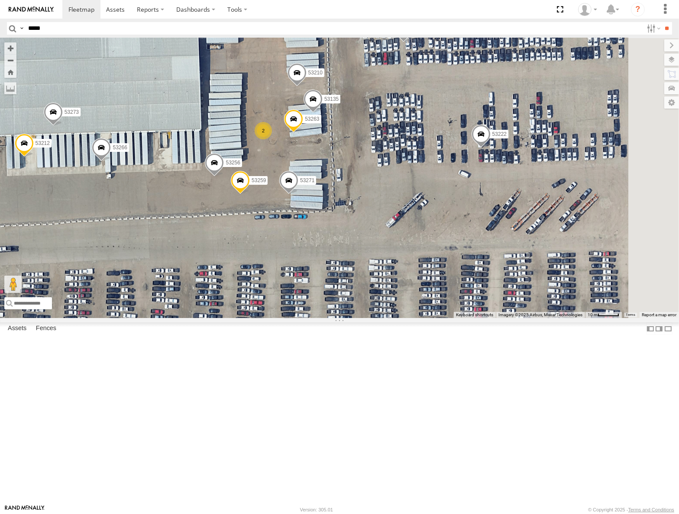
drag, startPoint x: 407, startPoint y: 117, endPoint x: 384, endPoint y: 126, distance: 24.5
click at [384, 126] on div "53247 53103 53104 53219 53217 53278 53208 53252 53275 53151 53203 53221 53133 5…" at bounding box center [339, 178] width 679 height 280
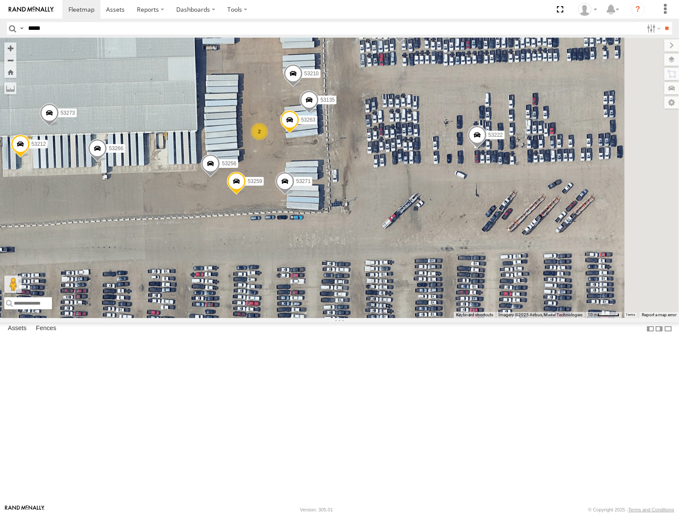
drag, startPoint x: 512, startPoint y: 205, endPoint x: 454, endPoint y: 205, distance: 58.0
click at [454, 206] on div "53247 53103 53104 53219 53217 53278 53208 53252 53275 53151 53203 53221 53133 5…" at bounding box center [339, 178] width 679 height 280
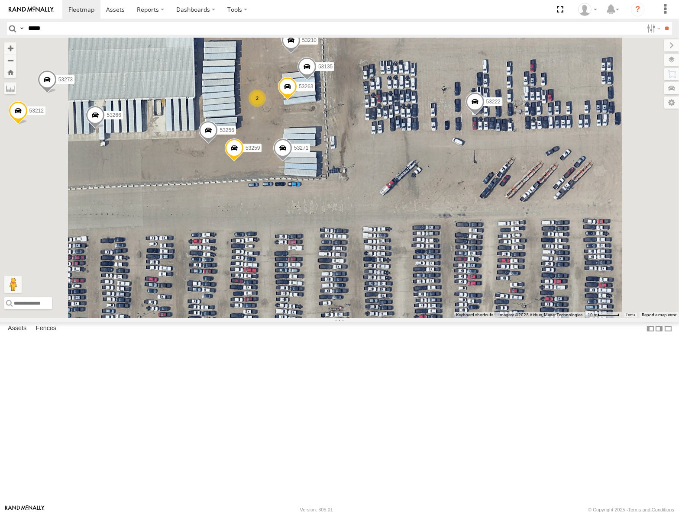
drag, startPoint x: 458, startPoint y: 183, endPoint x: 465, endPoint y: 166, distance: 18.2
click at [465, 166] on div "53247 53103 53104 53219 53217 53278 53208 53252 53275 53151 53203 53221 53133 5…" at bounding box center [339, 178] width 679 height 280
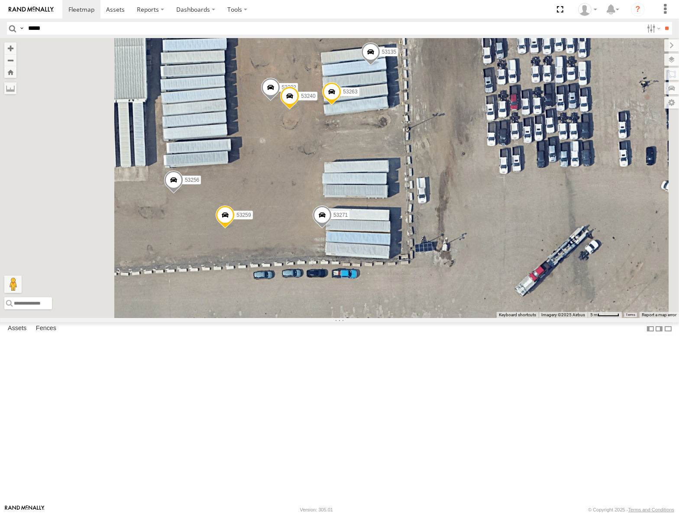
drag, startPoint x: 413, startPoint y: 242, endPoint x: 464, endPoint y: 230, distance: 52.7
click at [464, 230] on div "53247 53103 53104 53219 53217 53278 53208 53252 53275 53151 53203 53221 53133 5…" at bounding box center [339, 178] width 679 height 280
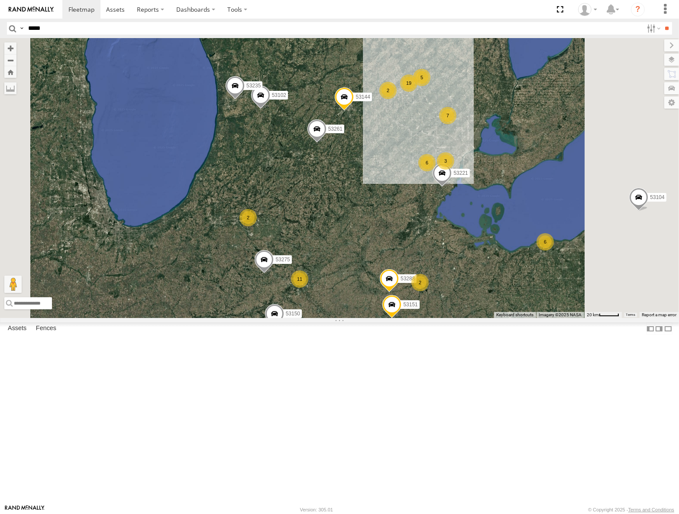
drag, startPoint x: 503, startPoint y: 229, endPoint x: 433, endPoint y: 239, distance: 70.8
click at [433, 239] on div "53247 53103 53104 53219 53217 53278 53208 53252 53275 53151 53203 53221 53133 5…" at bounding box center [339, 178] width 679 height 280
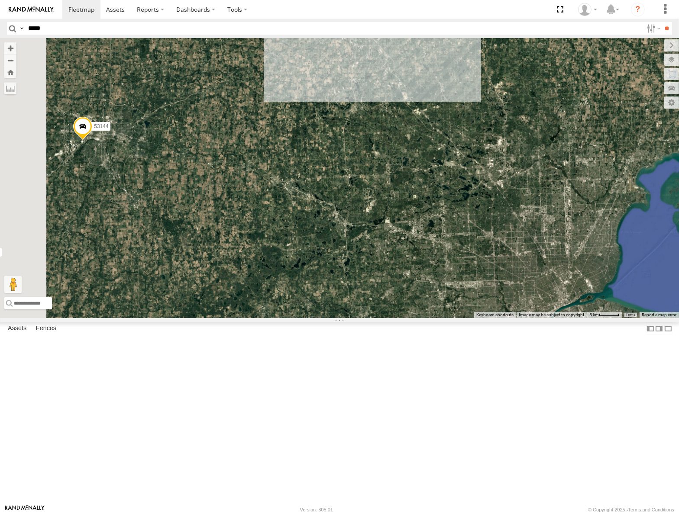
drag, startPoint x: 448, startPoint y: 160, endPoint x: 469, endPoint y: 290, distance: 131.9
click at [469, 290] on div "53247 53103 53104 53219 53217 53278 53208 53252 53275 53151 53203 53221 53133 5…" at bounding box center [339, 178] width 679 height 280
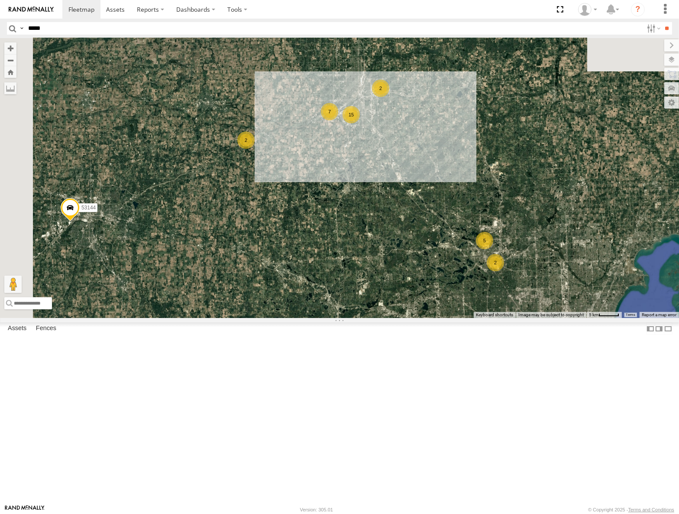
drag, startPoint x: 458, startPoint y: 164, endPoint x: 450, endPoint y: 233, distance: 68.9
click at [450, 233] on div "53247 53103 53104 53219 53217 53278 53208 53252 53275 53151 53203 53221 53133 5…" at bounding box center [339, 178] width 679 height 280
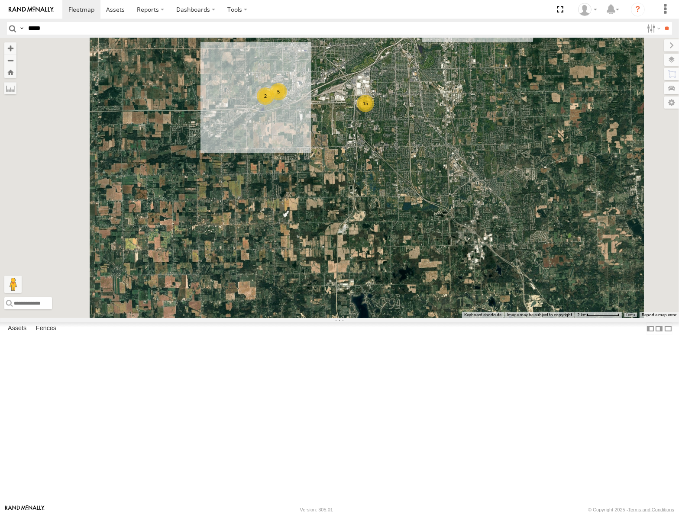
drag, startPoint x: 463, startPoint y: 148, endPoint x: 475, endPoint y: 239, distance: 91.6
click at [475, 239] on div "53247 53103 53104 53219 53217 53278 53208 53252 53275 53151 53203 53221 53133 5…" at bounding box center [339, 178] width 679 height 280
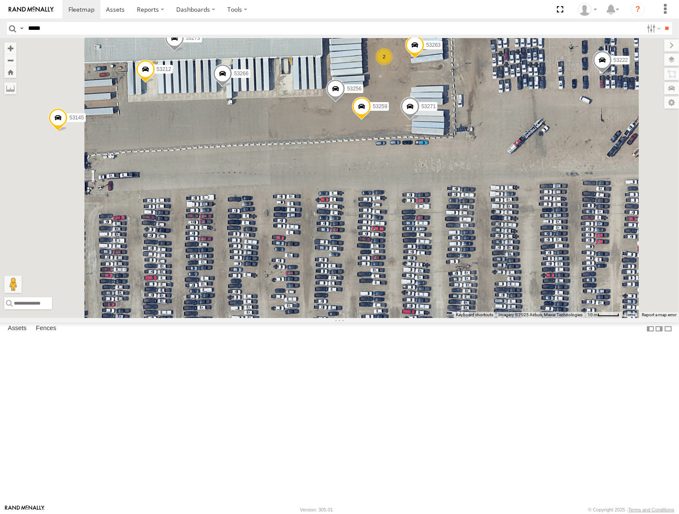
drag, startPoint x: 496, startPoint y: 224, endPoint x: 424, endPoint y: 244, distance: 75.0
click at [424, 244] on div "53247 53103 53104 53219 53217 53278 53208 53252 53275 53151 53203 53221 53133 5…" at bounding box center [339, 178] width 679 height 280
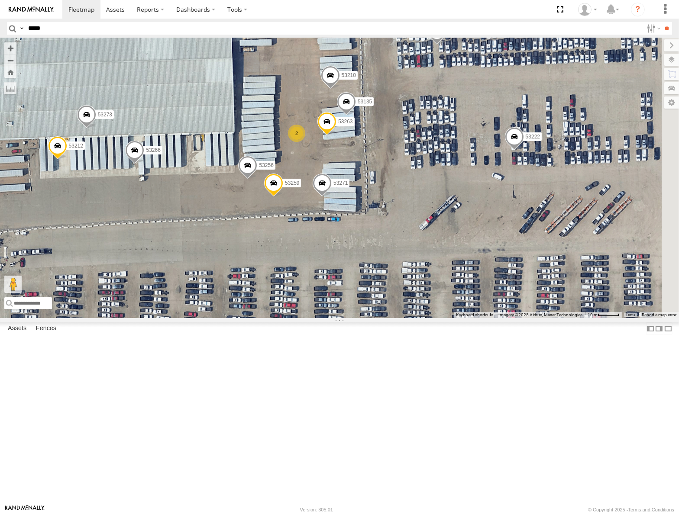
drag, startPoint x: 491, startPoint y: 162, endPoint x: 475, endPoint y: 224, distance: 63.8
click at [475, 224] on div "53247 53103 53104 53219 53217 53278 53208 53252 53275 53151 53203 53221 53133 5…" at bounding box center [339, 178] width 679 height 280
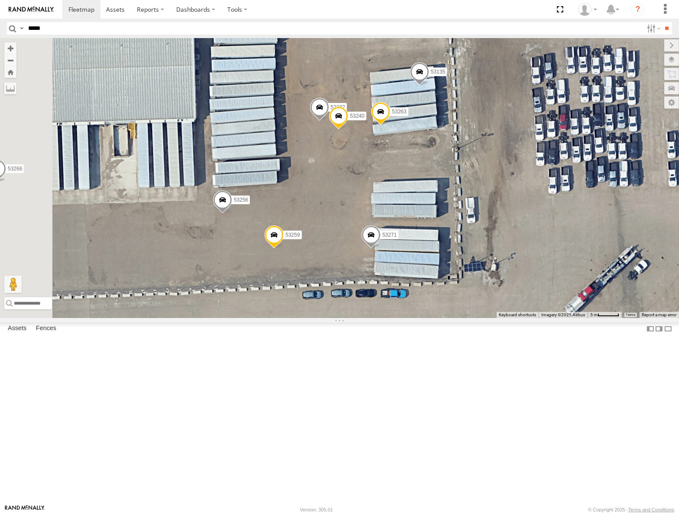
click at [413, 295] on div "53247 53103 53104 53219 53217 53278 53208 53252 53275 53151 53203 53221 53133 5…" at bounding box center [339, 178] width 679 height 280
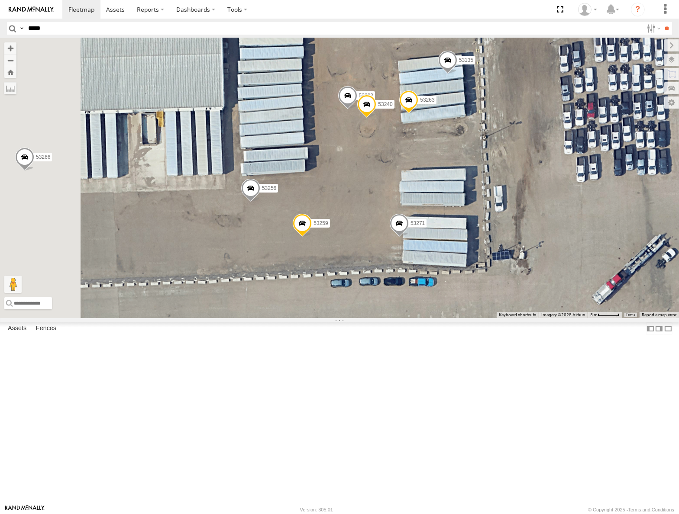
drag, startPoint x: 398, startPoint y: 282, endPoint x: 424, endPoint y: 270, distance: 28.8
click at [424, 270] on div "53247 53103 53104 53219 53217 53278 53208 53252 53275 53151 53203 53221 53133 5…" at bounding box center [339, 178] width 679 height 280
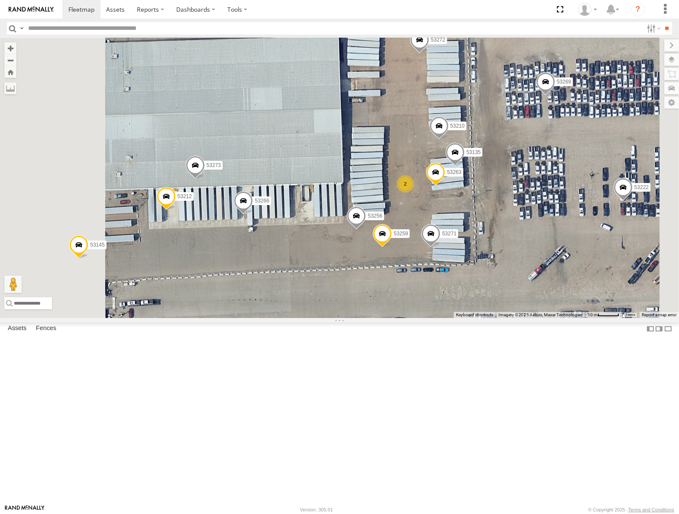
drag, startPoint x: 341, startPoint y: 333, endPoint x: 415, endPoint y: 350, distance: 76.0
click at [415, 318] on div "53247 53103 53104 53219 53217 53278 53208 53252 53275 53151 53203 53221 53133 5…" at bounding box center [339, 178] width 679 height 280
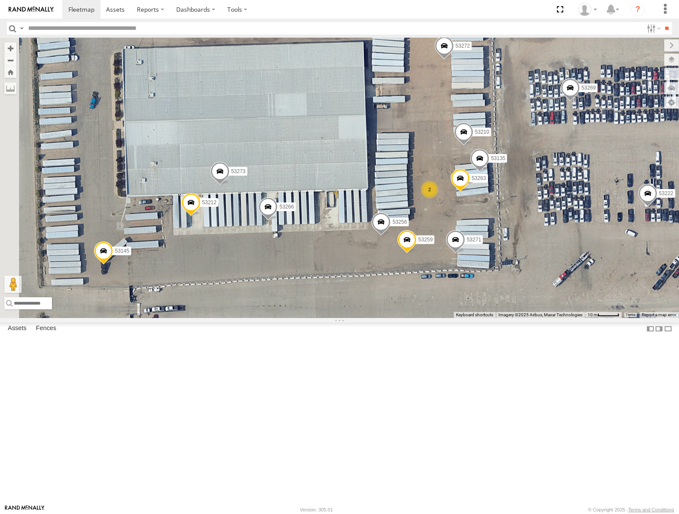
drag, startPoint x: 354, startPoint y: 342, endPoint x: 372, endPoint y: 346, distance: 18.2
click at [372, 318] on div "53247 53103 53104 53219 53217 53278 53208 53252 53275 53151 53203 53221 53133 5…" at bounding box center [339, 178] width 679 height 280
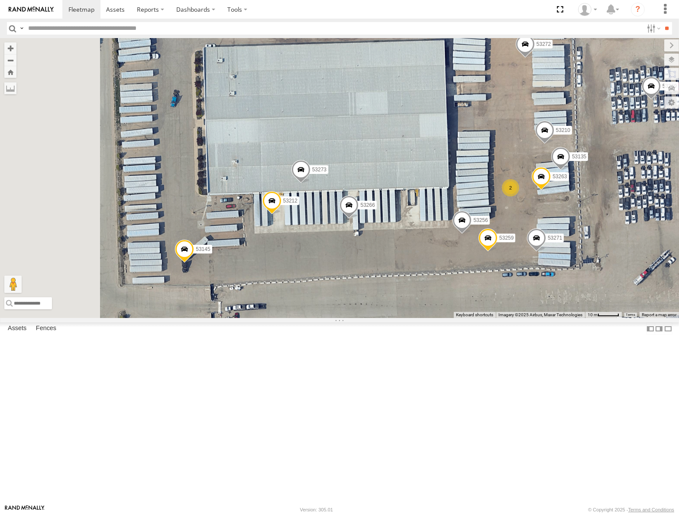
drag, startPoint x: 355, startPoint y: 362, endPoint x: 428, endPoint y: 354, distance: 73.6
click at [428, 318] on div "53247 53103 53104 53219 53217 53278 53208 53252 53275 53151 53203 53221 53133 5…" at bounding box center [339, 178] width 679 height 280
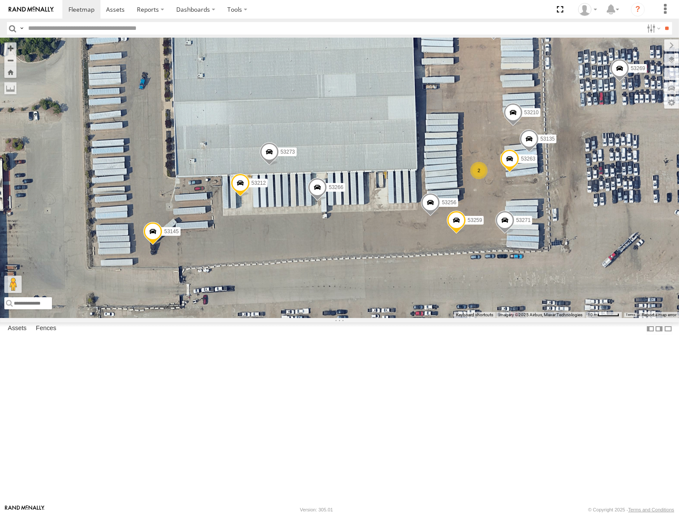
drag, startPoint x: 452, startPoint y: 354, endPoint x: 399, endPoint y: 339, distance: 55.5
click at [399, 318] on div "53247 53103 53104 53219 53217 53278 53208 53252 53275 53151 53203 53221 53133 5…" at bounding box center [339, 178] width 679 height 280
click at [145, 29] on input "text" at bounding box center [334, 28] width 618 height 13
type input "*****"
click at [662, 22] on input "**" at bounding box center [667, 28] width 10 height 13
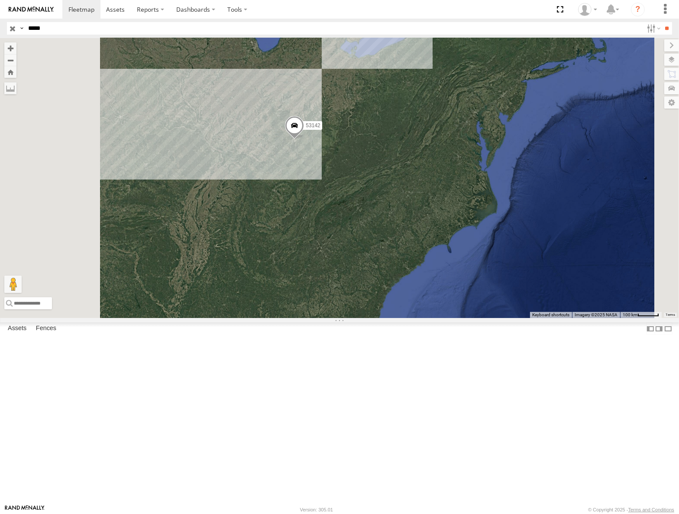
click at [7, 29] on input "button" at bounding box center [12, 28] width 11 height 13
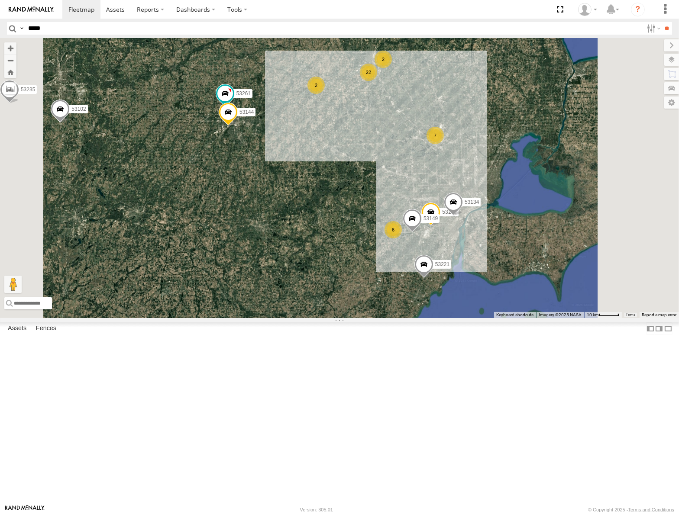
drag, startPoint x: 451, startPoint y: 151, endPoint x: 447, endPoint y: 263, distance: 112.2
click at [447, 263] on div "53147 53247 53103 53104 53219 53217 53278 53208 53252 53275 53151 53203 53221 5…" at bounding box center [339, 178] width 679 height 280
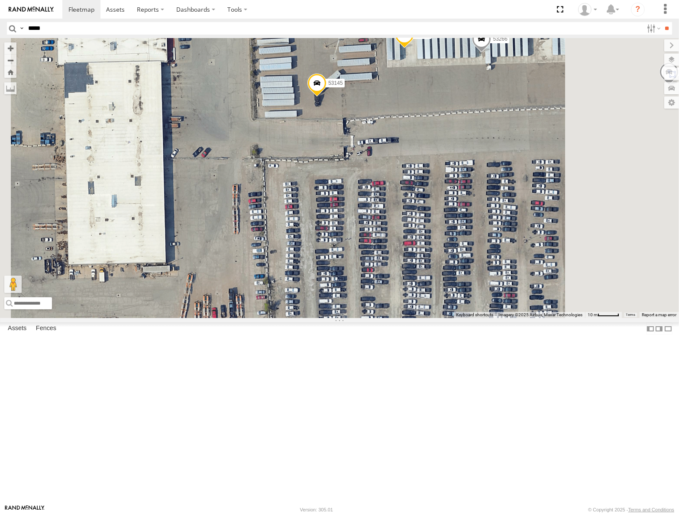
drag, startPoint x: 481, startPoint y: 151, endPoint x: 427, endPoint y: 213, distance: 82.2
click at [432, 213] on div "53147 53247 53103 53104 53219 53217 53278 53208 53252 53275 53151 53203 53221 5…" at bounding box center [339, 178] width 679 height 280
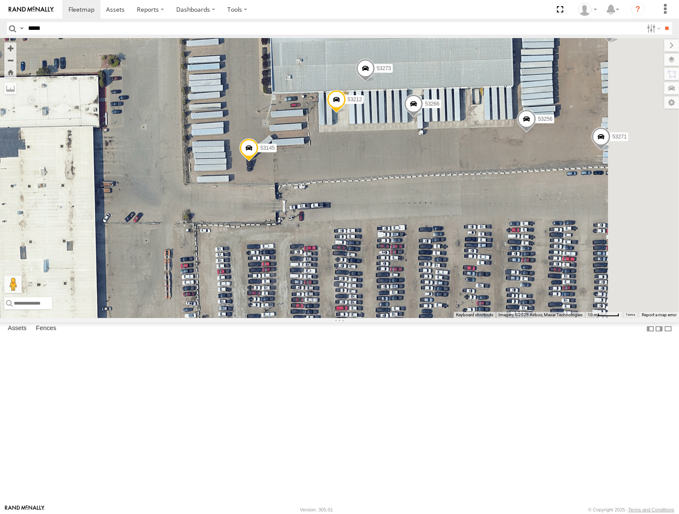
drag, startPoint x: 506, startPoint y: 202, endPoint x: 457, endPoint y: 261, distance: 76.9
click at [457, 261] on div "53147 53247 53103 53104 53219 53217 53278 53208 53252 53275 53151 53203 53221 5…" at bounding box center [339, 178] width 679 height 280
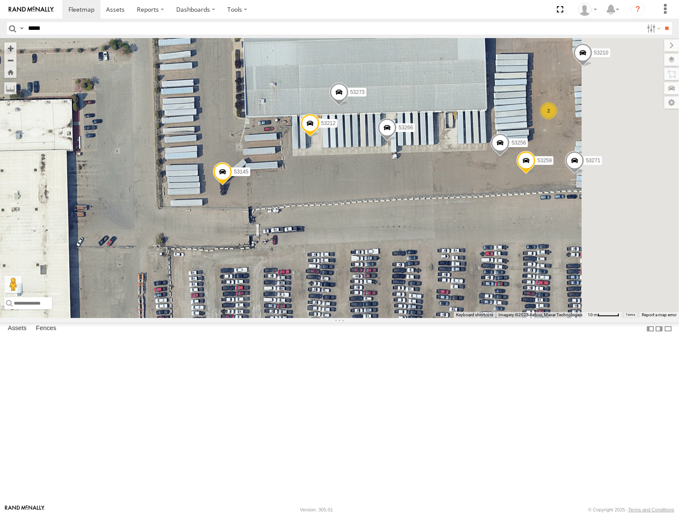
drag, startPoint x: 467, startPoint y: 247, endPoint x: 442, endPoint y: 271, distance: 34.3
click at [443, 271] on div "53147 53247 53103 53104 53219 53217 53278 53208 53252 53275 53151 53203 53221 5…" at bounding box center [339, 178] width 679 height 280
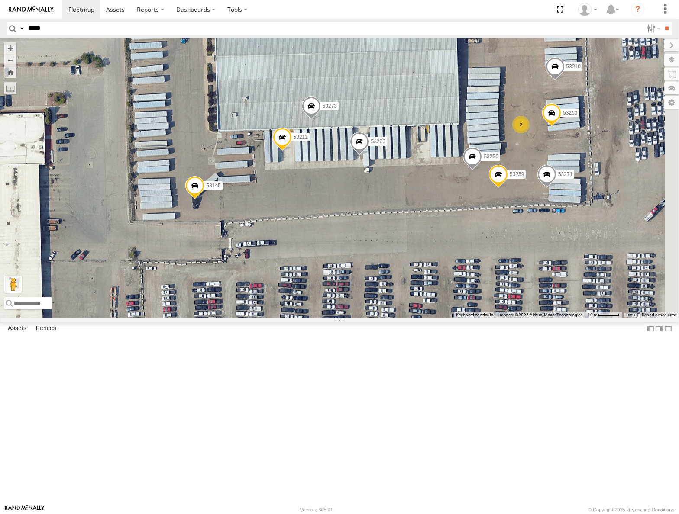
drag, startPoint x: 446, startPoint y: 270, endPoint x: 420, endPoint y: 282, distance: 28.7
click at [420, 282] on div "53147 53247 53103 53104 53219 53217 53278 53208 53252 53275 53151 53203 53221 5…" at bounding box center [339, 178] width 679 height 280
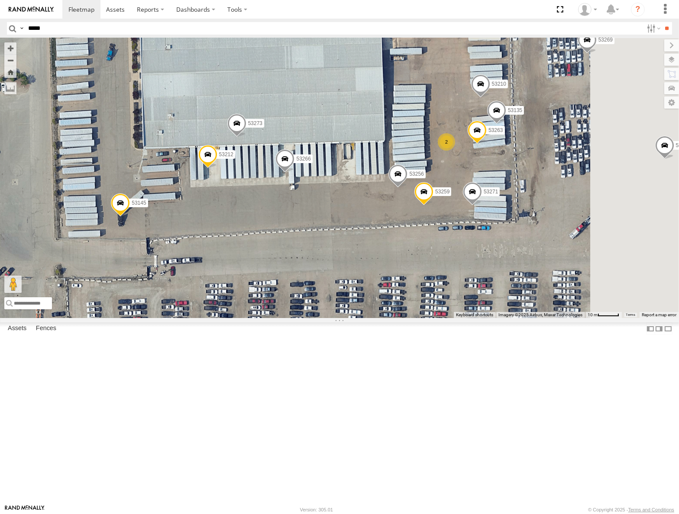
drag, startPoint x: 495, startPoint y: 271, endPoint x: 421, endPoint y: 289, distance: 75.8
click at [421, 289] on div "53147 53247 53103 53104 53219 53217 53278 53208 53252 53275 53151 53203 53221 5…" at bounding box center [339, 178] width 679 height 280
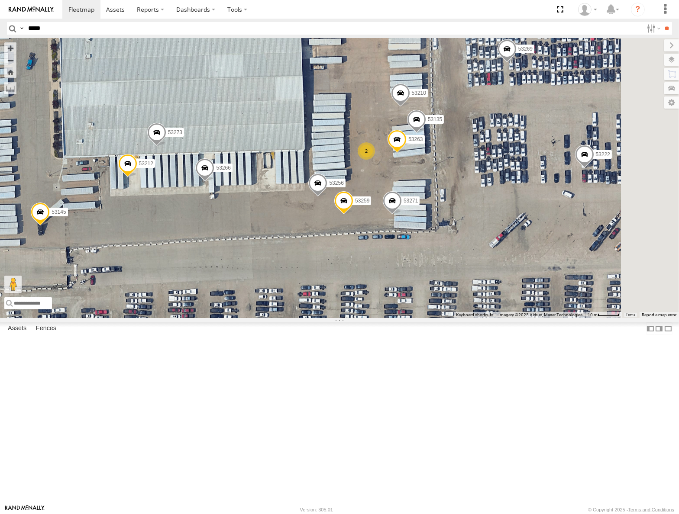
drag, startPoint x: 493, startPoint y: 302, endPoint x: 407, endPoint y: 309, distance: 86.0
click at [408, 309] on div "53147 53247 53103 53104 53219 53217 53278 53208 53252 53275 53151 53203 53221 5…" at bounding box center [339, 178] width 679 height 280
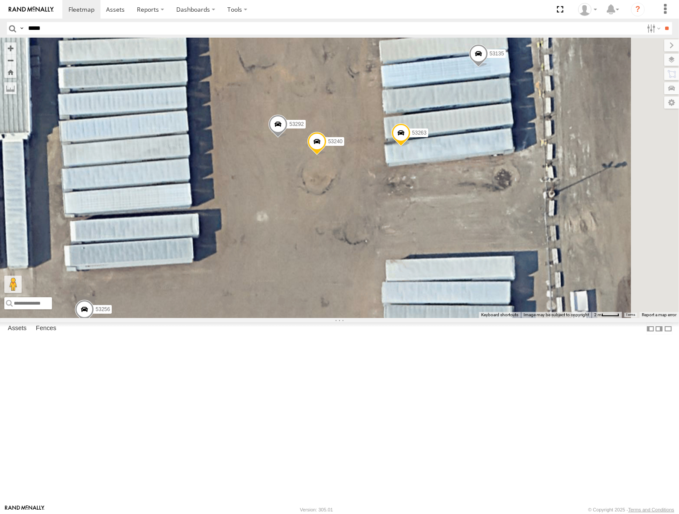
drag, startPoint x: 472, startPoint y: 277, endPoint x: 426, endPoint y: 286, distance: 46.8
click at [426, 286] on div "53147 53247 53103 53104 53219 53217 53278 53208 53252 53275 53151 53203 53221 5…" at bounding box center [339, 178] width 679 height 280
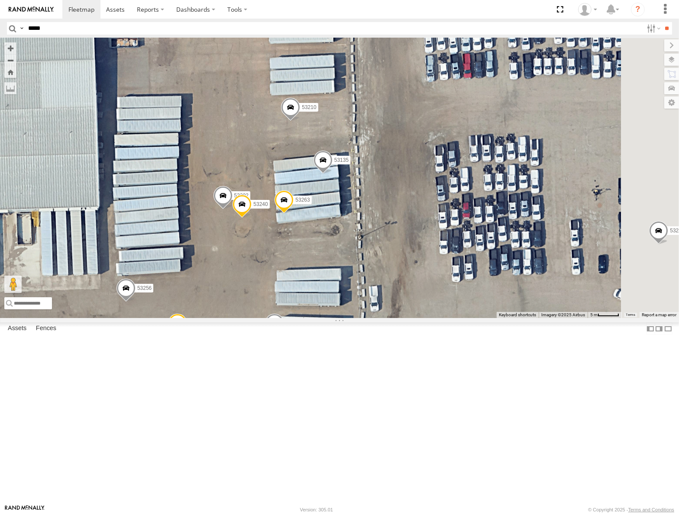
drag, startPoint x: 496, startPoint y: 274, endPoint x: 450, endPoint y: 316, distance: 61.6
click at [451, 315] on div "53147 53247 53103 53104 53219 53217 53278 53208 53252 53275 53151 53203 53221 5…" at bounding box center [339, 178] width 679 height 280
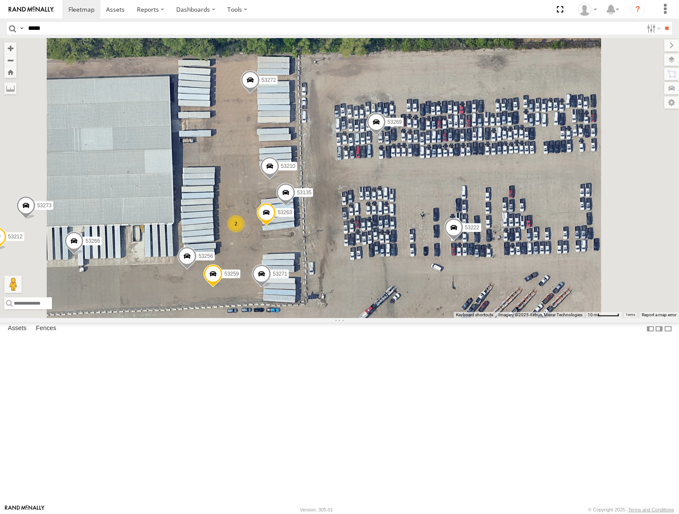
drag, startPoint x: 499, startPoint y: 246, endPoint x: 451, endPoint y: 255, distance: 48.0
click at [451, 255] on div "53147 53247 53103 53104 53219 53217 53278 53208 53252 53275 53151 53203 53221 5…" at bounding box center [339, 178] width 679 height 280
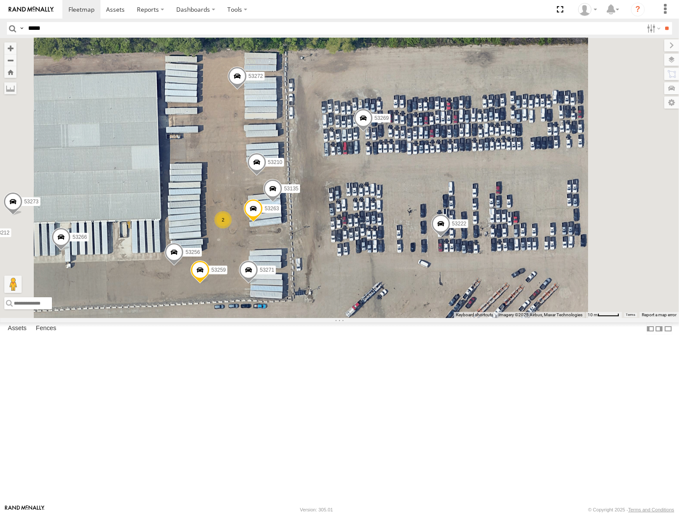
drag, startPoint x: 525, startPoint y: 283, endPoint x: 493, endPoint y: 270, distance: 33.8
click at [493, 270] on div "53147 53247 53103 53104 53219 53217 53278 53208 53252 53275 53151 53203 53221 5…" at bounding box center [339, 178] width 679 height 280
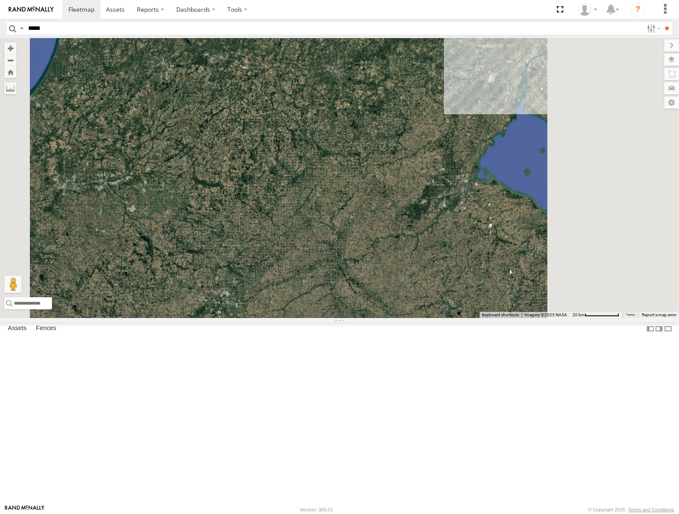
drag, startPoint x: 415, startPoint y: 245, endPoint x: 329, endPoint y: 273, distance: 91.0
click at [330, 273] on div "53147 53247 53103 53104 53219 53217 53278 53208 53252" at bounding box center [339, 178] width 679 height 280
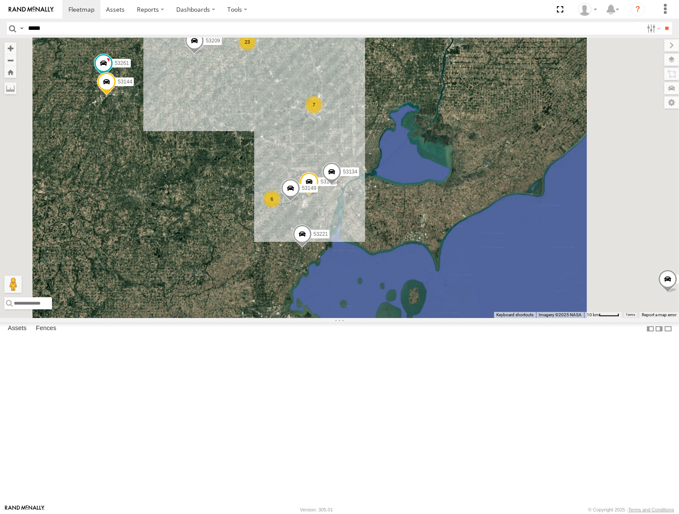
drag, startPoint x: 388, startPoint y: 177, endPoint x: 407, endPoint y: 254, distance: 78.8
click at [407, 254] on div "53147 53247 53103 53104 53219 53217 53278 53208 53252 53106 53149 53209 53101 5…" at bounding box center [339, 178] width 679 height 280
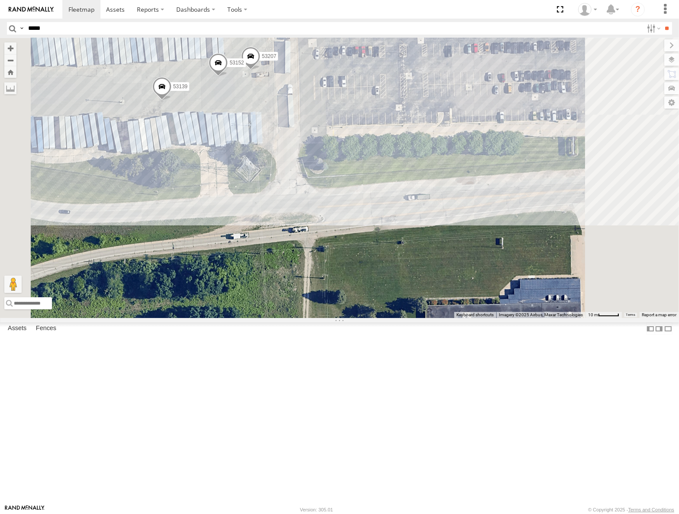
drag, startPoint x: 356, startPoint y: 180, endPoint x: 368, endPoint y: 190, distance: 15.1
click at [368, 190] on div "53147 53247 53103 53104 53219 53217 53278 53208 53252 53275 53209 53151 53203 5…" at bounding box center [339, 178] width 679 height 280
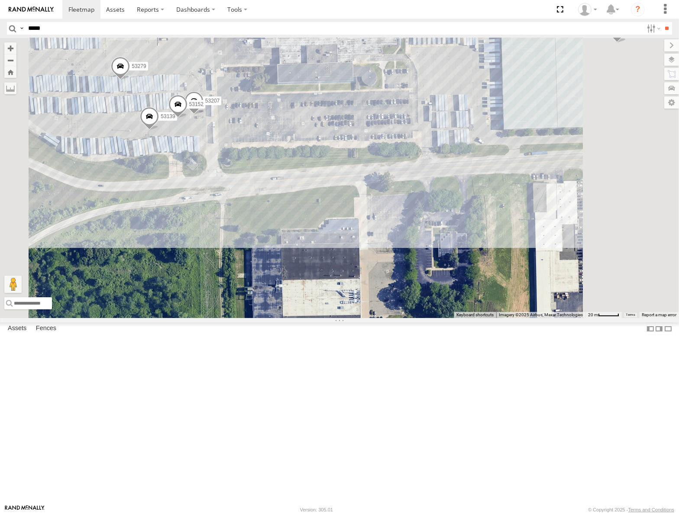
drag, startPoint x: 443, startPoint y: 188, endPoint x: 344, endPoint y: 221, distance: 104.4
click at [344, 222] on div "53147 53247 53103 53104 53219 53217 53278 53208 53252 53275 53209 53151 53203 5…" at bounding box center [339, 178] width 679 height 280
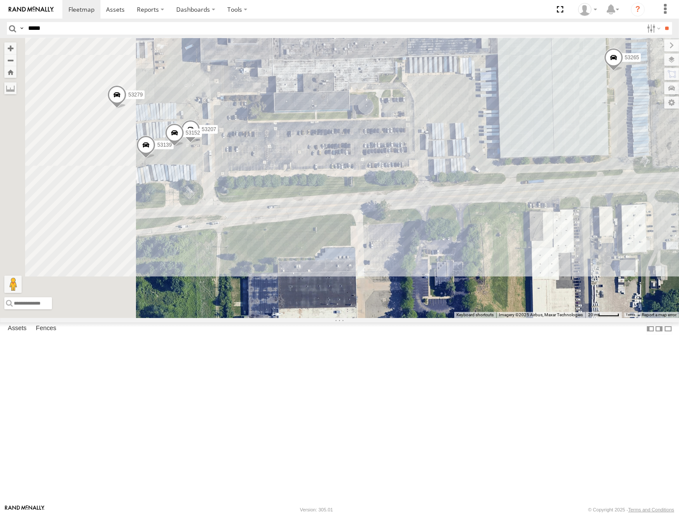
drag, startPoint x: 329, startPoint y: 181, endPoint x: 406, endPoint y: 165, distance: 78.6
click at [406, 165] on div "53147 53247 53103 53104 53219 53217 53278 53208 53252 53275 53209 53151 53203 5…" at bounding box center [339, 178] width 679 height 280
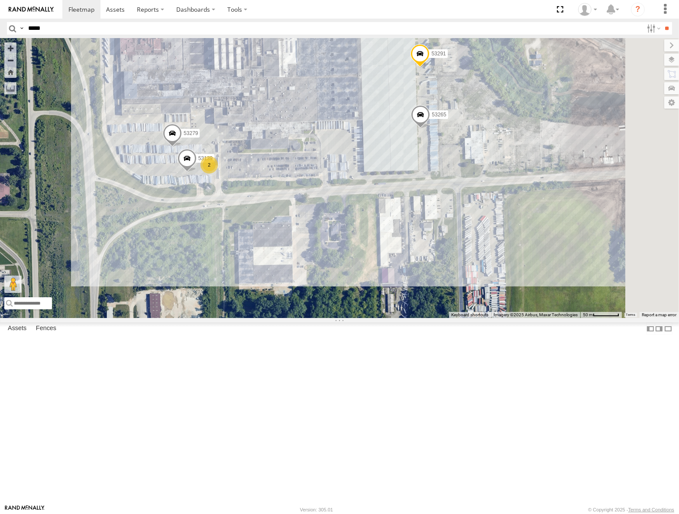
drag, startPoint x: 464, startPoint y: 220, endPoint x: 397, endPoint y: 242, distance: 71.0
click at [397, 242] on div "53147 53247 53103 53104 53219 53217 53278 53208 53252 53275 53209 53151 53203 5…" at bounding box center [339, 178] width 679 height 280
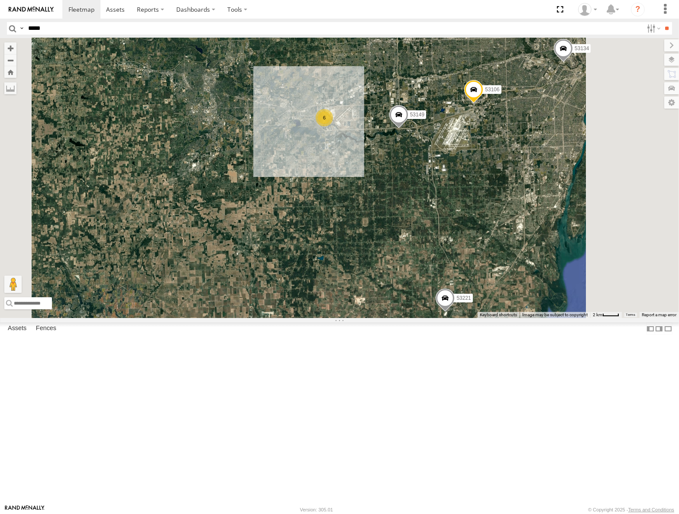
click at [485, 242] on div "53147 53247 53103 53104 53219 53217 53278 53208 53252 53275 53209 53151 53203 5…" at bounding box center [339, 178] width 679 height 280
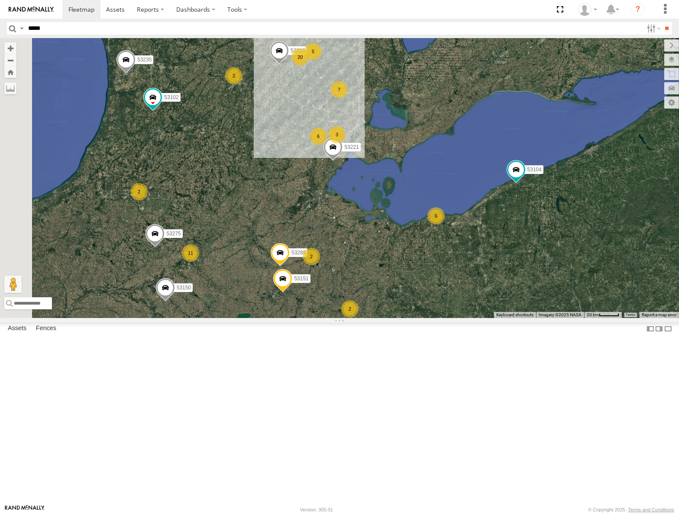
drag, startPoint x: 452, startPoint y: 293, endPoint x: 469, endPoint y: 245, distance: 50.9
click at [469, 245] on div "53147 53247 53103 53104 53219 53217 53278 53208 53252 53275 53209 53151 53203 5…" at bounding box center [339, 178] width 679 height 280
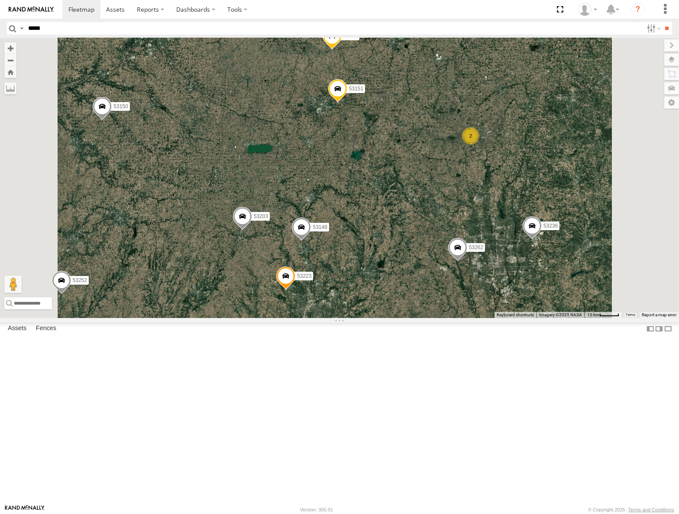
click at [0, 0] on span "Roadmap" at bounding box center [0, 0] width 0 height 0
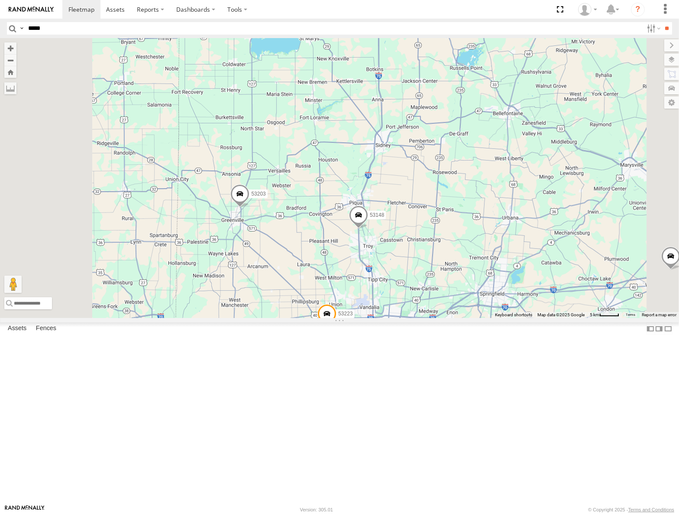
drag, startPoint x: 439, startPoint y: 368, endPoint x: 443, endPoint y: 333, distance: 35.2
click at [443, 318] on div "53147 53247 53103 53104 53219 53217 53278 53208 53252 53275 53209 53151 53203 5…" at bounding box center [339, 178] width 679 height 280
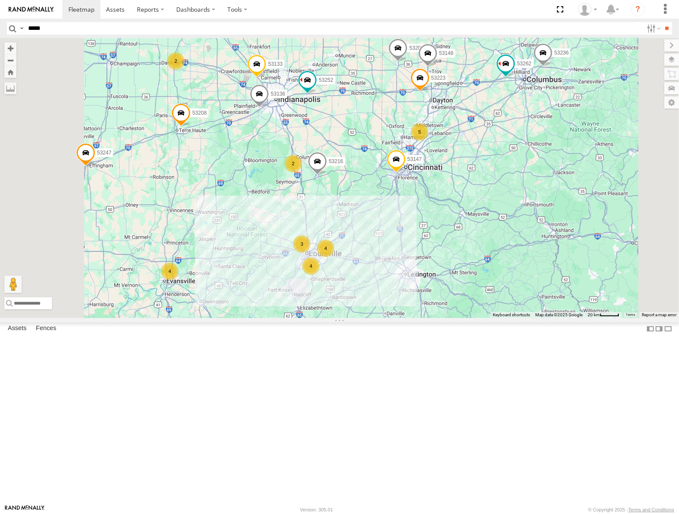
drag, startPoint x: 471, startPoint y: 197, endPoint x: 399, endPoint y: 221, distance: 75.3
click at [399, 221] on div "53147 53247 53103 53104 53219 53217 53278 53208 53262 53275 53209 53151 53203 5…" at bounding box center [339, 178] width 679 height 280
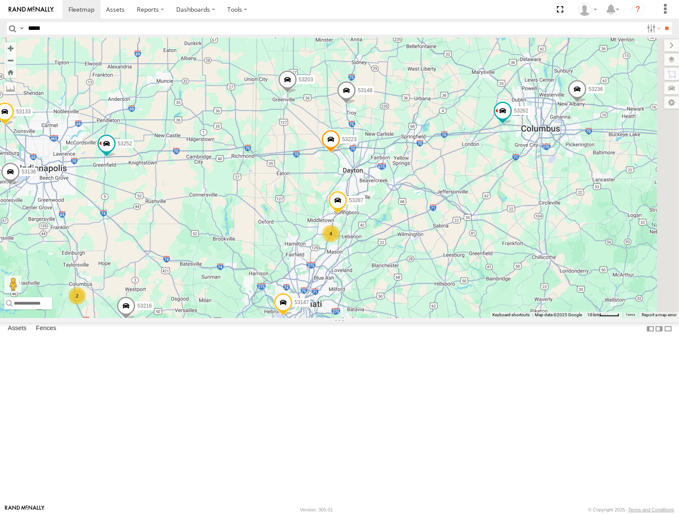
drag, startPoint x: 422, startPoint y: 168, endPoint x: 390, endPoint y: 247, distance: 85.0
click at [390, 247] on div "53147 53247 53103 53104 53219 53217 53278 53208 53262 53275 53209 53151 53203 5…" at bounding box center [339, 178] width 679 height 280
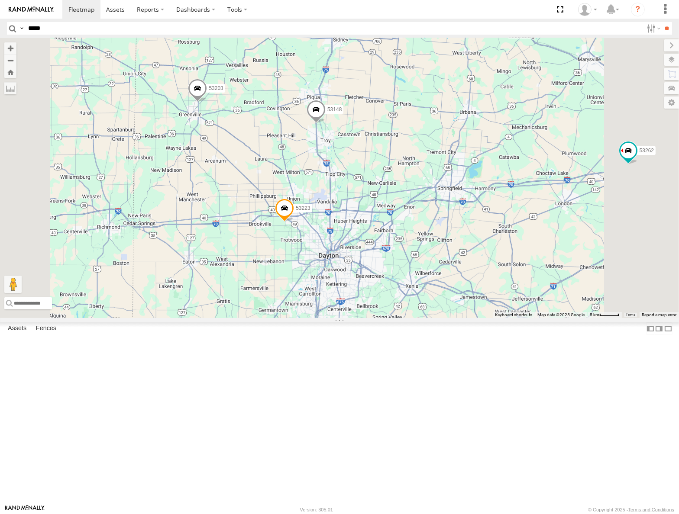
drag, startPoint x: 406, startPoint y: 190, endPoint x: 370, endPoint y: 191, distance: 35.5
click at [370, 191] on div "53147 53247 53103 53104 53219 53217 53278 53208 53262 53275 53209 53151 53203 5…" at bounding box center [339, 178] width 679 height 280
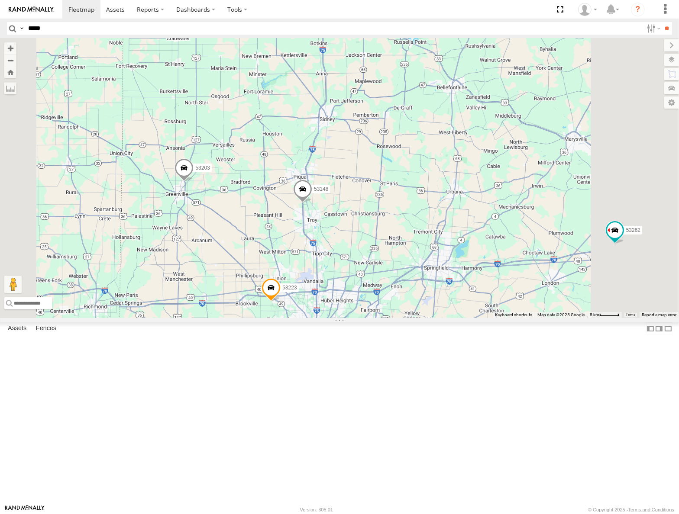
drag, startPoint x: 402, startPoint y: 222, endPoint x: 398, endPoint y: 300, distance: 78.0
click at [398, 300] on div "53147 53247 53103 53104 53219 53217 53278 53208 53262 53275 53209 53151 53203 5…" at bounding box center [339, 178] width 679 height 280
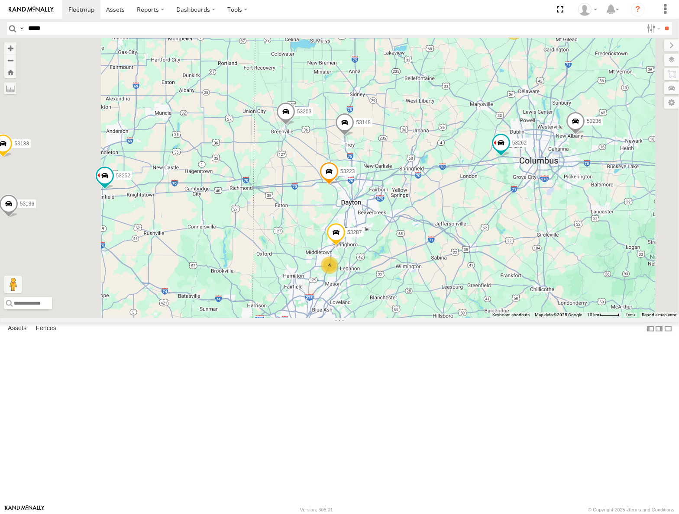
drag, startPoint x: 429, startPoint y: 283, endPoint x: 429, endPoint y: 253, distance: 30.3
click at [429, 253] on div "53147 53247 53103 53104 53219 53217 53278 53208 53262 53275 53209 53151 53203 5…" at bounding box center [339, 178] width 679 height 280
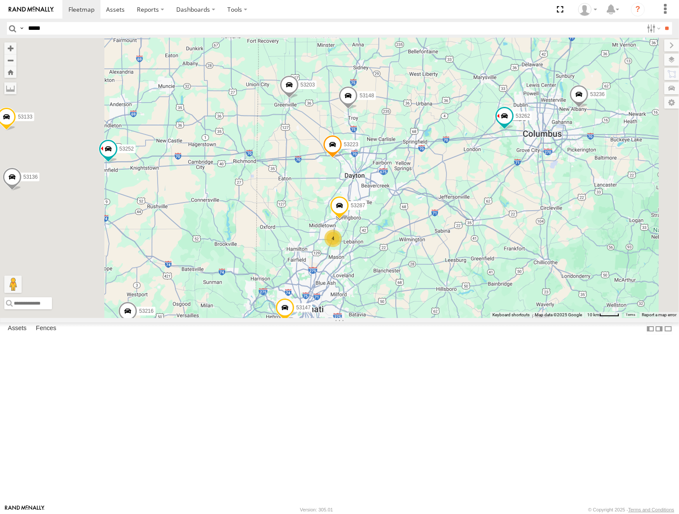
drag, startPoint x: 423, startPoint y: 285, endPoint x: 423, endPoint y: 276, distance: 8.7
click at [423, 277] on div "53147 53247 53103 53104 53219 53217 53278 53208 53262 53275 53209 53151 53203 5…" at bounding box center [339, 178] width 679 height 280
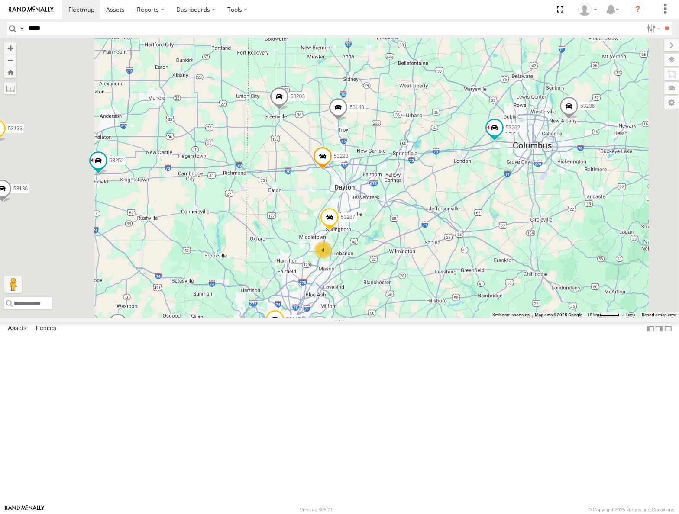
drag, startPoint x: 491, startPoint y: 186, endPoint x: 484, endPoint y: 274, distance: 89.0
click at [484, 274] on div "53147 53247 53103 53104 53219 53217 53278 53208 53262 53275 53209 53151 53203 5…" at bounding box center [339, 178] width 679 height 280
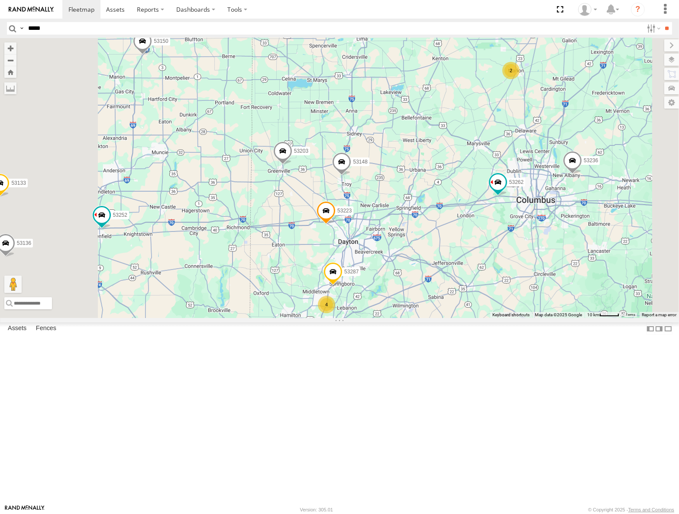
drag, startPoint x: 486, startPoint y: 184, endPoint x: 488, endPoint y: 201, distance: 17.4
click at [488, 201] on div "53147 53247 53103 53104 53219 53217 53278 53208 53262 53275 53209 53151 53203 5…" at bounding box center [339, 178] width 679 height 280
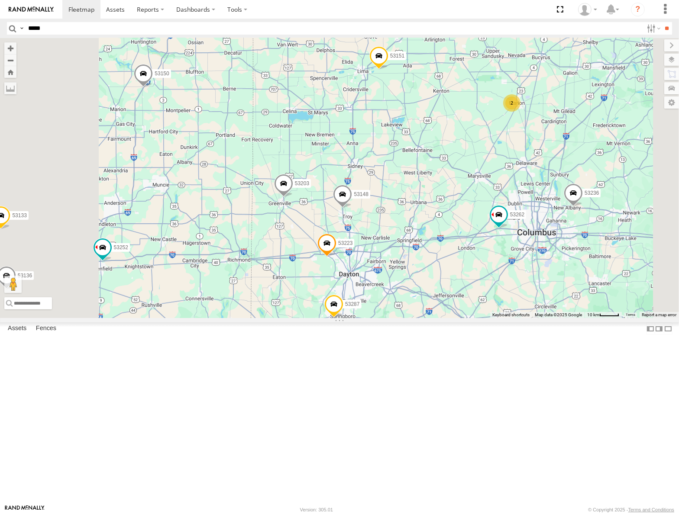
drag, startPoint x: 487, startPoint y: 190, endPoint x: 489, endPoint y: 220, distance: 29.9
click at [489, 220] on div "53147 53247 53103 53104 53219 53217 53278 53208 53262 53275 53209 53151 53203 5…" at bounding box center [339, 178] width 679 height 280
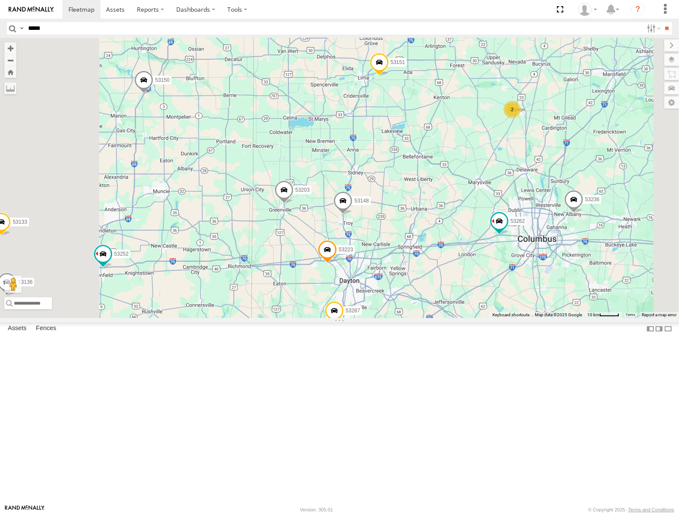
click at [74, 27] on input "*****" at bounding box center [334, 28] width 618 height 13
type input "*****"
click at [662, 22] on input "**" at bounding box center [667, 28] width 10 height 13
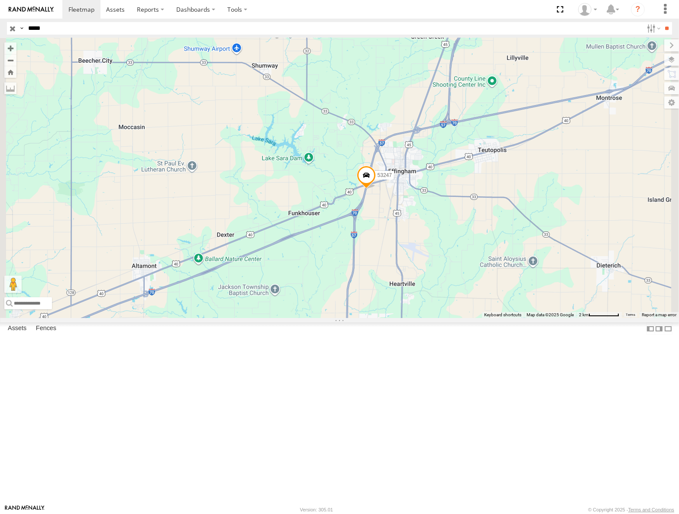
click at [11, 27] on input "button" at bounding box center [12, 28] width 11 height 13
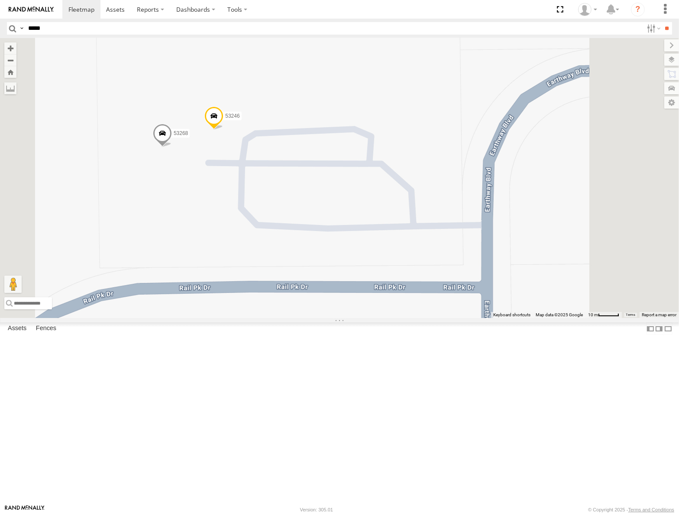
drag, startPoint x: 382, startPoint y: 257, endPoint x: 399, endPoint y: 255, distance: 17.4
click at [399, 255] on div "53247 53147 53103 53104 53219 53217 53278 53208 53275 53102 53150 53224 53246 5…" at bounding box center [339, 178] width 679 height 280
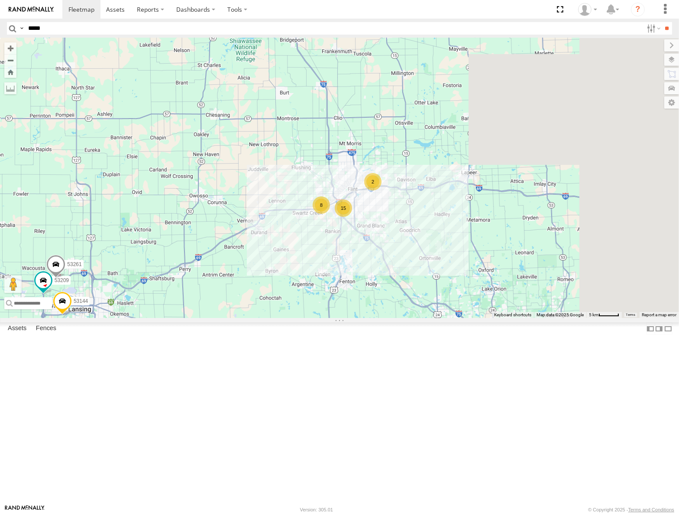
drag, startPoint x: 403, startPoint y: 280, endPoint x: 289, endPoint y: 345, distance: 131.6
click at [289, 318] on div "53147 53247 53103 53104 53219 53217 53278 53208 53275 53151 53102 53221 53235 5…" at bounding box center [339, 178] width 679 height 280
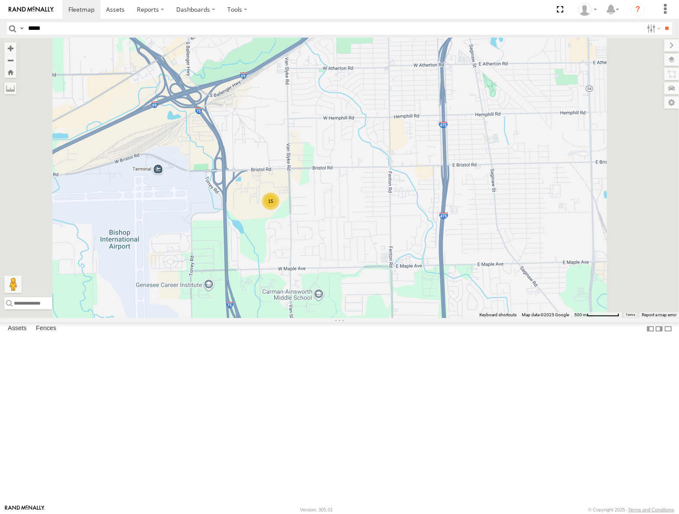
drag, startPoint x: 428, startPoint y: 225, endPoint x: 403, endPoint y: 279, distance: 60.2
click at [403, 279] on div "53147 53247 53103 53104 53219 53217 53278 53208 53275 53151 53102 53221 53235 5…" at bounding box center [339, 178] width 679 height 280
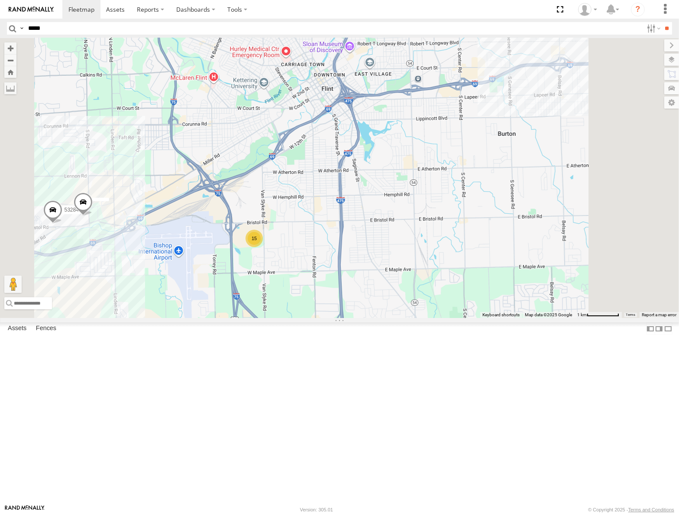
drag, startPoint x: 484, startPoint y: 199, endPoint x: 415, endPoint y: 253, distance: 88.5
click at [415, 253] on div "53147 53247 53103 53104 53219 53217 53278 53208 53275 53151 53102 53221 53235 5…" at bounding box center [339, 178] width 679 height 280
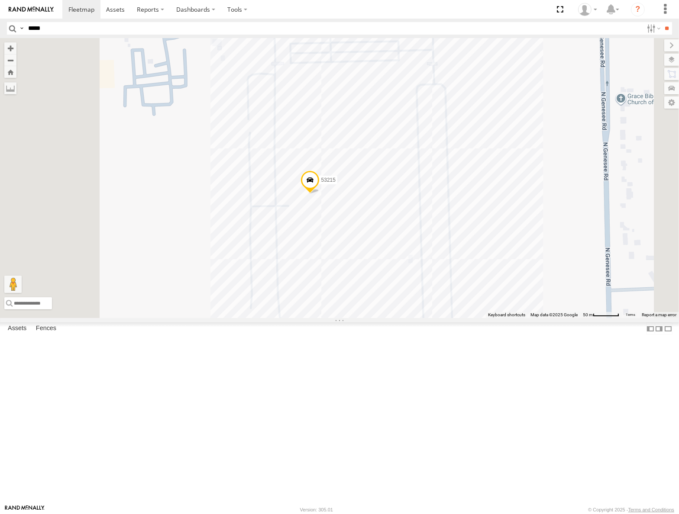
click at [0, 0] on span "Satellite" at bounding box center [0, 0] width 0 height 0
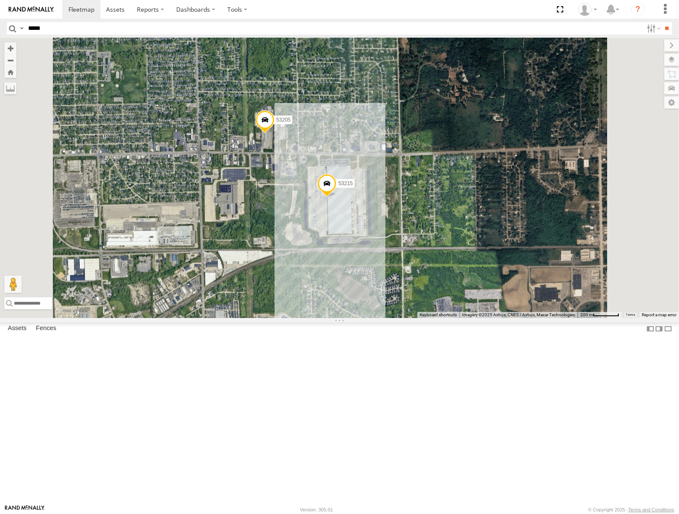
drag, startPoint x: 371, startPoint y: 348, endPoint x: 409, endPoint y: 333, distance: 41.4
click at [406, 318] on div "53147 53247 53103 53104 53219 53217 53278 53208 53275 53151 53102 53221 53235 5…" at bounding box center [339, 178] width 679 height 280
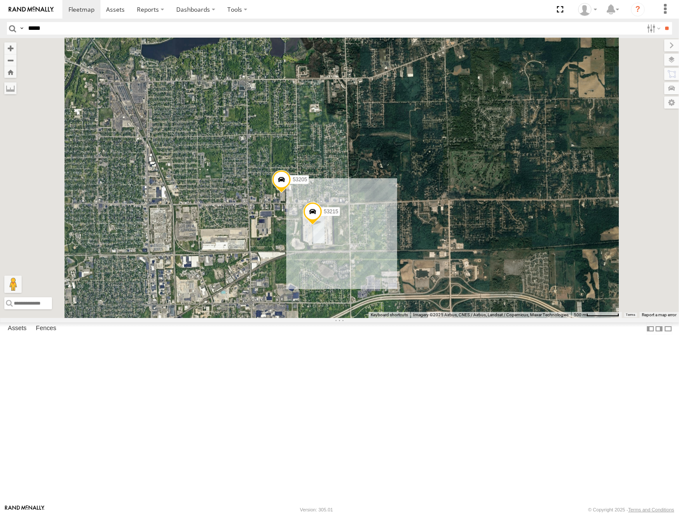
drag, startPoint x: 387, startPoint y: 341, endPoint x: 428, endPoint y: 316, distance: 47.9
click at [428, 316] on div "53147 53247 53103 53104 53219 53217 53278 53208 53275 53151 53102 53221 53235 5…" at bounding box center [339, 178] width 679 height 280
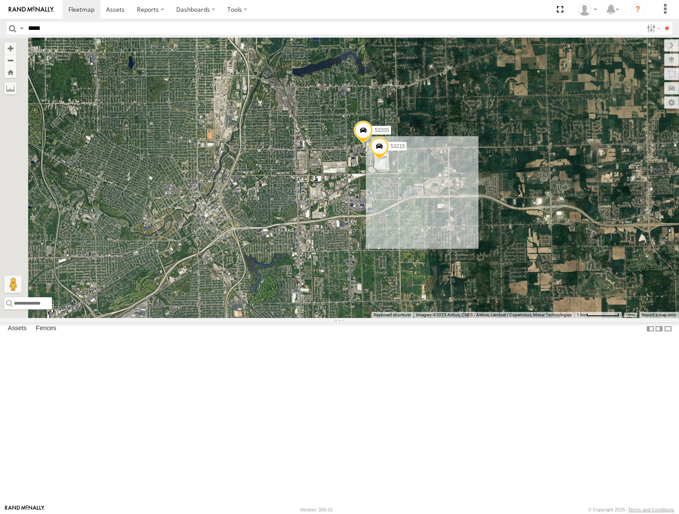
drag, startPoint x: 415, startPoint y: 319, endPoint x: 456, endPoint y: 299, distance: 45.7
click at [455, 300] on div "53147 53247 53103 53104 53219 53217 53278 53208 53275 53151 53102 53221 53235 5…" at bounding box center [339, 178] width 679 height 280
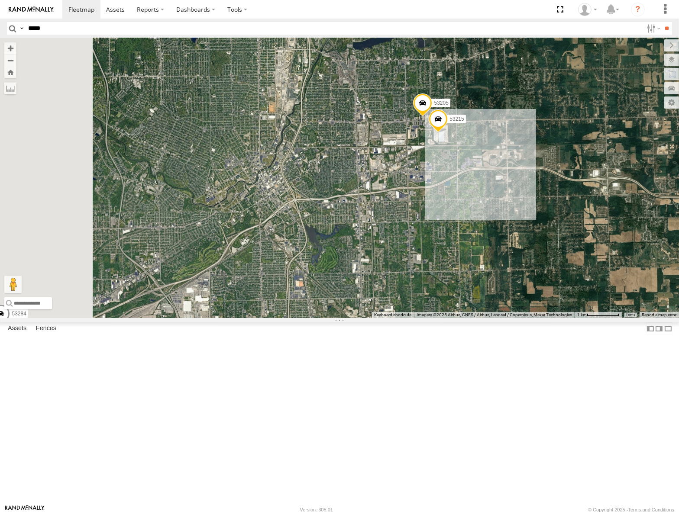
drag, startPoint x: 419, startPoint y: 333, endPoint x: 500, endPoint y: 245, distance: 119.8
click at [500, 245] on div "53147 53247 53103 53104 53219 53217 53278 53208 53275 53151 53102 53221 53235 5…" at bounding box center [339, 178] width 679 height 280
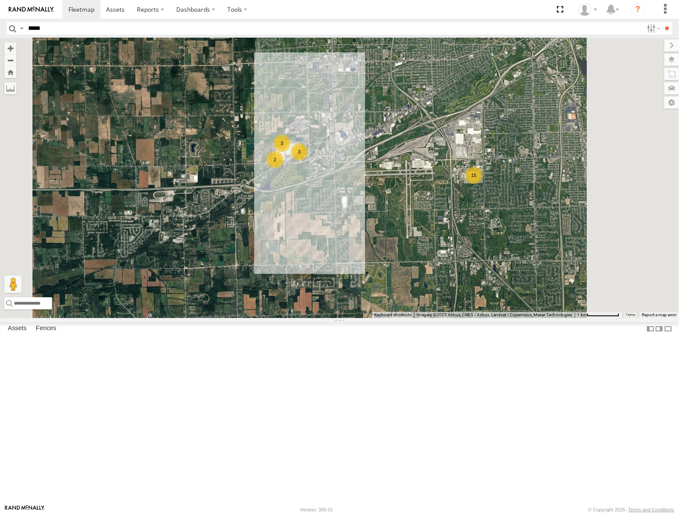
drag, startPoint x: 498, startPoint y: 296, endPoint x: 357, endPoint y: 268, distance: 143.4
click at [357, 268] on div "53147 53247 53103 53104 53219 53217 53278 53208 53275 53151 53102 53221 53235 5…" at bounding box center [339, 178] width 679 height 280
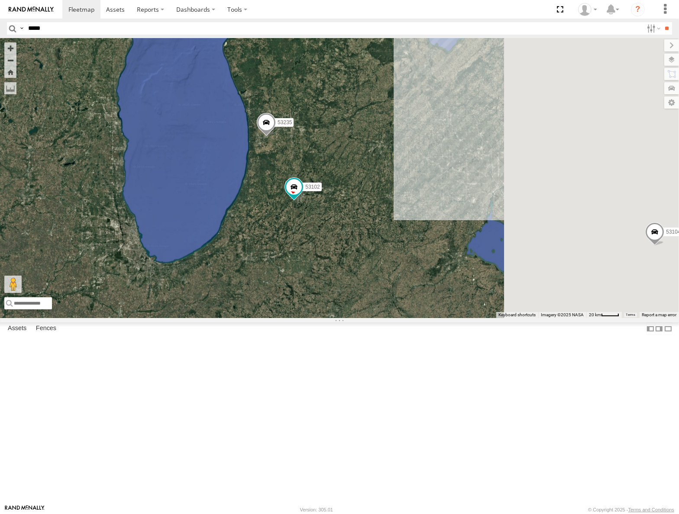
drag, startPoint x: 442, startPoint y: 185, endPoint x: 271, endPoint y: 280, distance: 196.3
click at [270, 280] on div "53247 53103 53104 53102 53219 53217 53278 53208 53235" at bounding box center [339, 178] width 679 height 280
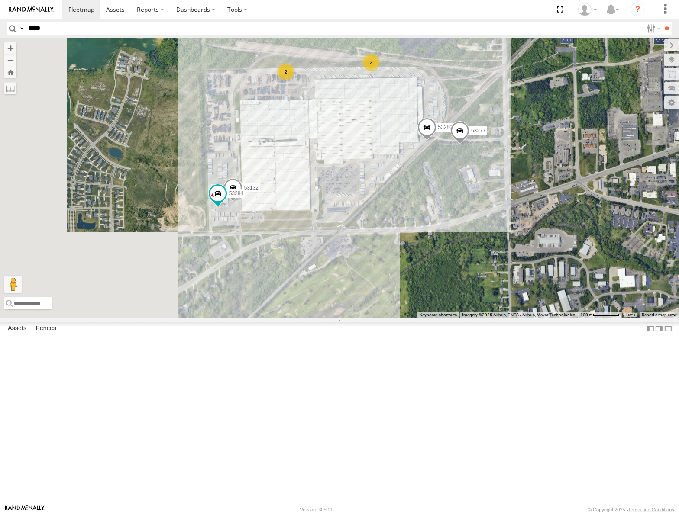
drag, startPoint x: 335, startPoint y: 231, endPoint x: 428, endPoint y: 205, distance: 96.6
click at [428, 205] on div "53247 53103 53104 53102 53219 53217 53278 53208 53235 53106 53221 53261 53134 5…" at bounding box center [339, 178] width 679 height 280
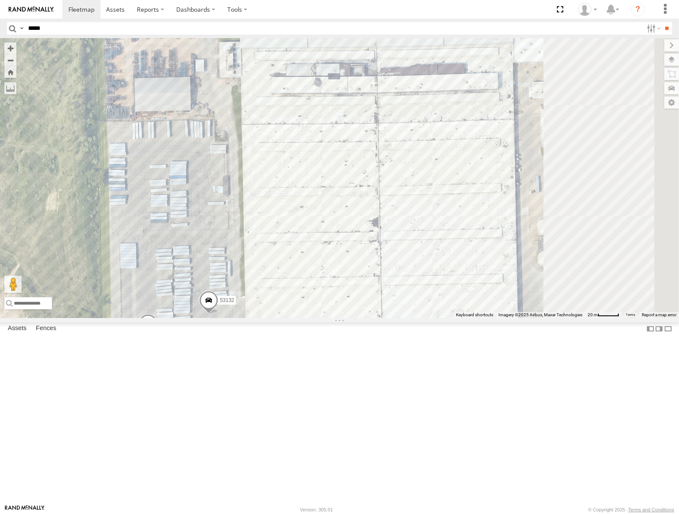
drag, startPoint x: 475, startPoint y: 138, endPoint x: 400, endPoint y: 308, distance: 185.1
click at [403, 306] on div "53247 53103 53104 53102 53219 53217 53278 53208 53235 53275 53101 53221 53261 5…" at bounding box center [339, 178] width 679 height 280
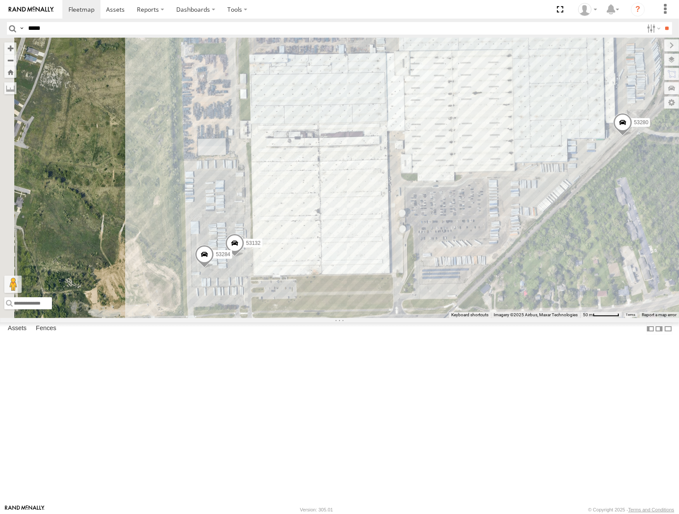
drag, startPoint x: 420, startPoint y: 132, endPoint x: 423, endPoint y: 223, distance: 91.4
click at [423, 223] on div "53247 53103 53104 53102 53219 53217 53278 53208 53235 53275 53101 53221 53261 5…" at bounding box center [339, 178] width 679 height 280
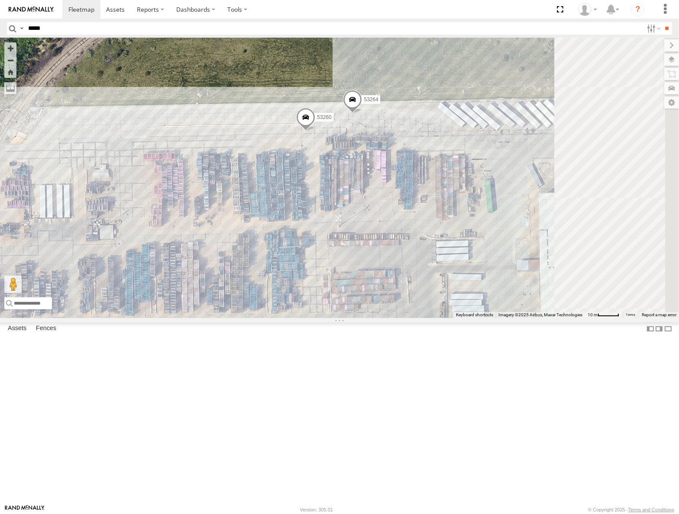
drag, startPoint x: 476, startPoint y: 236, endPoint x: 470, endPoint y: 240, distance: 7.4
click at [471, 240] on div "53247 53103 53104 53102 53219 53217 53278 53208 53235 53275 53101 53221 53261 5…" at bounding box center [339, 178] width 679 height 280
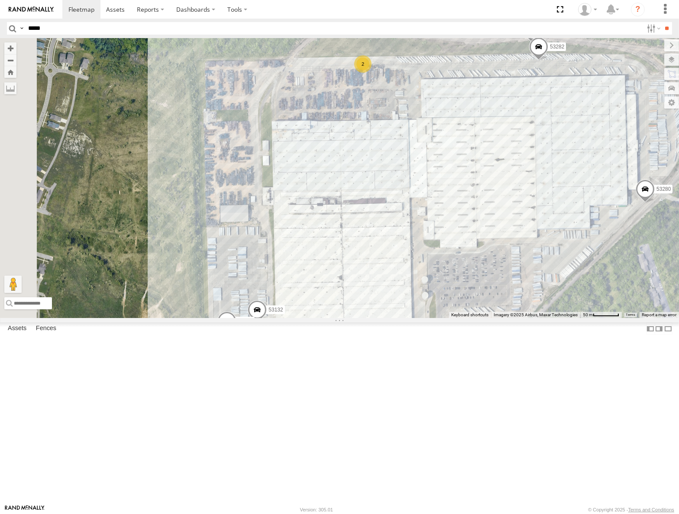
drag, startPoint x: 425, startPoint y: 279, endPoint x: 441, endPoint y: 244, distance: 38.5
click at [441, 245] on div "53247 53103 53104 53102 53219 53217 53278 53208 53235 53275 53101 53221 53261 5…" at bounding box center [339, 178] width 679 height 280
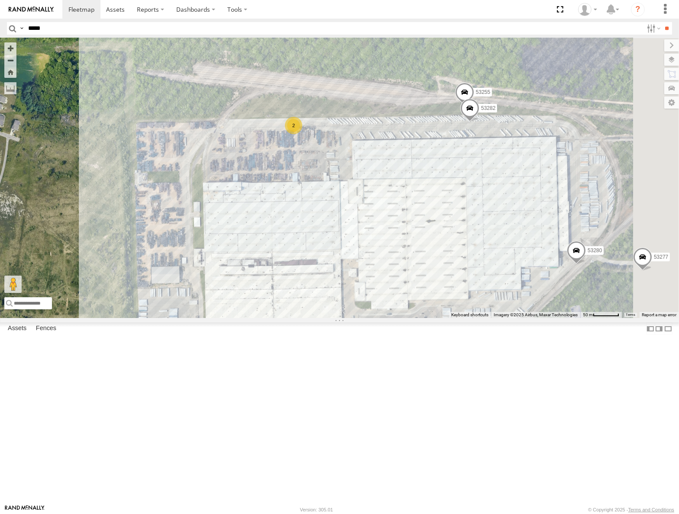
drag, startPoint x: 477, startPoint y: 257, endPoint x: 382, endPoint y: 327, distance: 117.9
click at [386, 318] on div "53247 53103 53104 53102 53219 53217 53278 53208 53235 53275 53101 53221 53261 5…" at bounding box center [339, 178] width 679 height 280
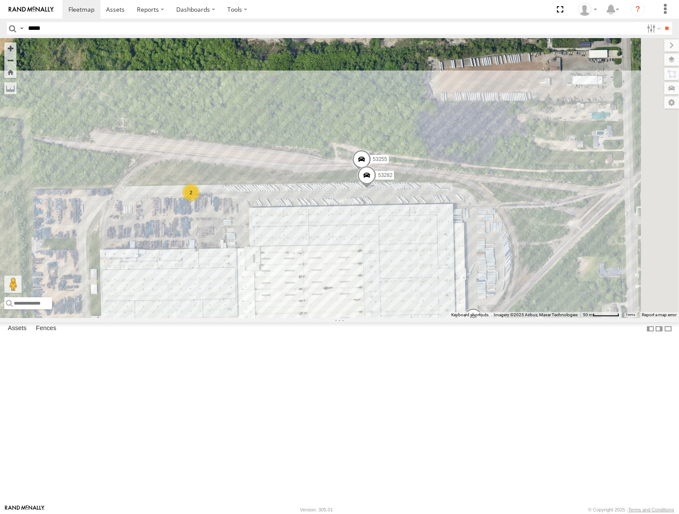
drag, startPoint x: 531, startPoint y: 274, endPoint x: 485, endPoint y: 298, distance: 52.9
click at [485, 298] on div "53247 53103 53104 53102 53219 53217 53278 53208 53235 53275 53101 53221 53261 5…" at bounding box center [339, 178] width 679 height 280
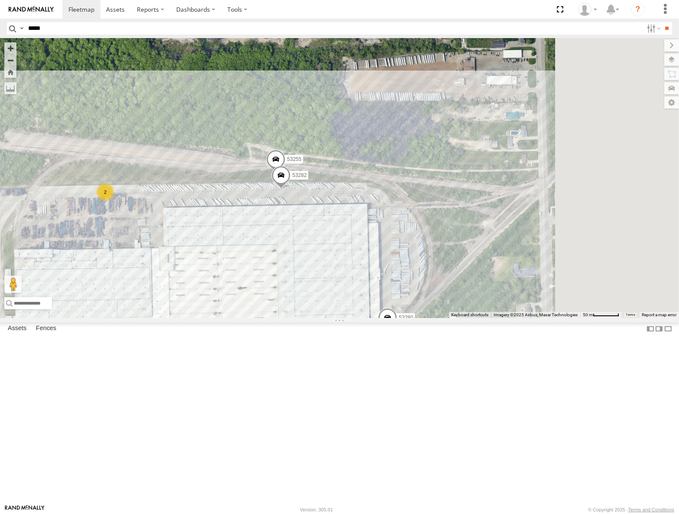
drag, startPoint x: 504, startPoint y: 327, endPoint x: 390, endPoint y: 322, distance: 114.0
click at [401, 318] on div "53247 53103 53104 53102 53219 53217 53278 53208 53235 53275 53101 53221 53261 5…" at bounding box center [339, 178] width 679 height 280
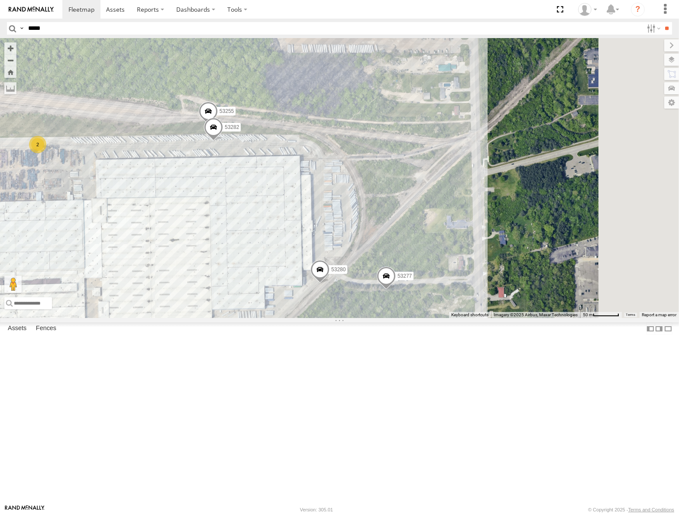
drag, startPoint x: 475, startPoint y: 328, endPoint x: 437, endPoint y: 282, distance: 60.2
click at [437, 282] on div "53247 53103 53104 53102 53219 53217 53278 53208 53235 53275 53101 53221 53261 5…" at bounding box center [339, 178] width 679 height 280
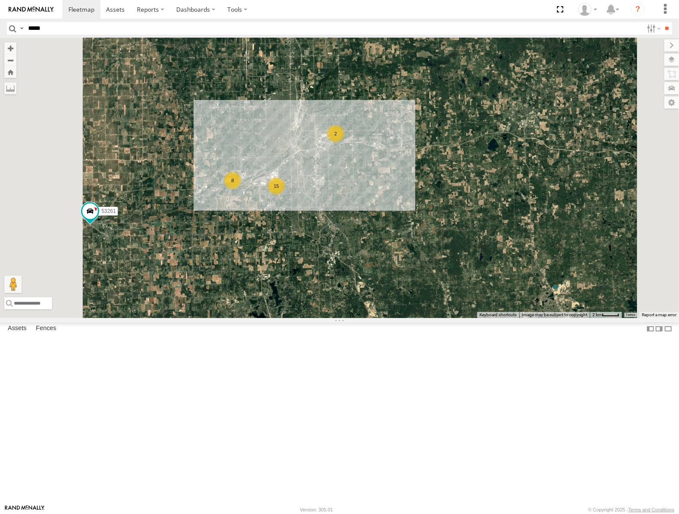
click at [432, 265] on div "53247 53103 53104 53102 53219 53217 53278 53208 53235 53275 53101 53221 53261 5…" at bounding box center [339, 178] width 679 height 280
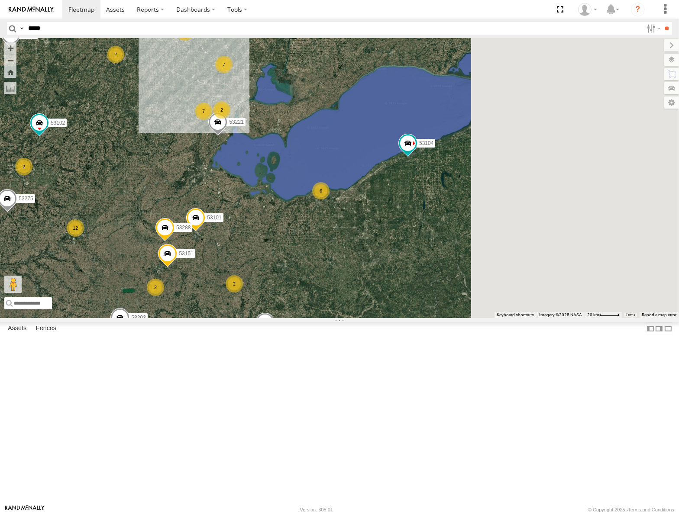
drag, startPoint x: 508, startPoint y: 235, endPoint x: 424, endPoint y: 277, distance: 93.3
click at [390, 213] on div "53247 53103 53104 53219 53217 53278 53208 53235 5 12 20 2 2 7 53262 53275 2 2 7…" at bounding box center [339, 178] width 679 height 280
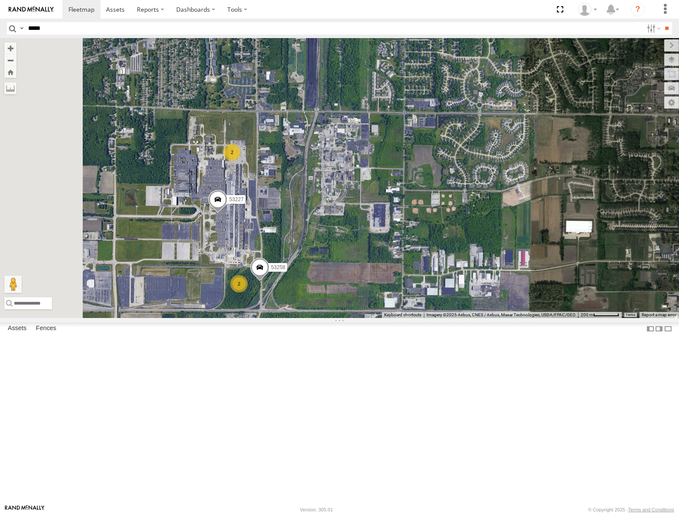
drag, startPoint x: 361, startPoint y: 258, endPoint x: 406, endPoint y: 259, distance: 44.6
click at [406, 259] on div "53247 53103 53104 53219 53217 53278 53208 53235 53262 53275 53151 53203 53101 5…" at bounding box center [339, 178] width 679 height 280
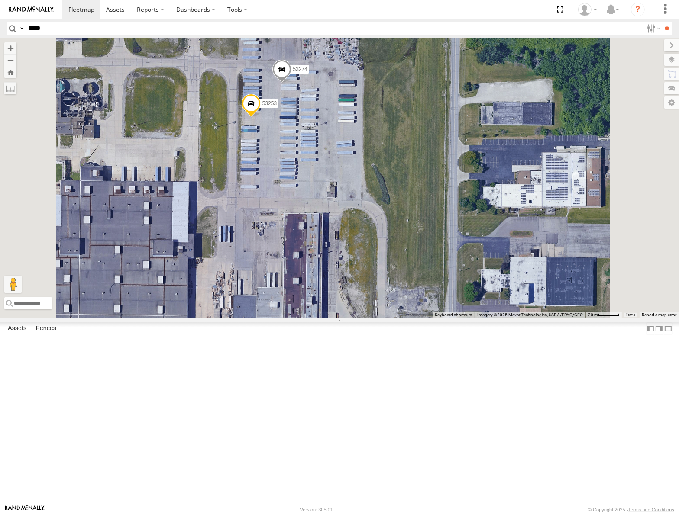
click at [403, 256] on div "53247 53103 53104 53219 53217 53278 53208 53235 53262 53275 53151 53203 53101 5…" at bounding box center [339, 178] width 679 height 280
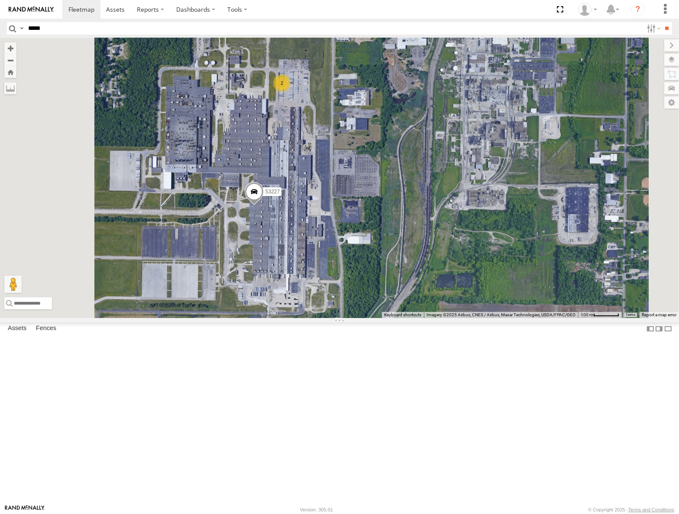
drag, startPoint x: 422, startPoint y: 239, endPoint x: 431, endPoint y: 237, distance: 9.5
click at [431, 237] on div "53247 53103 53104 53219 53217 53278 53208 53235 53262 53275 53233 53203 53101 5…" at bounding box center [339, 178] width 679 height 280
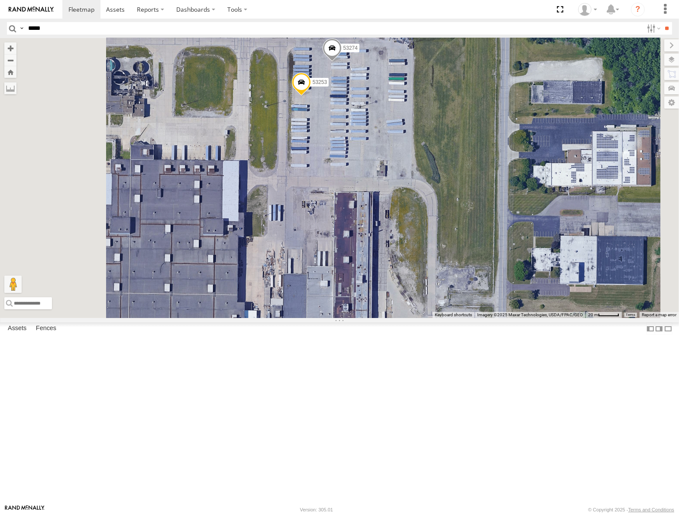
drag, startPoint x: 468, startPoint y: 210, endPoint x: 467, endPoint y: 223, distance: 12.6
click at [467, 223] on div "53247 53103 53104 53219 53217 53278 53208 53235 53262 53275 53233 53203 53101 5…" at bounding box center [339, 178] width 679 height 280
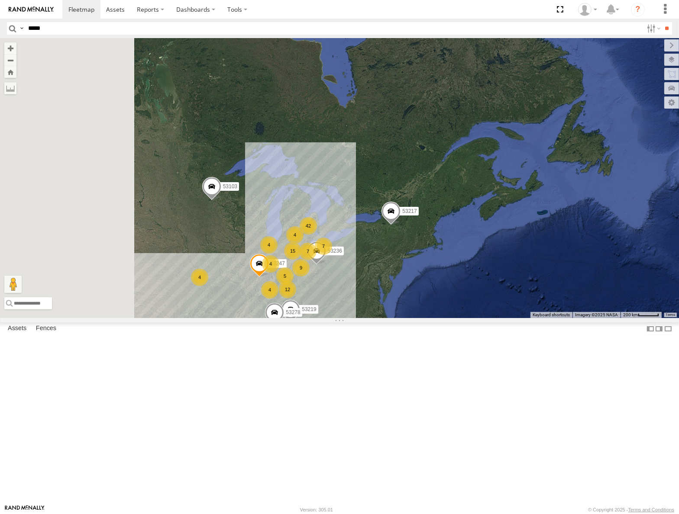
drag, startPoint x: 369, startPoint y: 281, endPoint x: 384, endPoint y: 287, distance: 16.3
click at [386, 287] on div "12 42 4 15 9 53247 4 4 7 53103 4 7 4 53219 53217 53278 5 53236" at bounding box center [339, 178] width 679 height 280
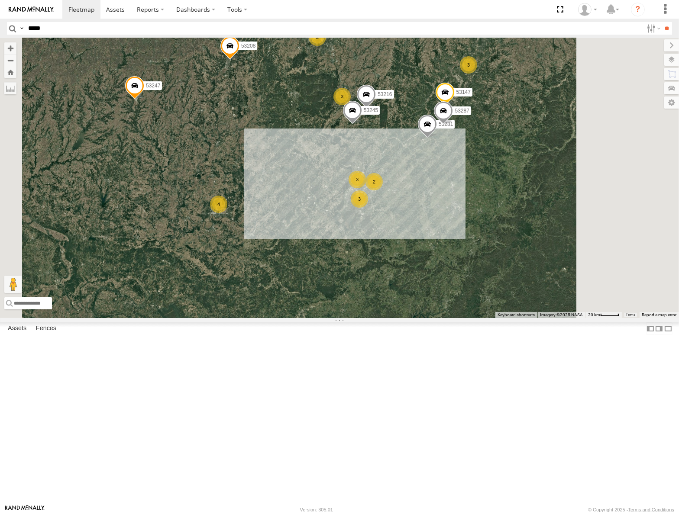
drag, startPoint x: 511, startPoint y: 250, endPoint x: 480, endPoint y: 275, distance: 39.3
click at [480, 275] on div "53247 53233 53103 53104 53219 53217 53278 53208 53235 53236 53255 53262 53275 5…" at bounding box center [339, 178] width 679 height 280
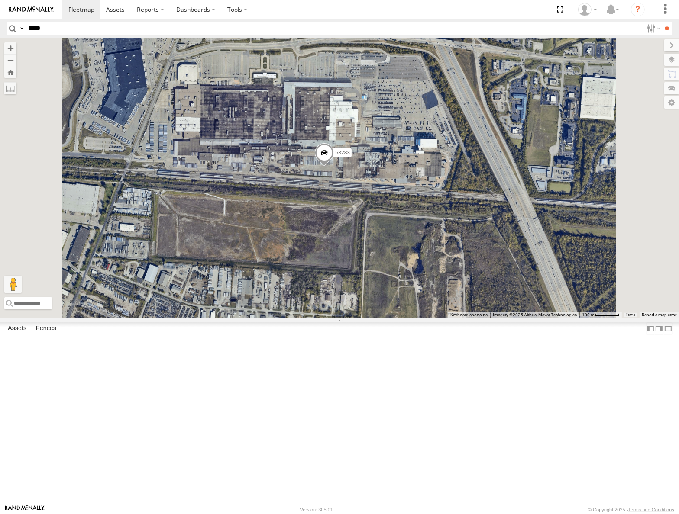
click at [334, 167] on span at bounding box center [324, 154] width 19 height 23
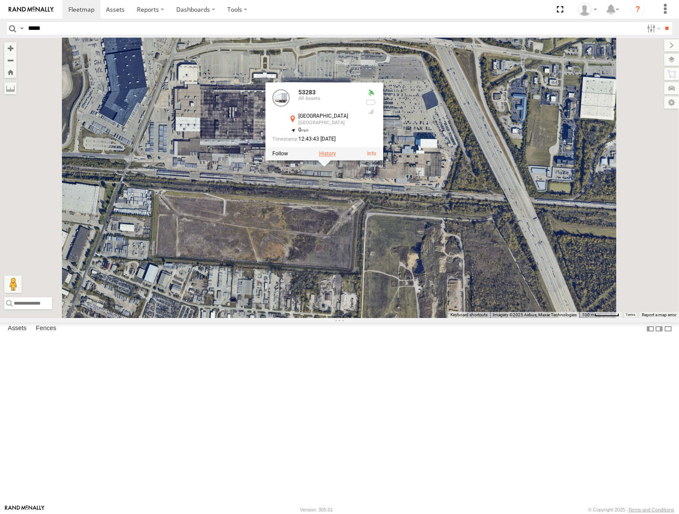
click at [336, 157] on label at bounding box center [327, 154] width 17 height 6
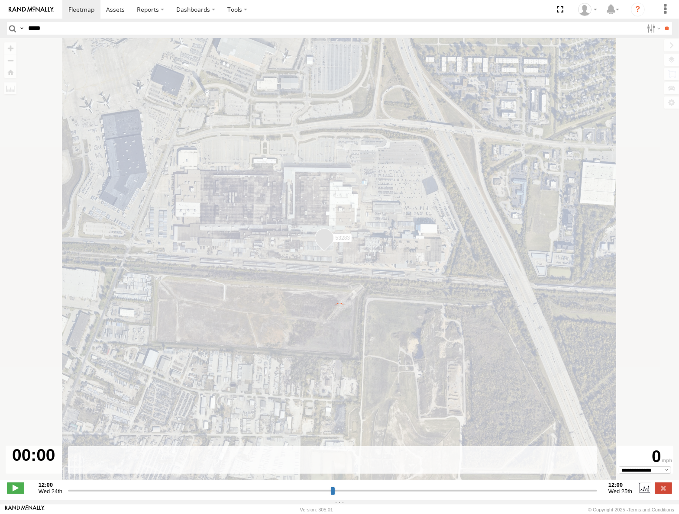
type input "**********"
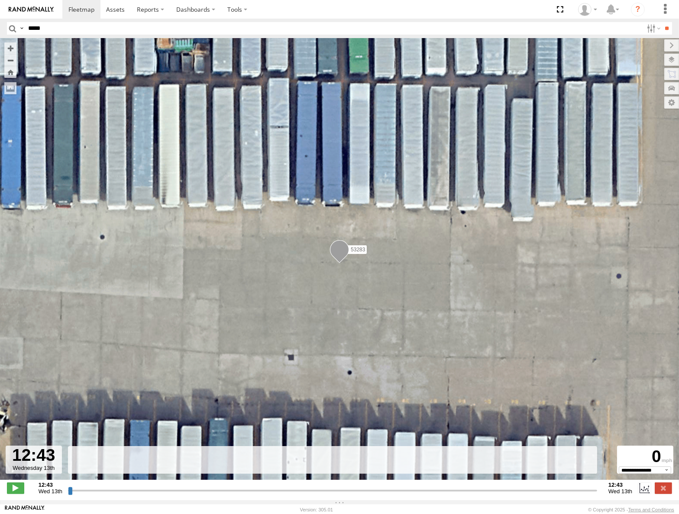
drag, startPoint x: 68, startPoint y: 493, endPoint x: 185, endPoint y: 452, distance: 124.4
click at [177, 486] on input "range" at bounding box center [332, 490] width 529 height 8
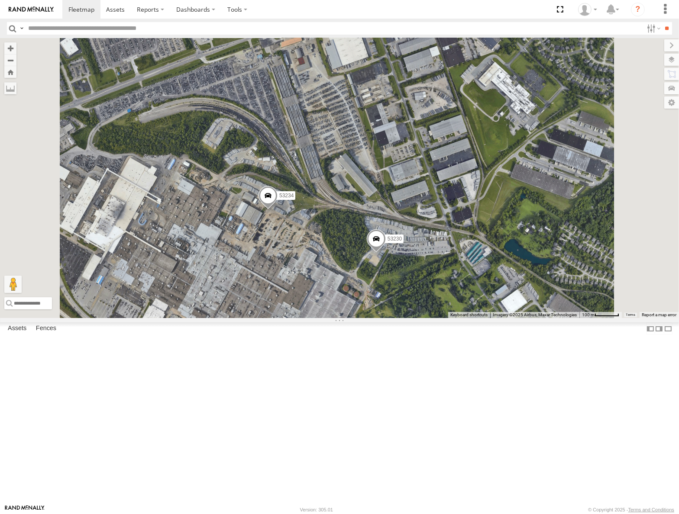
click at [386, 252] on span at bounding box center [376, 240] width 19 height 23
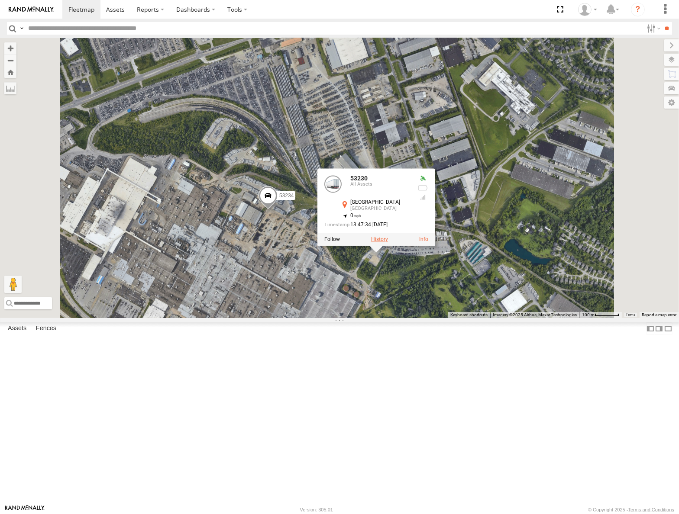
click at [388, 242] on label at bounding box center [379, 239] width 17 height 6
type input "**********"
